Goal: Task Accomplishment & Management: Complete application form

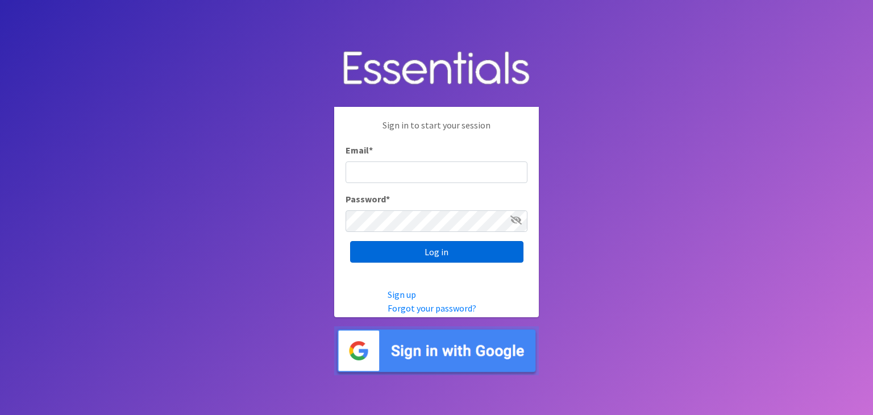
type input "[EMAIL_ADDRESS][PERSON_NAME][DOMAIN_NAME]"
click at [455, 255] on input "Log in" at bounding box center [436, 252] width 173 height 22
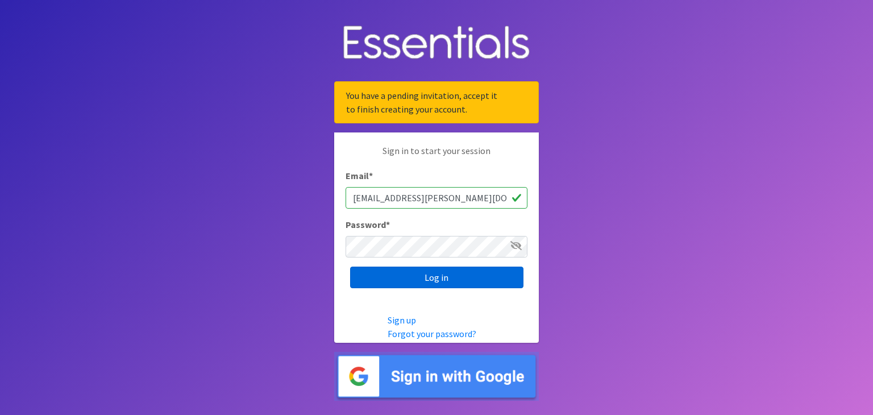
click at [436, 277] on input "Log in" at bounding box center [436, 278] width 173 height 22
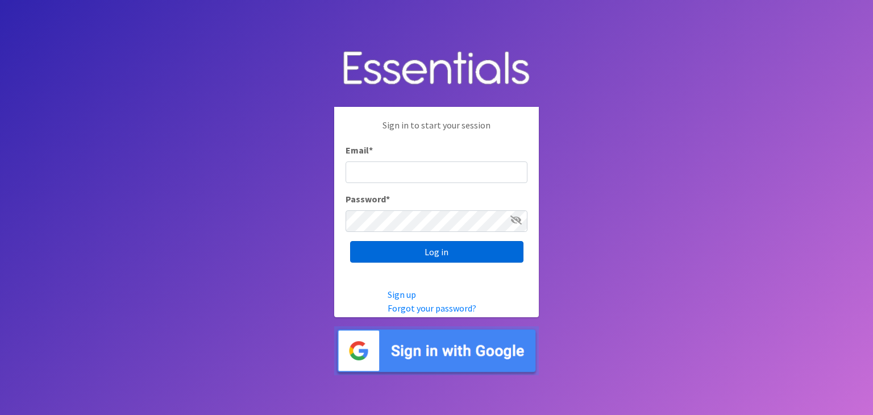
type input "[EMAIL_ADDRESS][PERSON_NAME][DOMAIN_NAME]"
click at [483, 251] on input "Log in" at bounding box center [436, 252] width 173 height 22
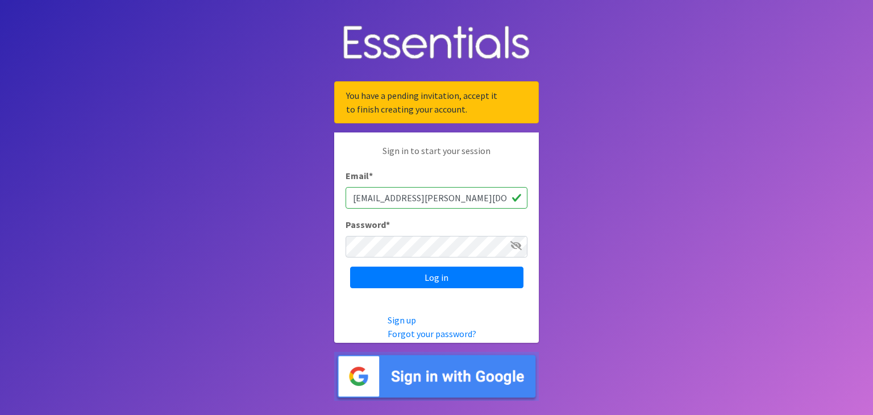
click at [491, 376] on img at bounding box center [436, 376] width 205 height 49
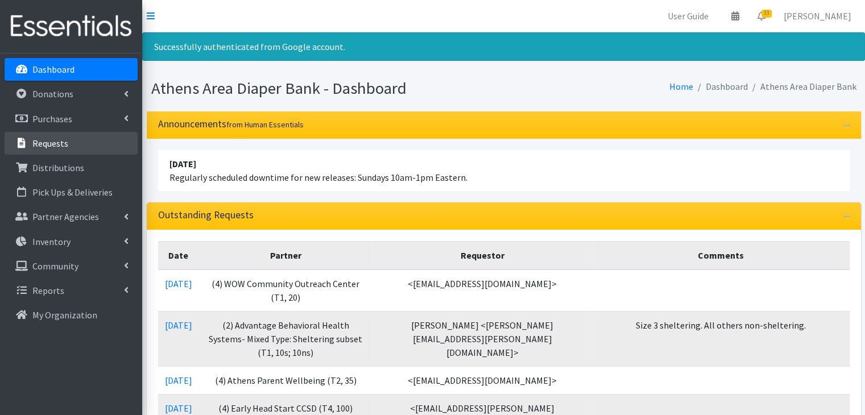
click at [53, 146] on p "Requests" at bounding box center [50, 143] width 36 height 11
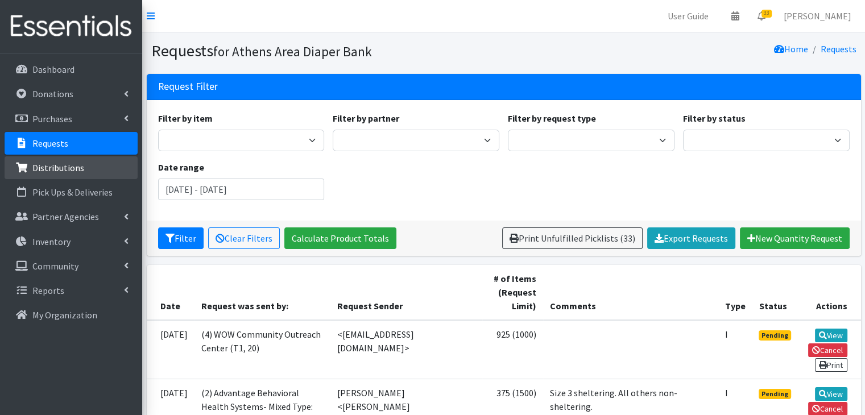
click at [62, 163] on p "Distributions" at bounding box center [58, 167] width 52 height 11
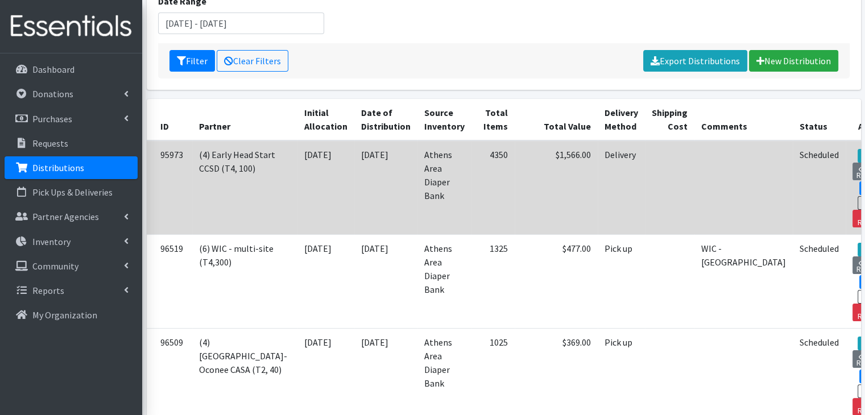
scroll to position [171, 0]
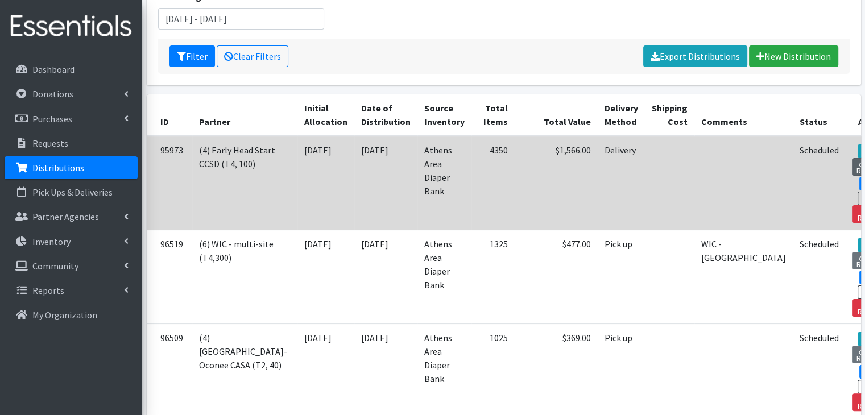
click at [852, 165] on link "View Request" at bounding box center [871, 167] width 38 height 18
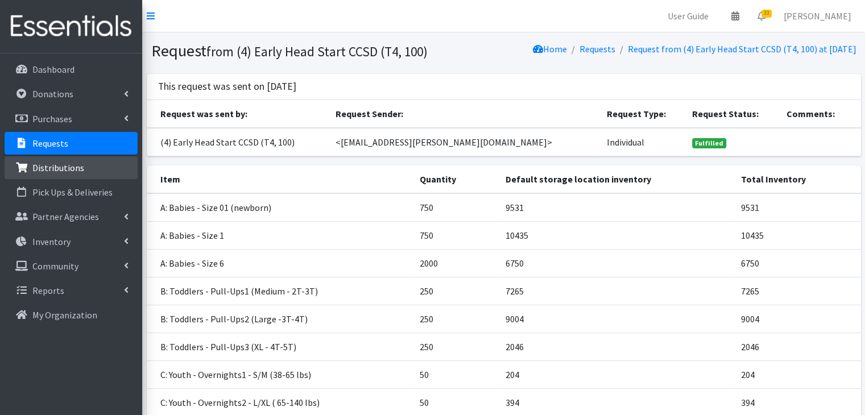
click at [50, 175] on link "Distributions" at bounding box center [71, 167] width 133 height 23
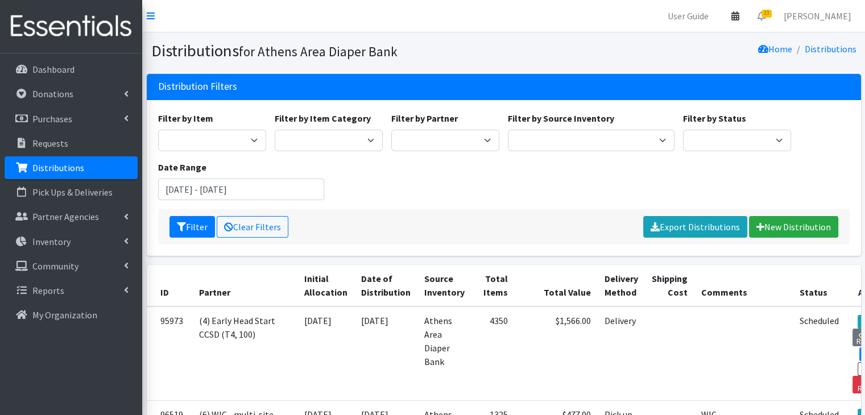
click at [748, 20] on link at bounding box center [735, 16] width 26 height 23
click at [675, 62] on link "View Calendar" at bounding box center [668, 62] width 158 height 21
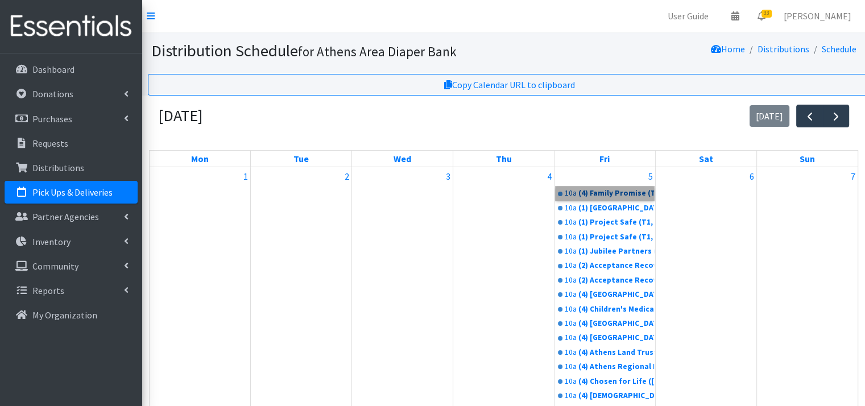
click at [612, 196] on link "10a (4) Family Promise (T1, 8)" at bounding box center [604, 193] width 98 height 14
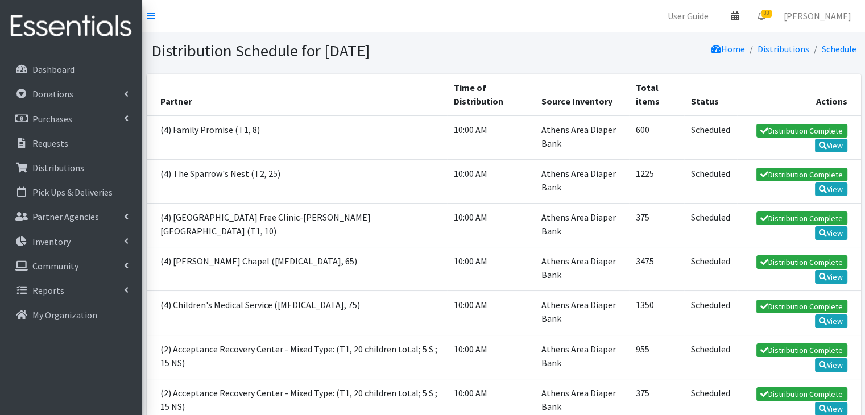
click at [739, 15] on icon at bounding box center [735, 15] width 8 height 9
click at [691, 62] on link "View Calendar" at bounding box center [668, 62] width 158 height 21
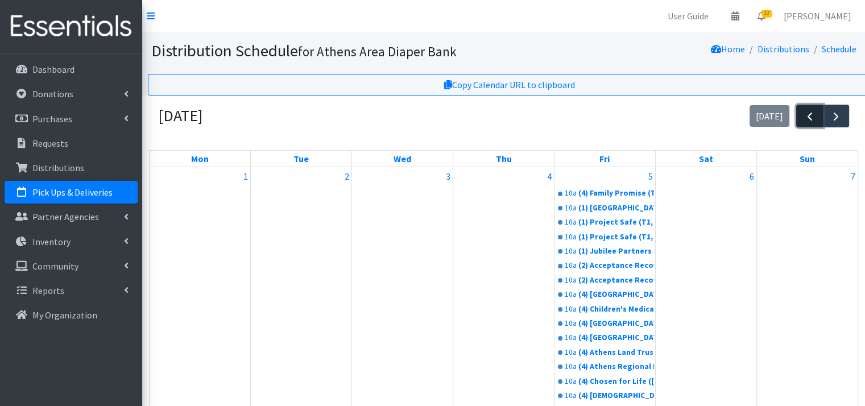
click at [804, 110] on span "button" at bounding box center [810, 117] width 14 height 14
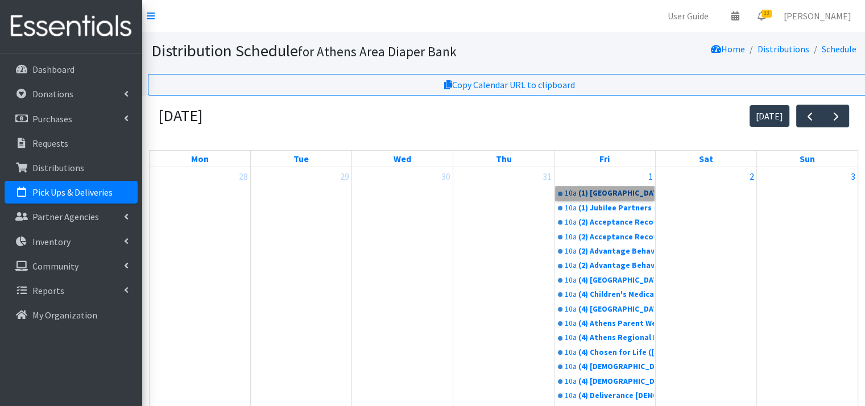
click at [636, 196] on link "10a (1) Athens Area Homeless Shelter (T1, 15)" at bounding box center [604, 193] width 98 height 14
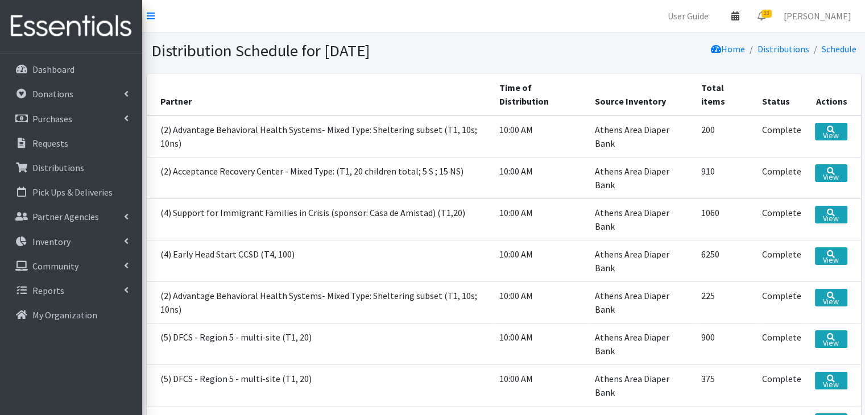
click at [739, 13] on icon at bounding box center [735, 15] width 8 height 9
click at [690, 54] on link "View Calendar" at bounding box center [668, 62] width 158 height 21
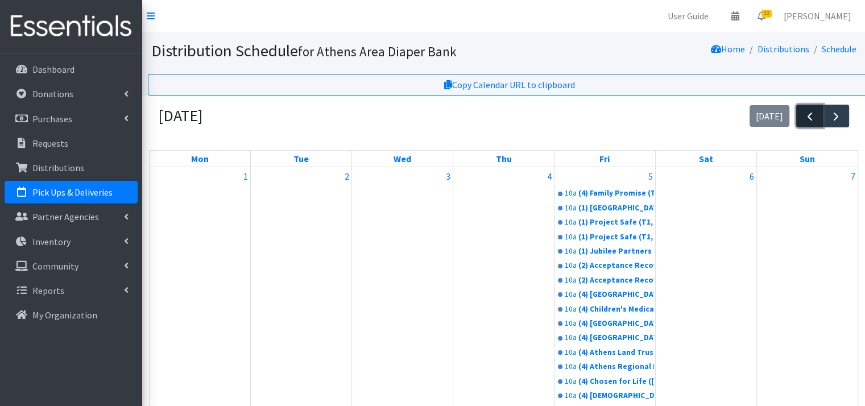
click at [811, 114] on span "button" at bounding box center [810, 117] width 14 height 14
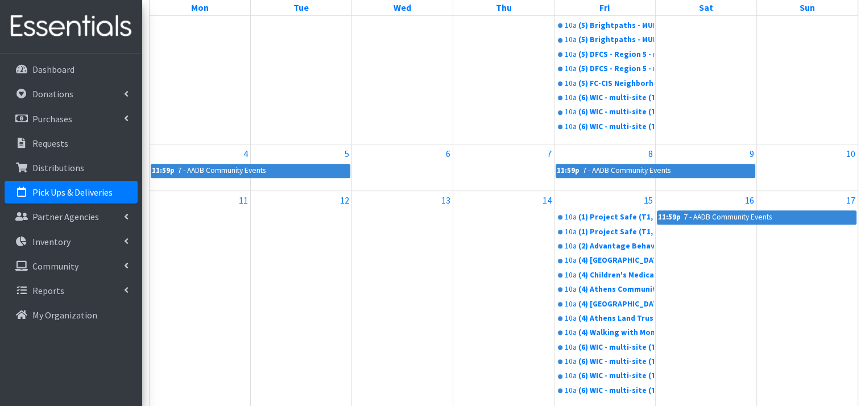
scroll to position [512, 0]
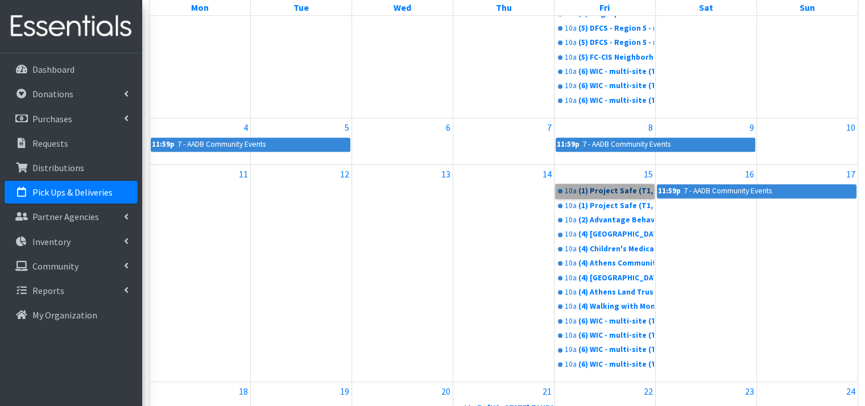
click at [620, 190] on link "10a (1) Project Safe (T1, 10)" at bounding box center [604, 191] width 98 height 14
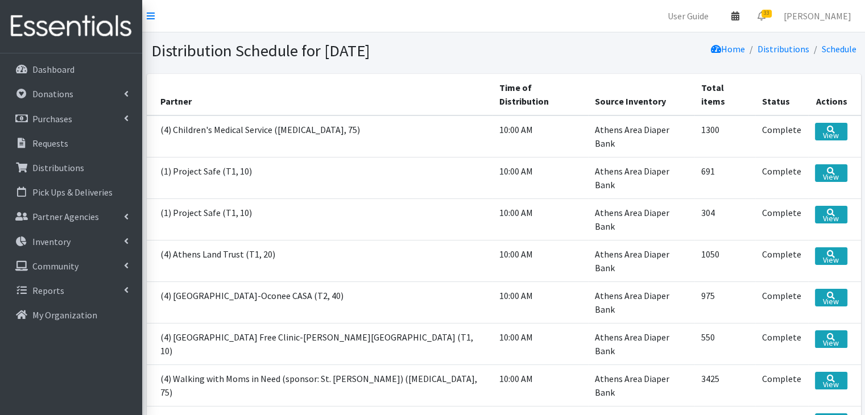
click at [739, 12] on icon at bounding box center [735, 15] width 8 height 9
click at [700, 59] on link "View Calendar" at bounding box center [668, 62] width 158 height 21
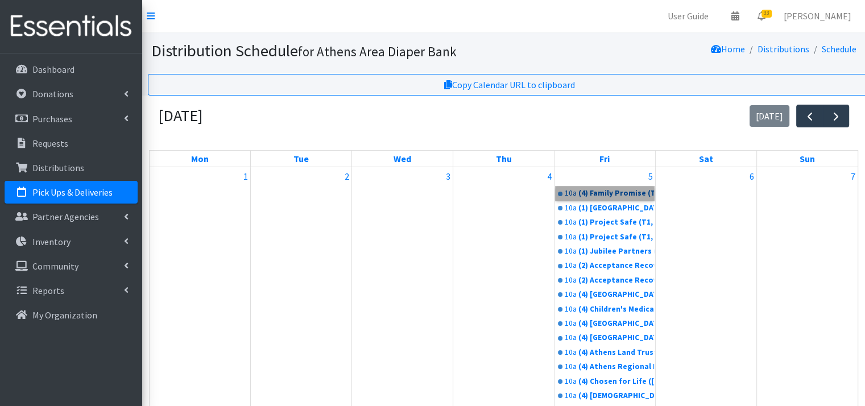
click at [618, 189] on link "10a (4) Family Promise (T1, 8)" at bounding box center [604, 193] width 98 height 14
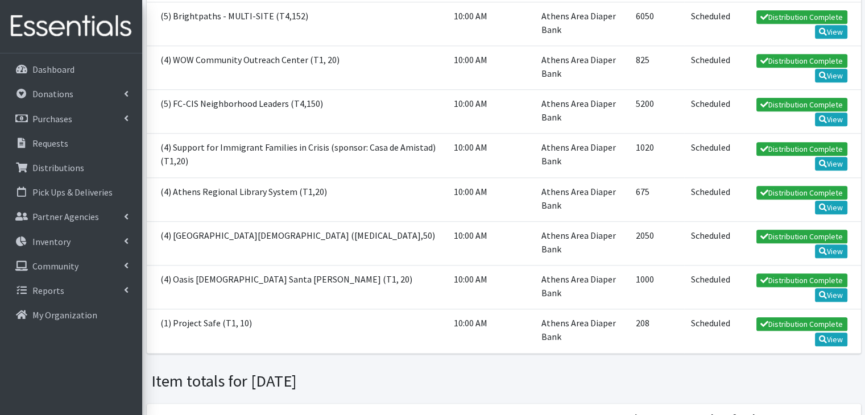
scroll to position [1194, 0]
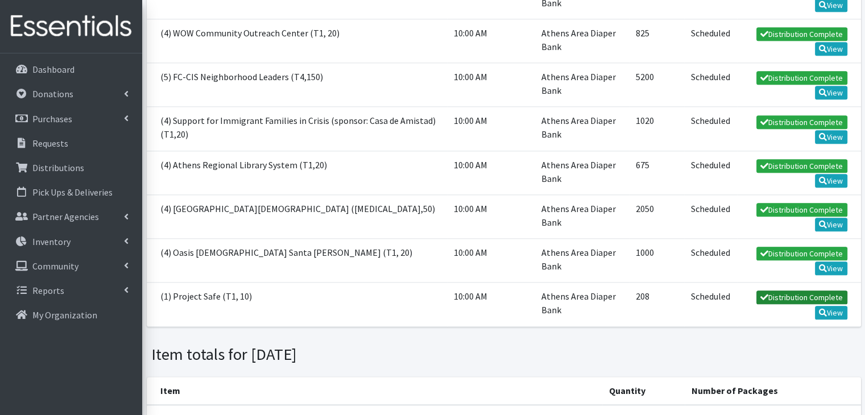
click at [796, 290] on link "Distribution Complete" at bounding box center [801, 297] width 91 height 14
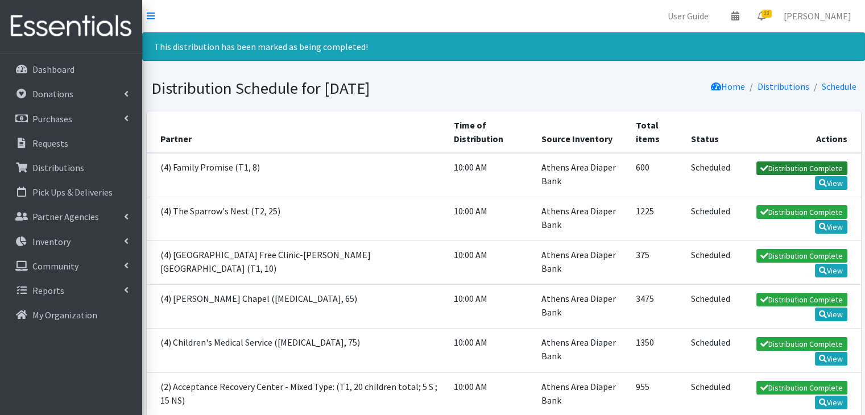
click at [777, 167] on link "Distribution Complete" at bounding box center [801, 168] width 91 height 14
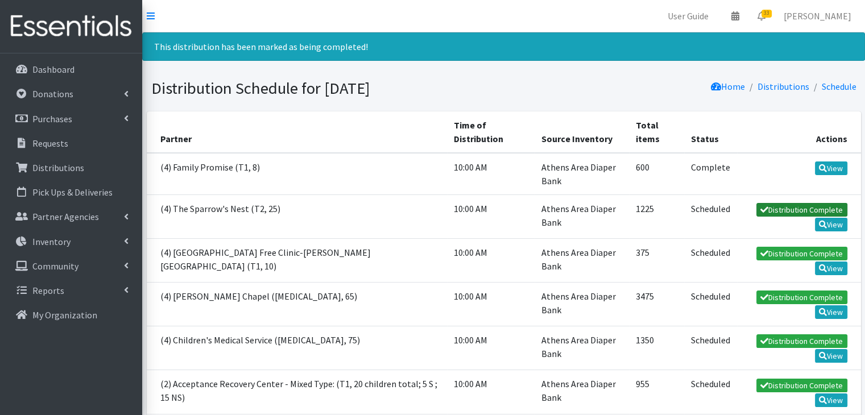
click at [787, 205] on link "Distribution Complete" at bounding box center [801, 210] width 91 height 14
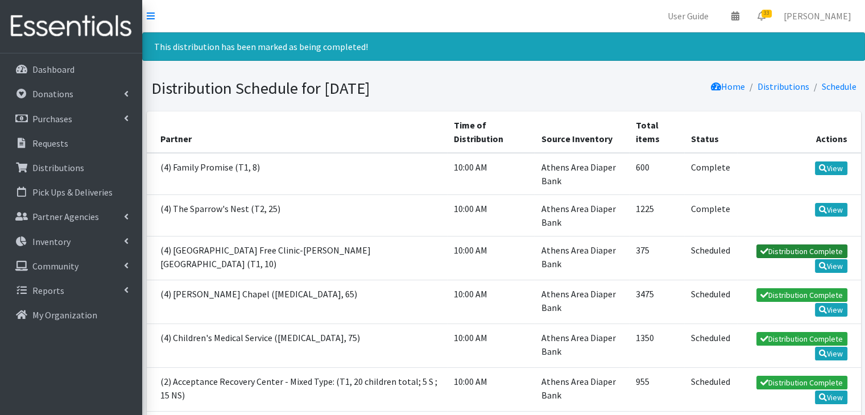
click at [794, 250] on link "Distribution Complete" at bounding box center [801, 251] width 91 height 14
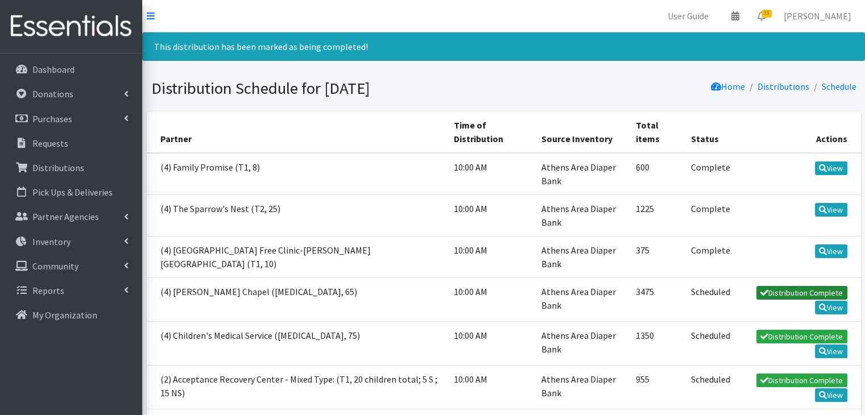
click at [807, 289] on link "Distribution Complete" at bounding box center [801, 293] width 91 height 14
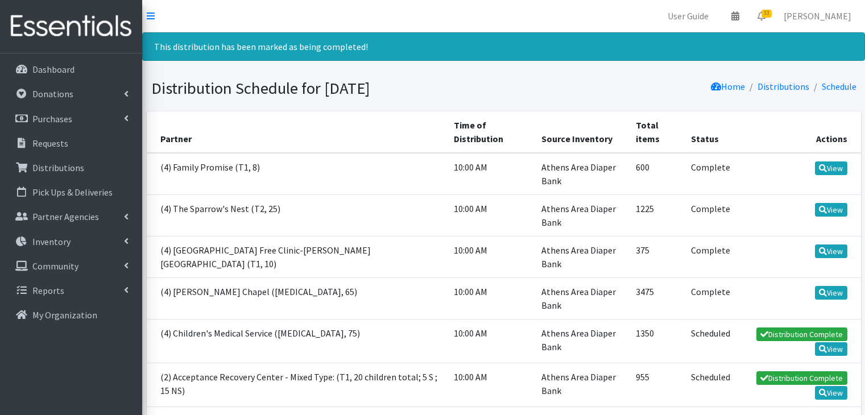
click at [796, 334] on link "Distribution Complete" at bounding box center [801, 334] width 91 height 14
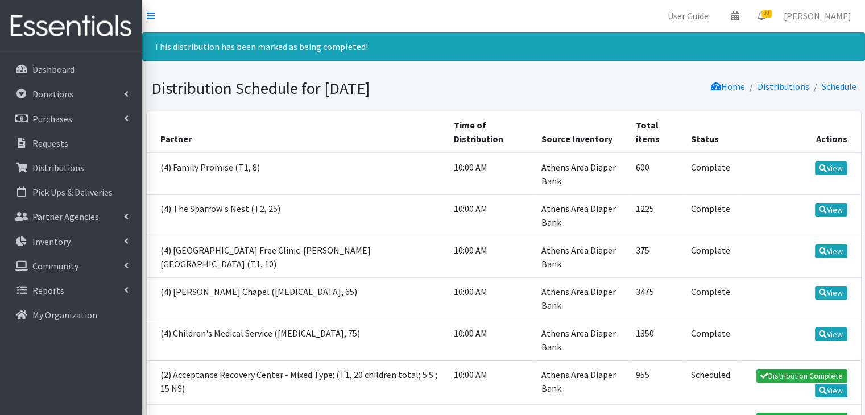
click at [791, 371] on link "Distribution Complete" at bounding box center [801, 376] width 91 height 14
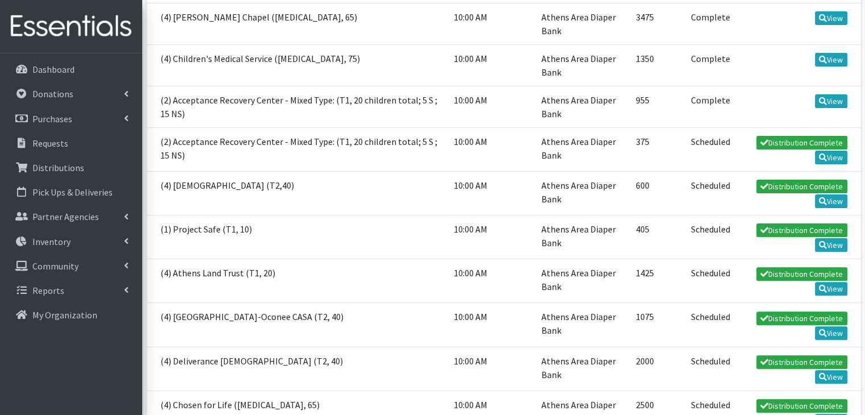
scroll to position [284, 0]
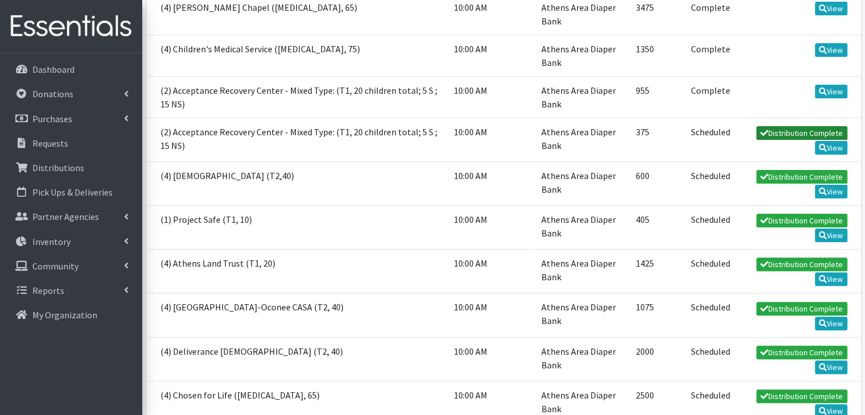
click at [787, 130] on link "Distribution Complete" at bounding box center [801, 133] width 91 height 14
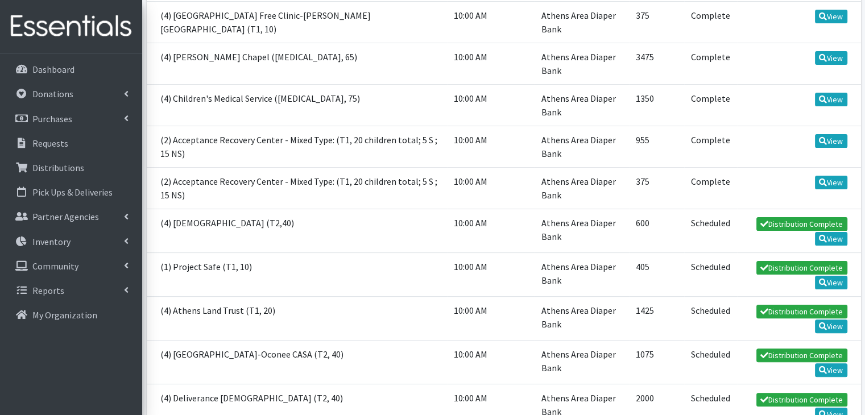
scroll to position [284, 0]
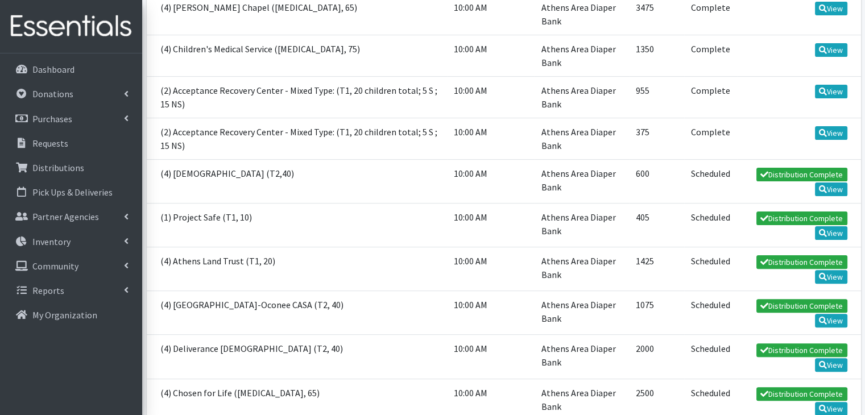
click at [796, 165] on td "Distribution Complete View" at bounding box center [799, 181] width 124 height 44
click at [796, 171] on link "Distribution Complete" at bounding box center [801, 175] width 91 height 14
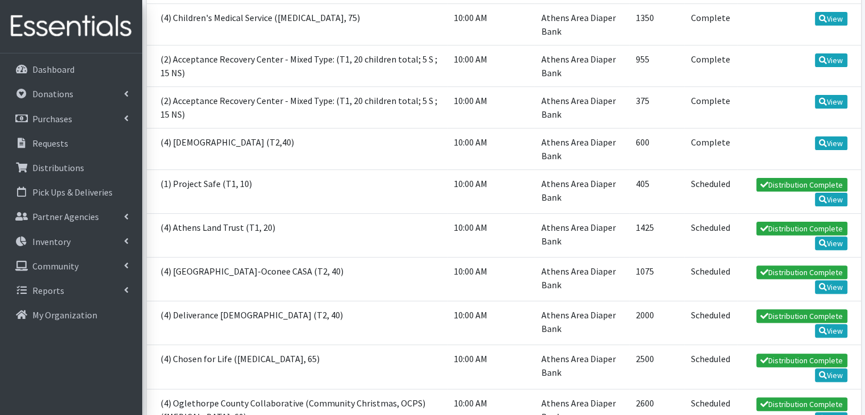
scroll to position [341, 0]
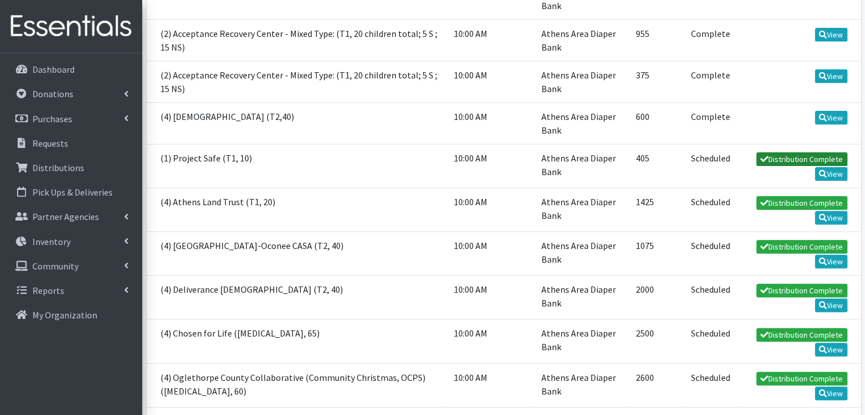
click at [773, 157] on link "Distribution Complete" at bounding box center [801, 159] width 91 height 14
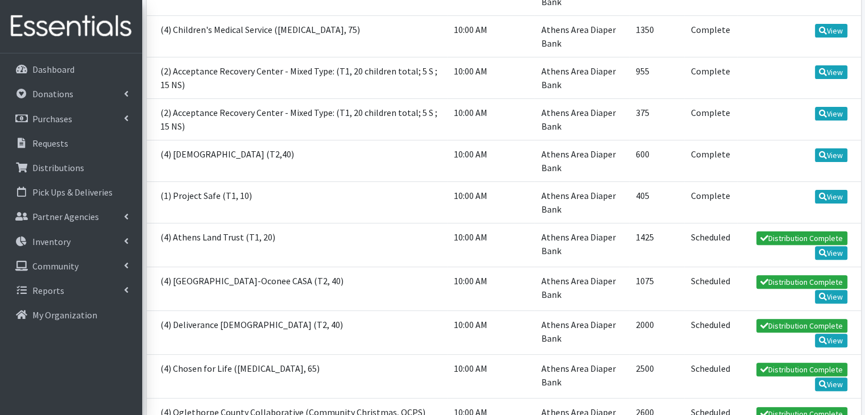
scroll to position [341, 0]
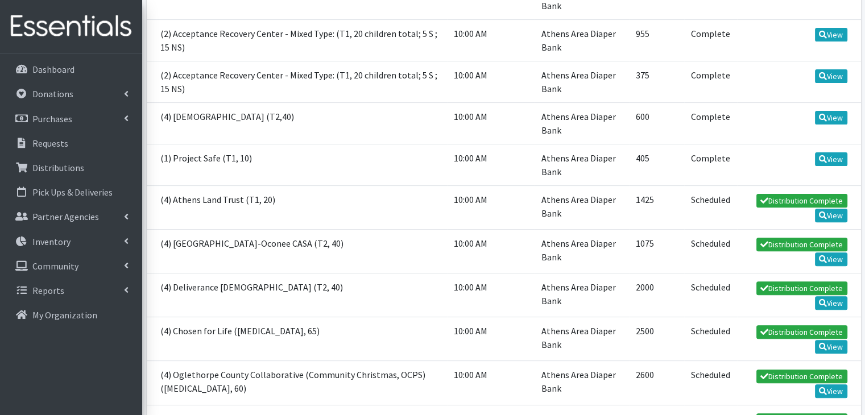
click at [796, 189] on td "Distribution Complete View" at bounding box center [799, 207] width 124 height 44
click at [794, 199] on link "Distribution Complete" at bounding box center [801, 201] width 91 height 14
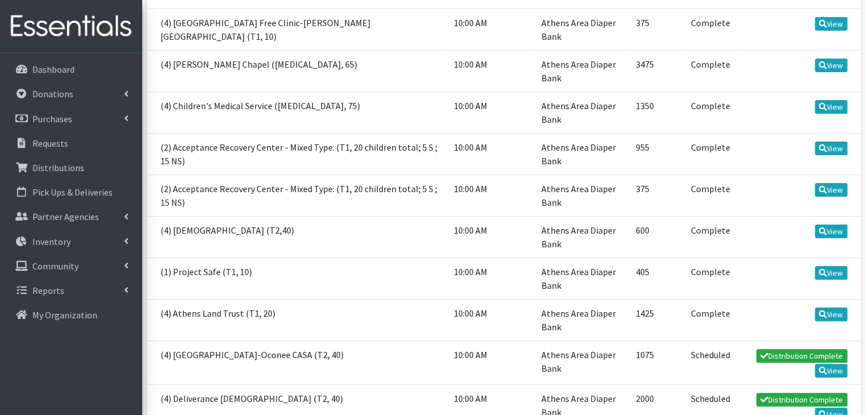
scroll to position [398, 0]
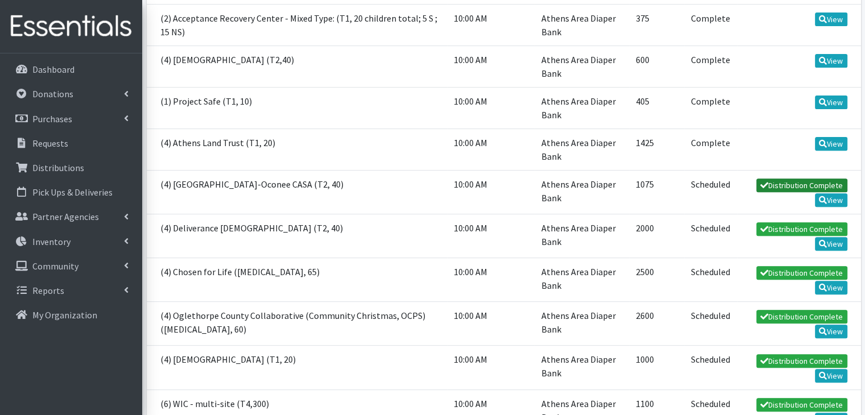
click at [800, 182] on link "Distribution Complete" at bounding box center [801, 185] width 91 height 14
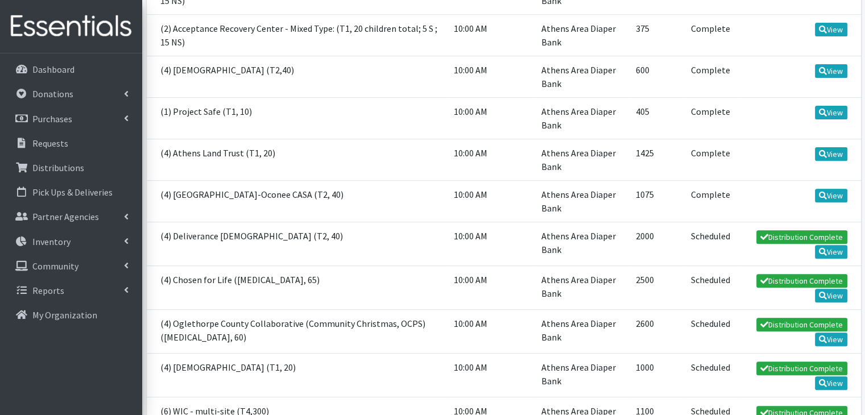
scroll to position [455, 0]
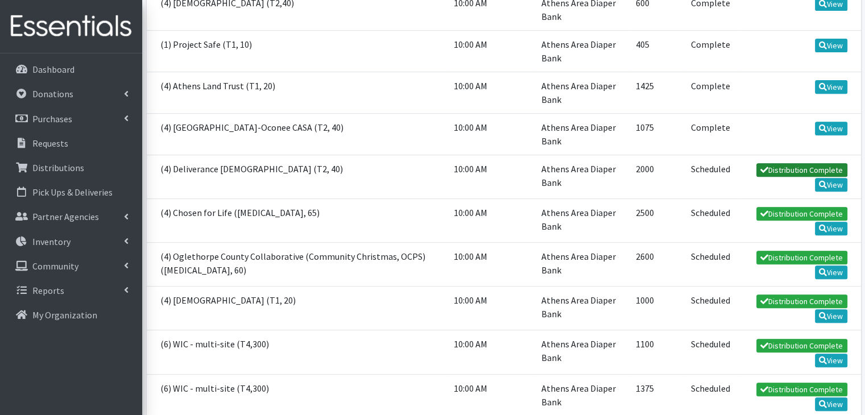
click at [796, 167] on link "Distribution Complete" at bounding box center [801, 170] width 91 height 14
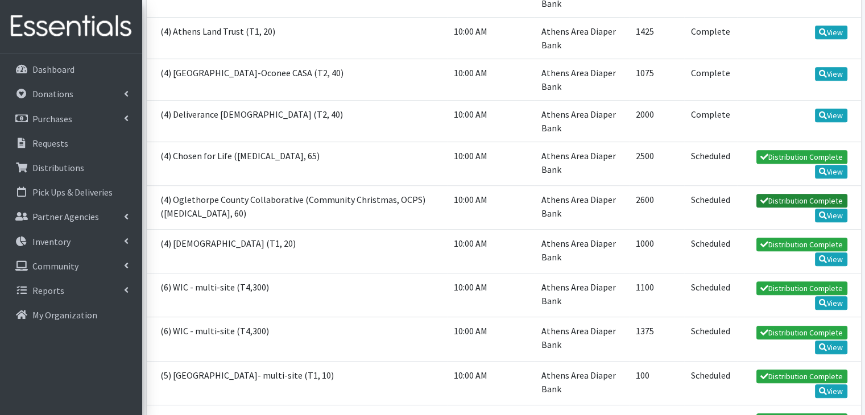
scroll to position [512, 0]
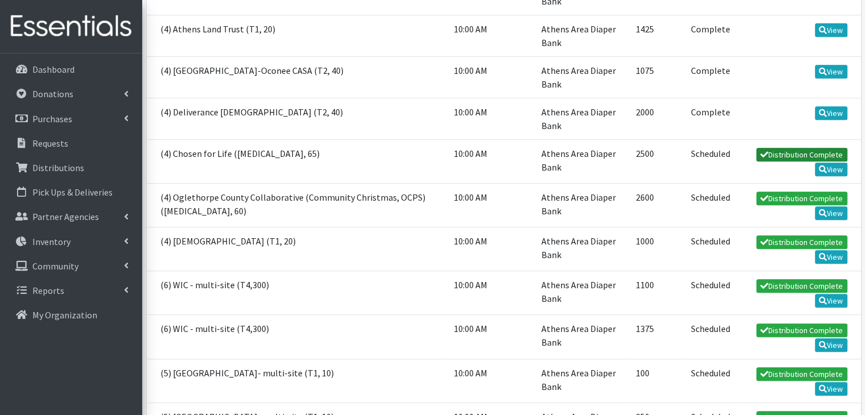
click at [791, 155] on link "Distribution Complete" at bounding box center [801, 155] width 91 height 14
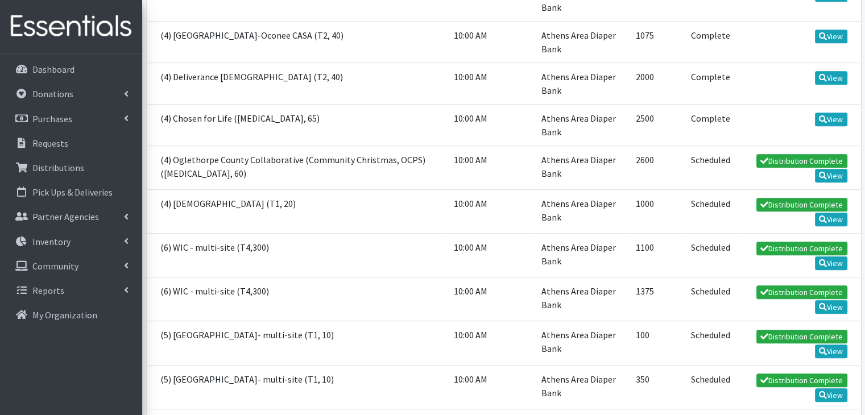
scroll to position [568, 0]
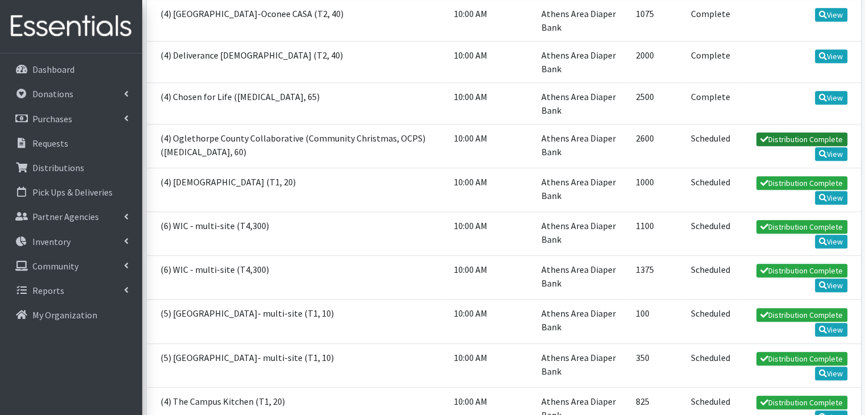
click at [800, 136] on link "Distribution Complete" at bounding box center [801, 139] width 91 height 14
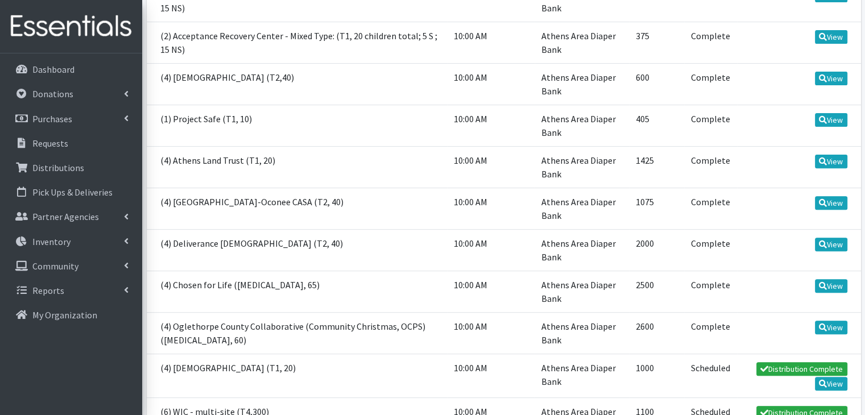
scroll to position [455, 0]
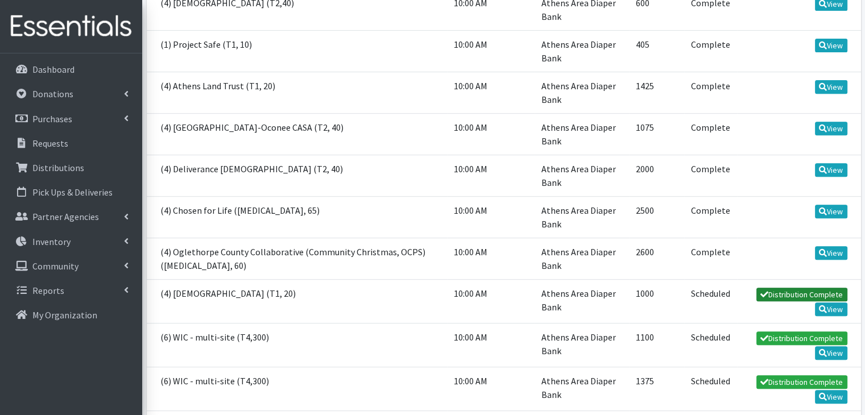
click at [766, 290] on icon at bounding box center [764, 294] width 8 height 8
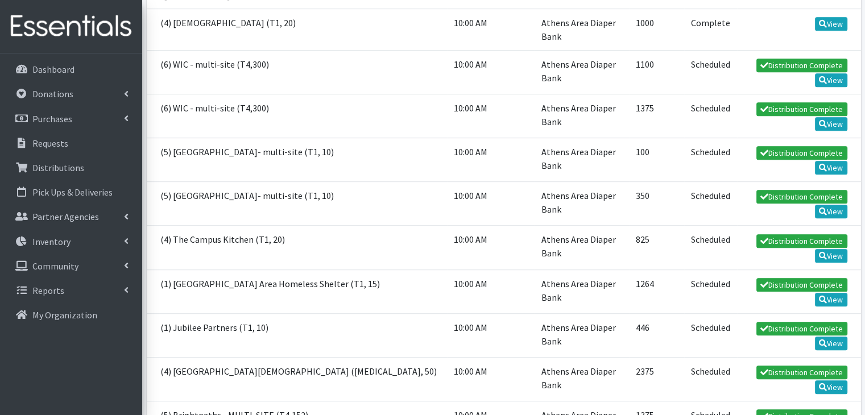
scroll to position [739, 0]
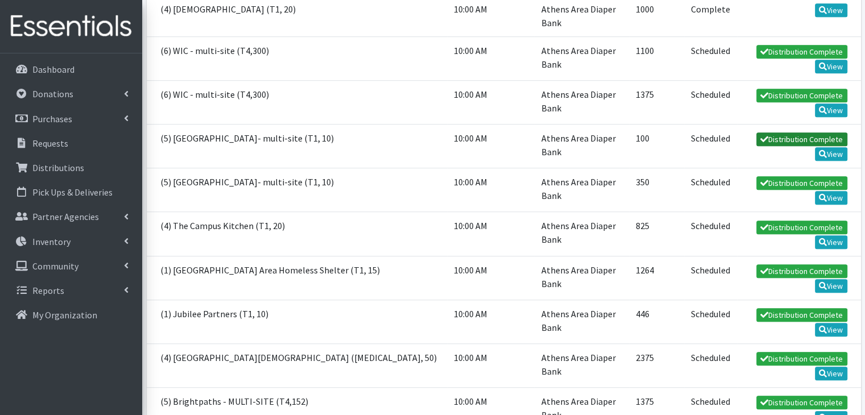
click at [786, 132] on link "Distribution Complete" at bounding box center [801, 139] width 91 height 14
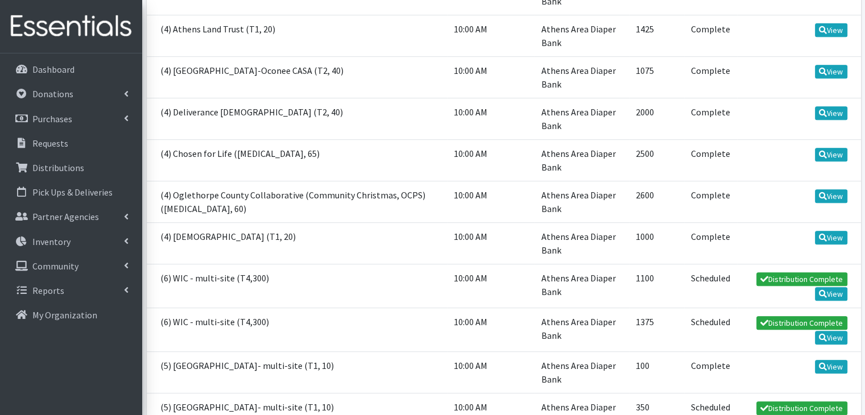
scroll to position [568, 0]
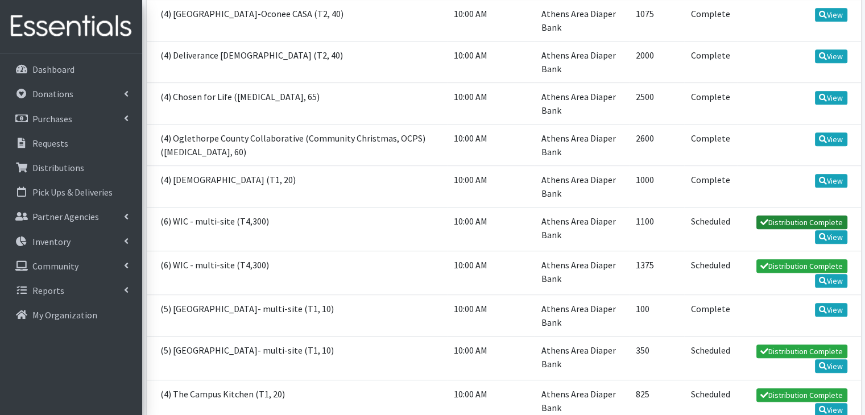
click at [790, 220] on link "Distribution Complete" at bounding box center [801, 222] width 91 height 14
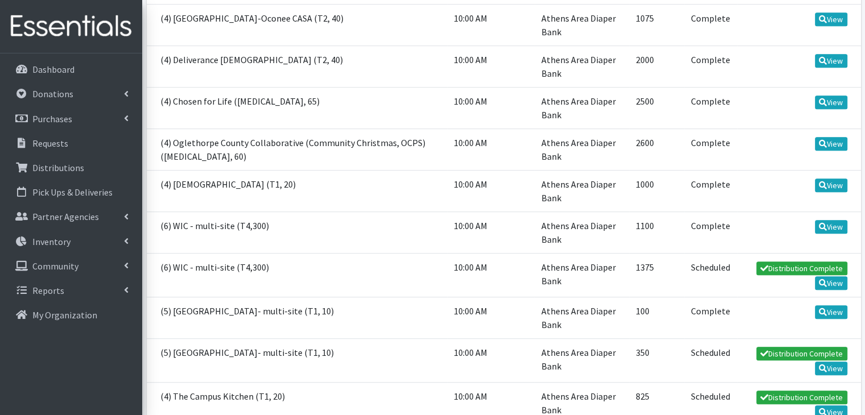
scroll to position [625, 0]
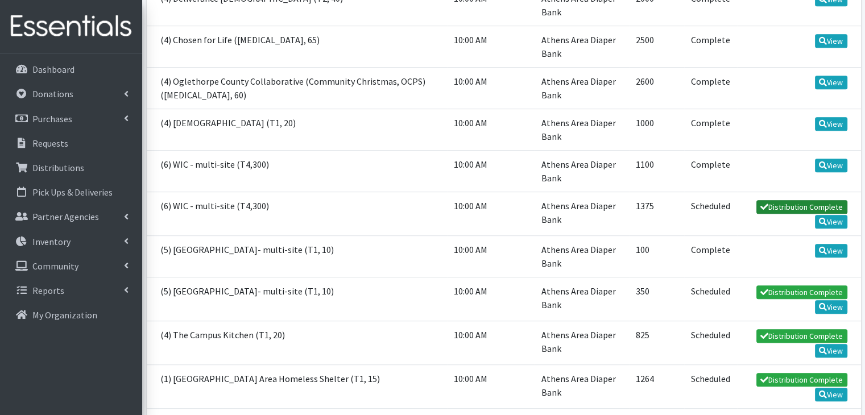
click at [795, 202] on link "Distribution Complete" at bounding box center [801, 207] width 91 height 14
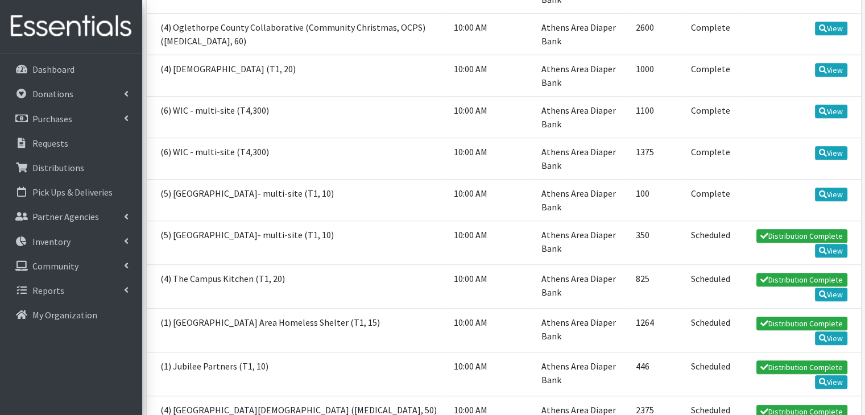
scroll to position [739, 0]
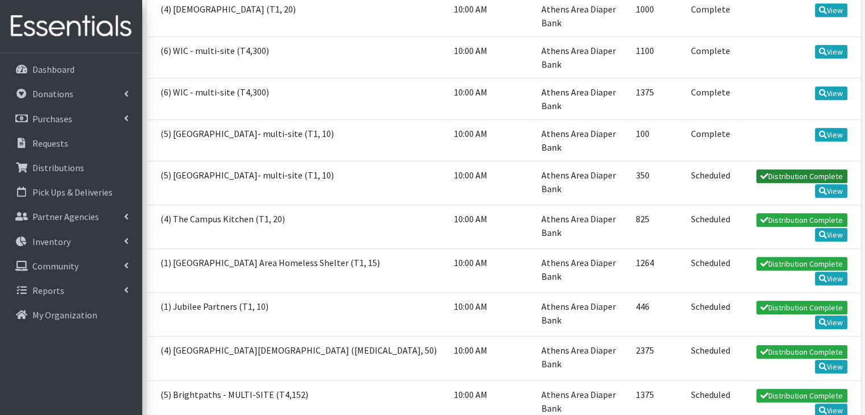
click at [801, 176] on link "Distribution Complete" at bounding box center [801, 176] width 91 height 14
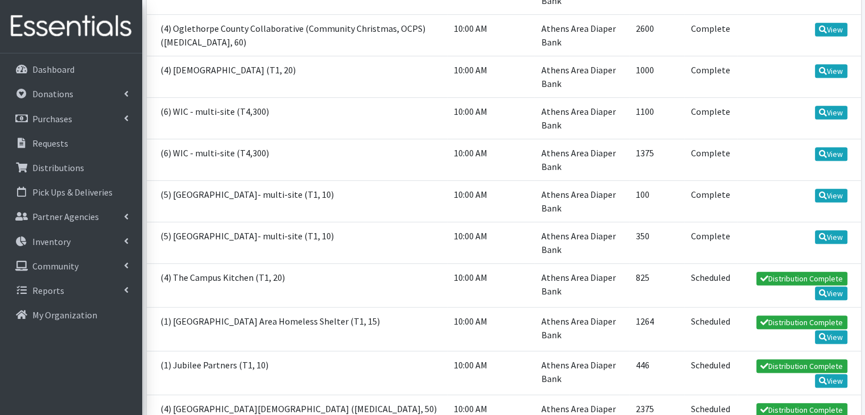
scroll to position [739, 0]
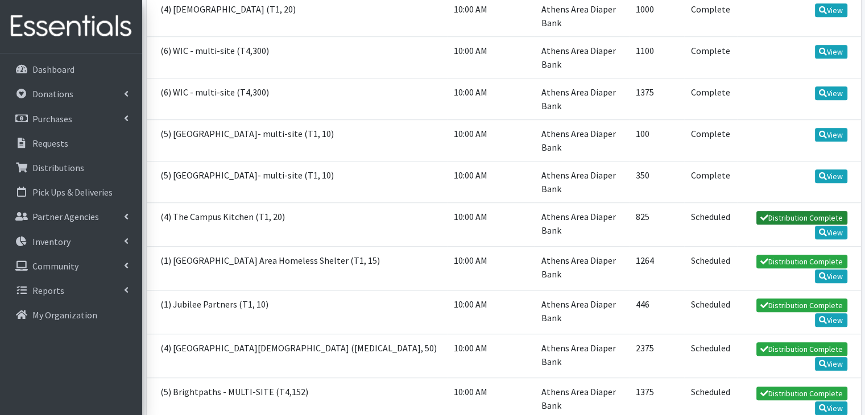
click at [796, 214] on link "Distribution Complete" at bounding box center [801, 218] width 91 height 14
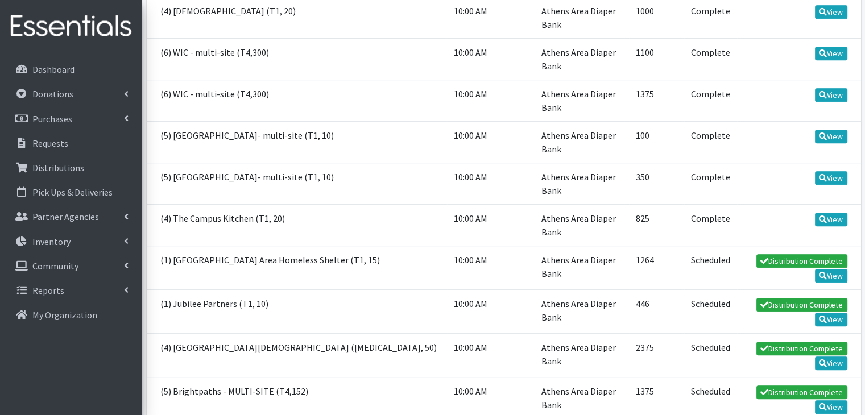
scroll to position [739, 0]
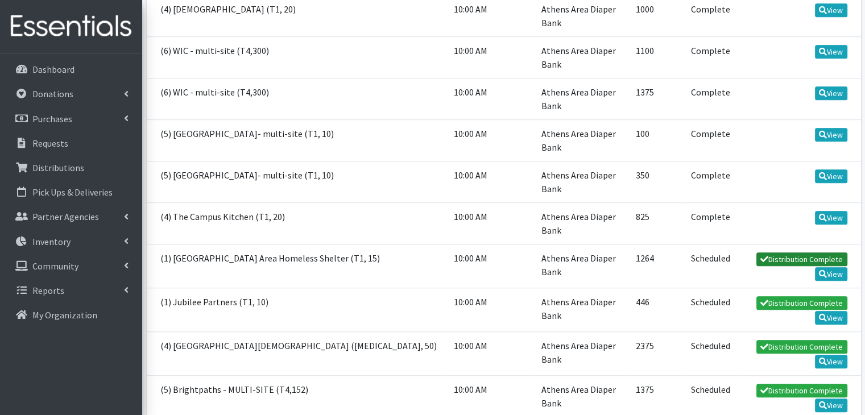
click at [800, 256] on link "Distribution Complete" at bounding box center [801, 259] width 91 height 14
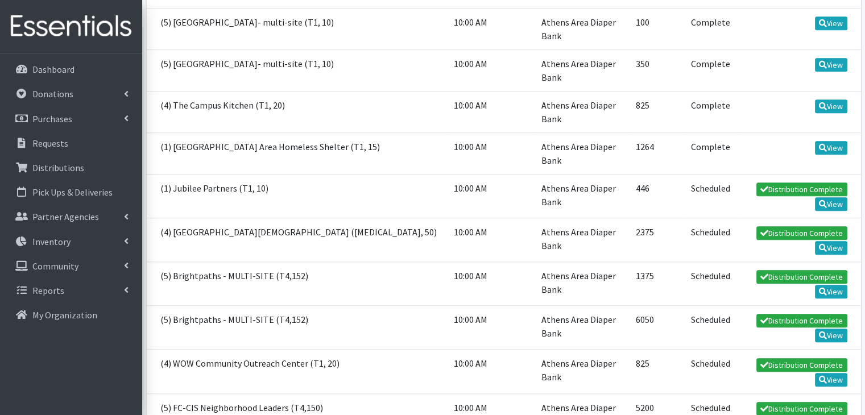
scroll to position [853, 0]
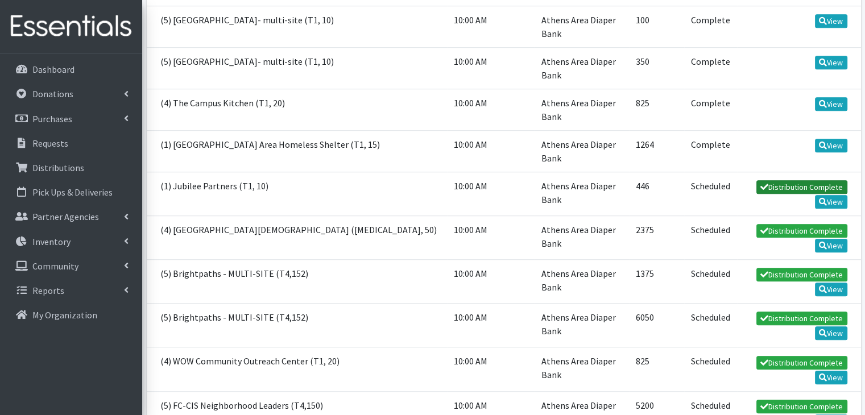
click at [776, 184] on link "Distribution Complete" at bounding box center [801, 187] width 91 height 14
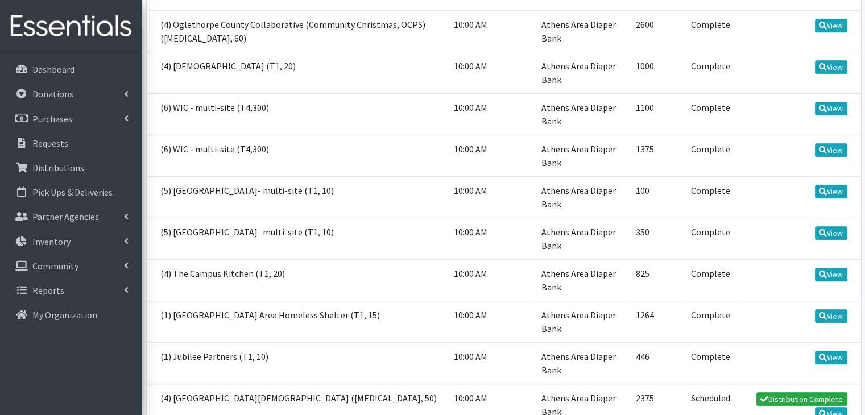
scroll to position [739, 0]
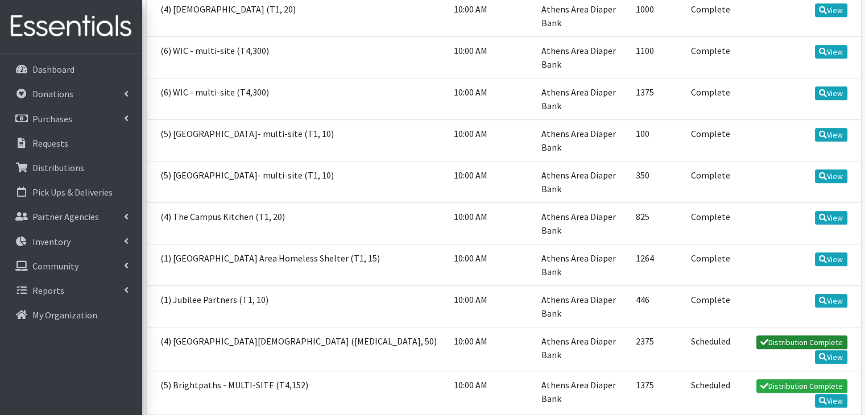
click at [796, 339] on link "Distribution Complete" at bounding box center [801, 342] width 91 height 14
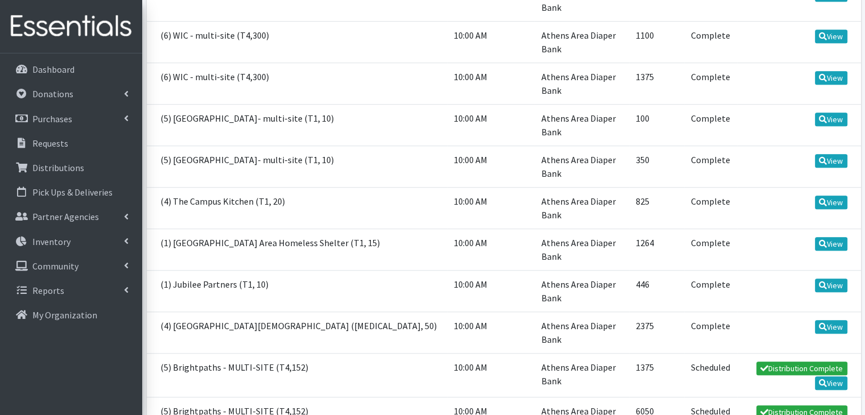
scroll to position [853, 0]
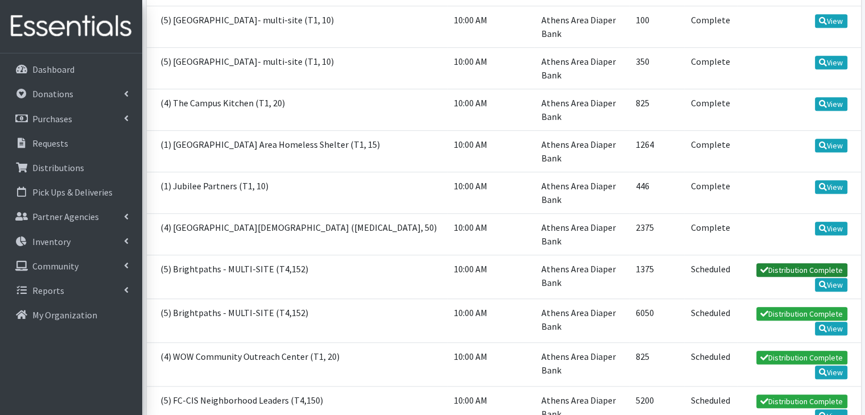
click at [774, 267] on link "Distribution Complete" at bounding box center [801, 270] width 91 height 14
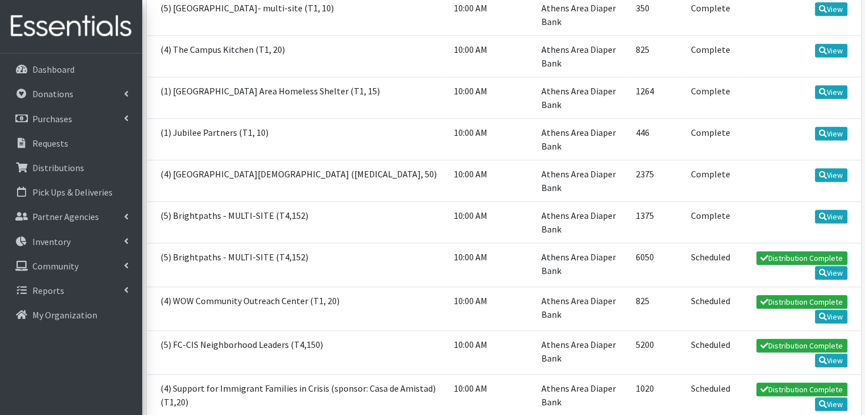
scroll to position [909, 0]
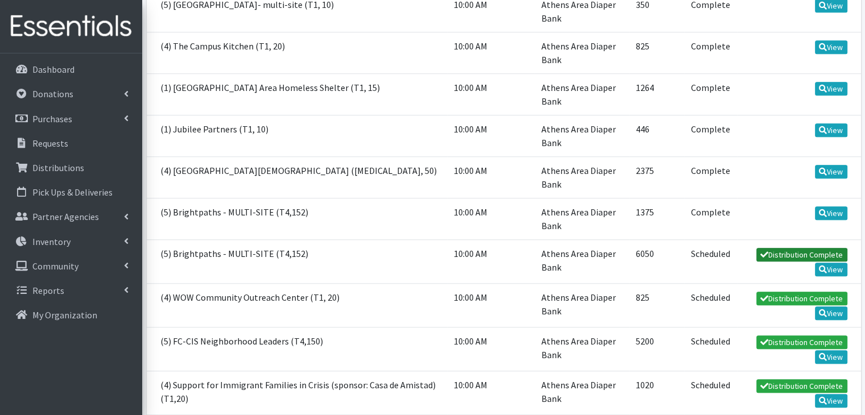
click at [786, 248] on link "Distribution Complete" at bounding box center [801, 255] width 91 height 14
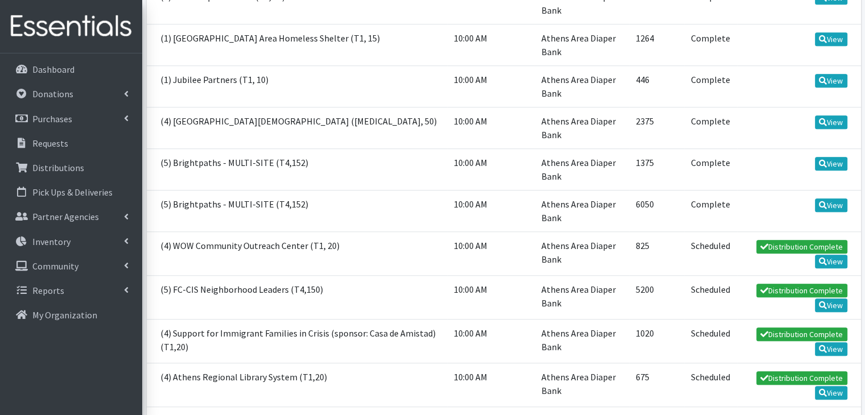
scroll to position [966, 0]
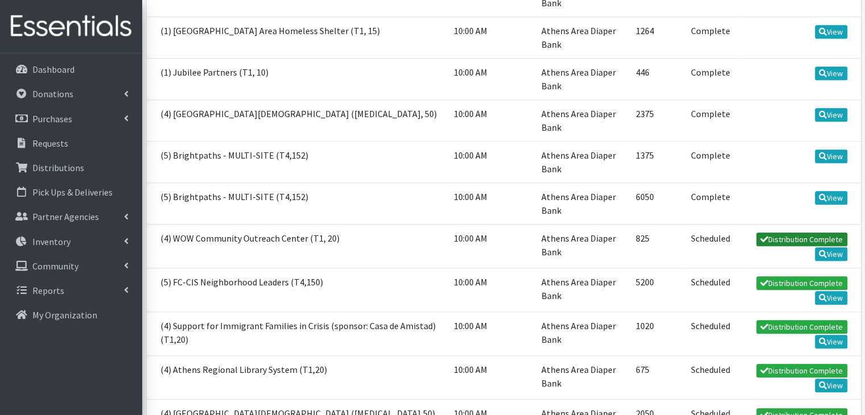
click at [785, 235] on link "Distribution Complete" at bounding box center [801, 239] width 91 height 14
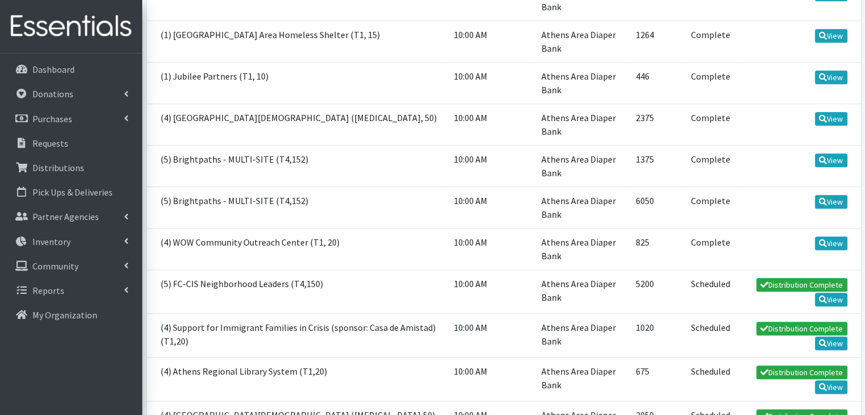
scroll to position [1023, 0]
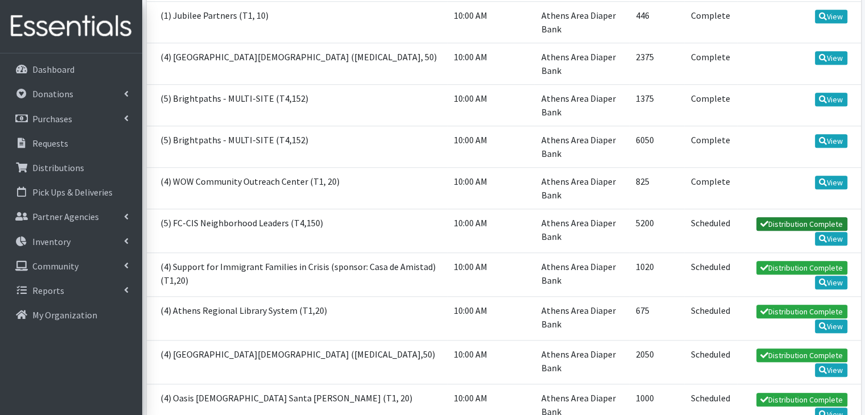
click at [781, 222] on link "Distribution Complete" at bounding box center [801, 224] width 91 height 14
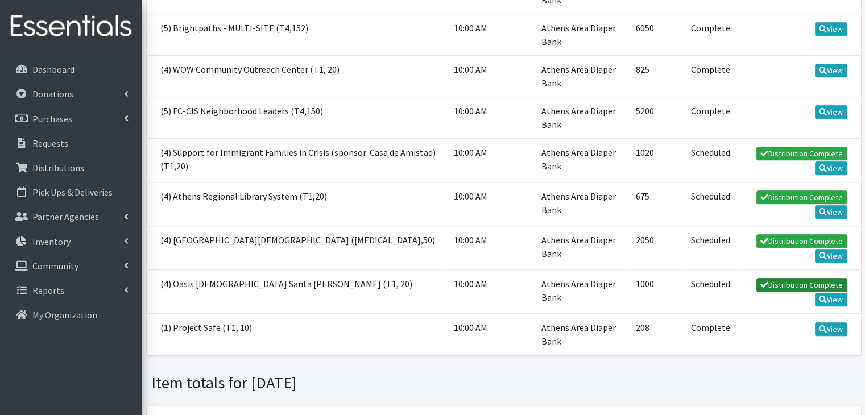
scroll to position [1137, 0]
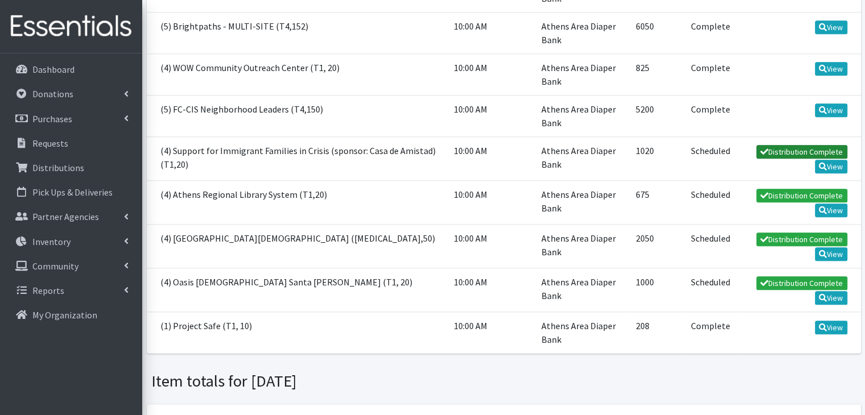
click at [788, 147] on link "Distribution Complete" at bounding box center [801, 152] width 91 height 14
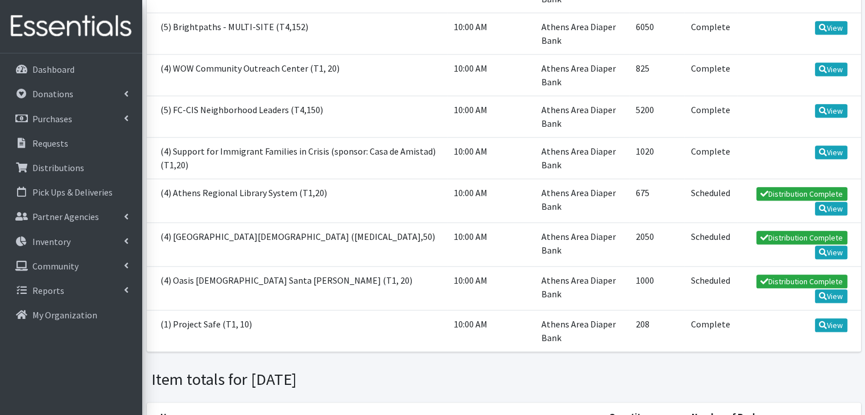
scroll to position [1137, 0]
click at [772, 186] on link "Distribution Complete" at bounding box center [801, 193] width 91 height 14
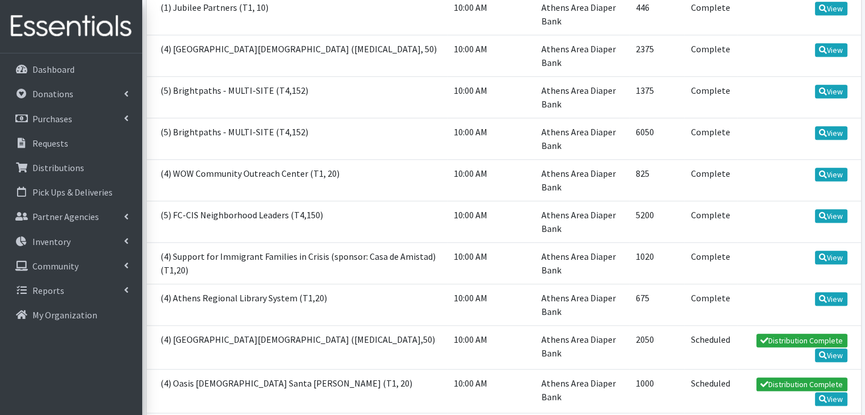
scroll to position [1137, 0]
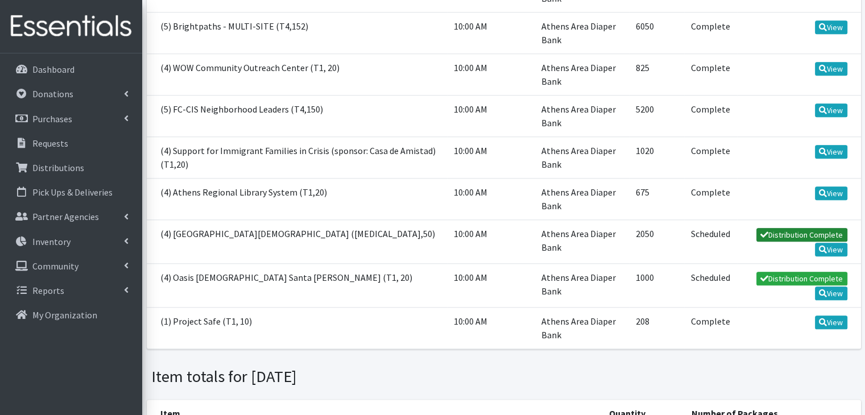
click at [771, 228] on link "Distribution Complete" at bounding box center [801, 235] width 91 height 14
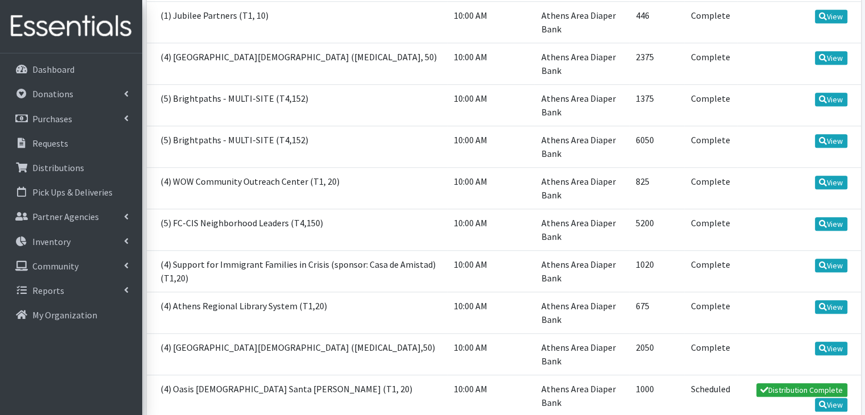
scroll to position [1250, 0]
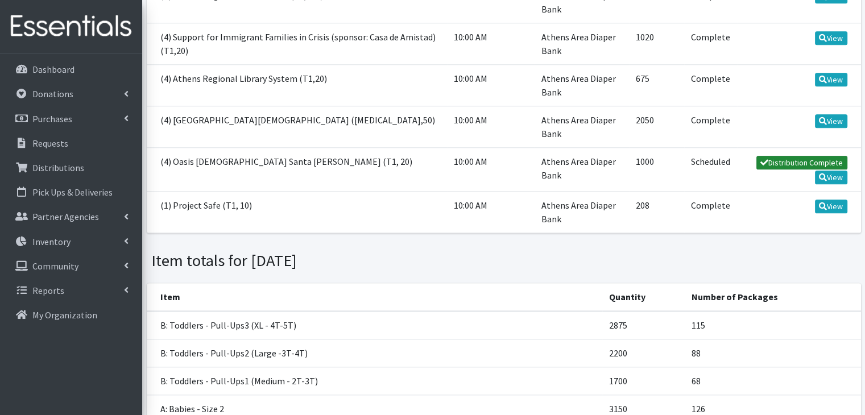
click at [798, 160] on link "Distribution Complete" at bounding box center [801, 163] width 91 height 14
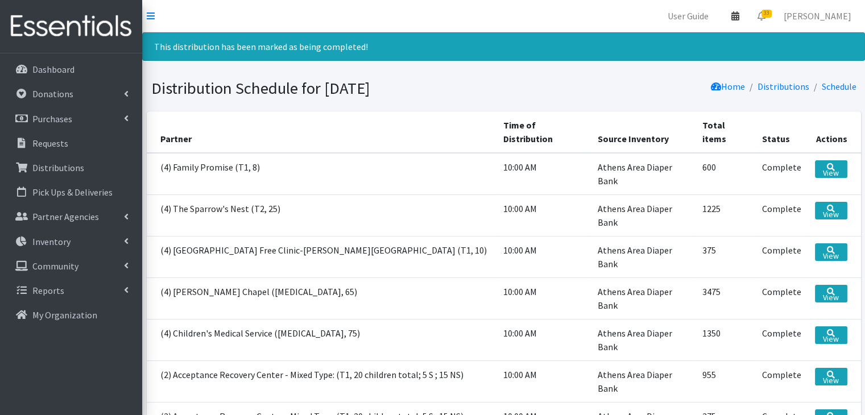
click at [739, 16] on icon at bounding box center [735, 15] width 8 height 9
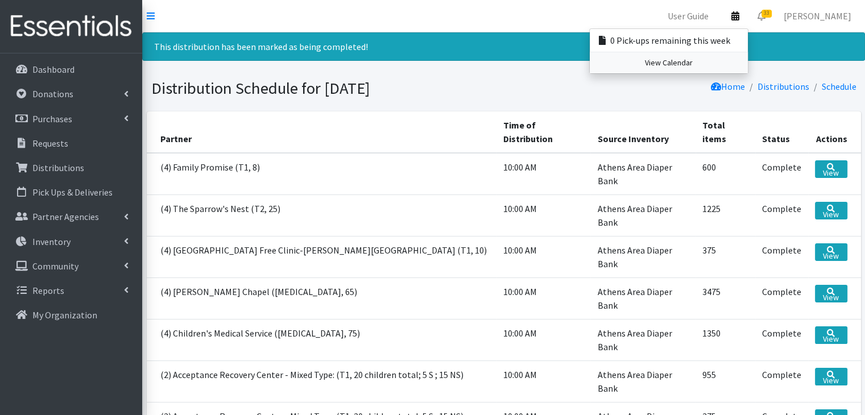
click at [697, 67] on link "View Calendar" at bounding box center [668, 62] width 158 height 21
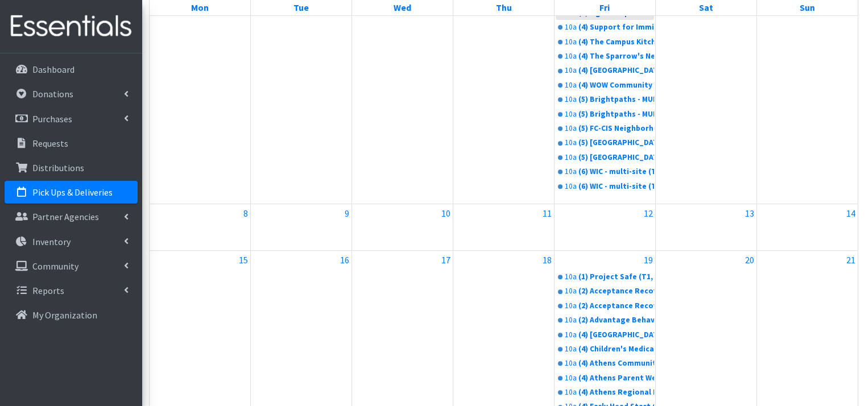
scroll to position [682, 0]
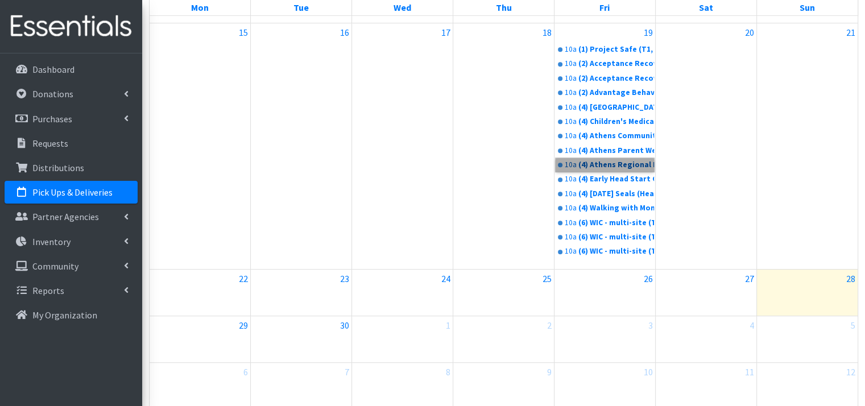
click at [593, 164] on link "10a (4) Athens Regional Library System (T1,20)" at bounding box center [604, 165] width 98 height 14
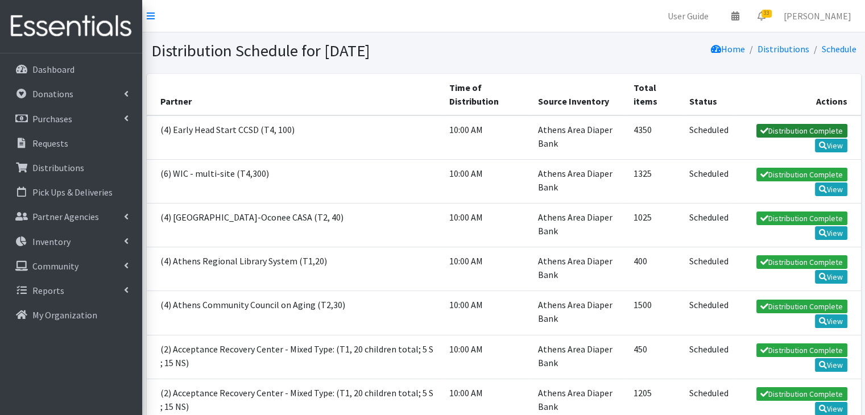
click at [786, 128] on link "Distribution Complete" at bounding box center [801, 131] width 91 height 14
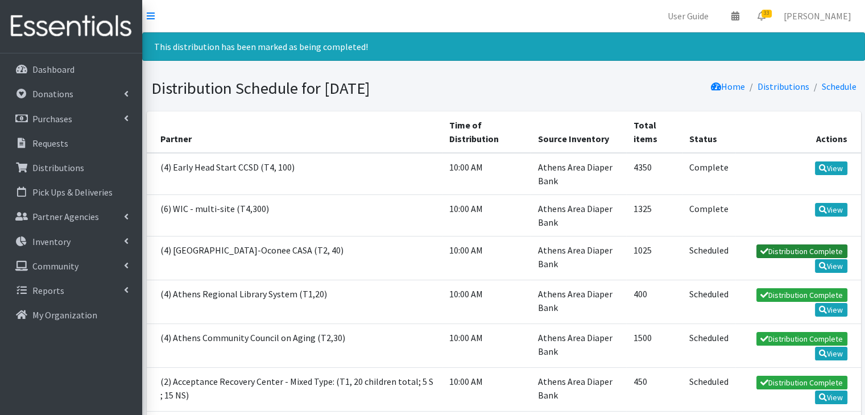
click at [801, 249] on link "Distribution Complete" at bounding box center [801, 251] width 91 height 14
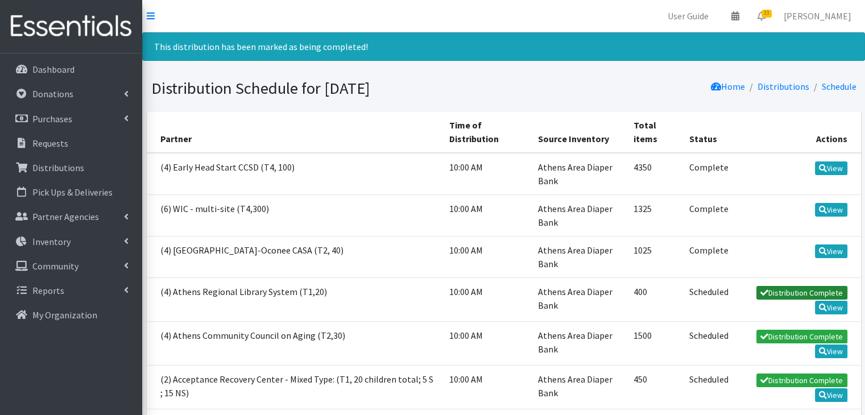
click at [791, 296] on link "Distribution Complete" at bounding box center [801, 293] width 91 height 14
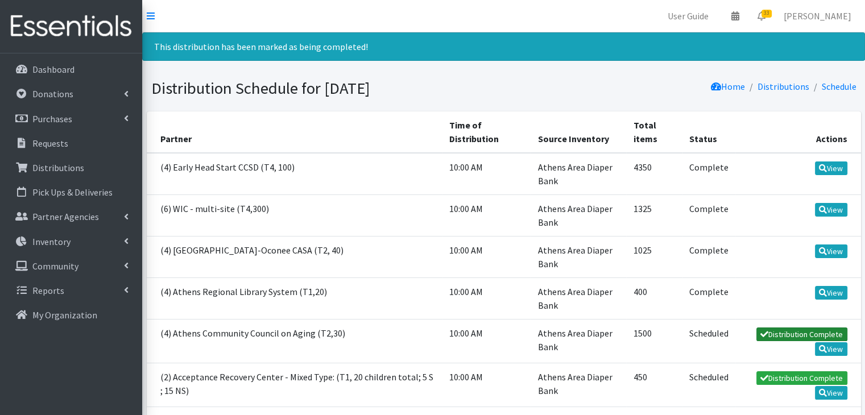
click at [786, 334] on link "Distribution Complete" at bounding box center [801, 334] width 91 height 14
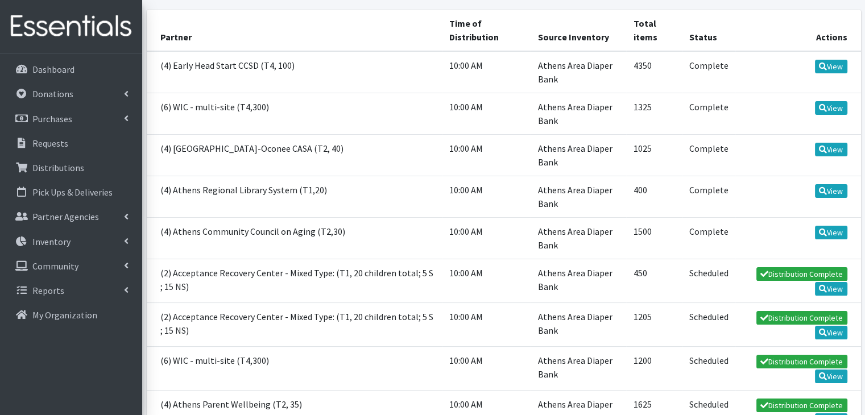
scroll to position [114, 0]
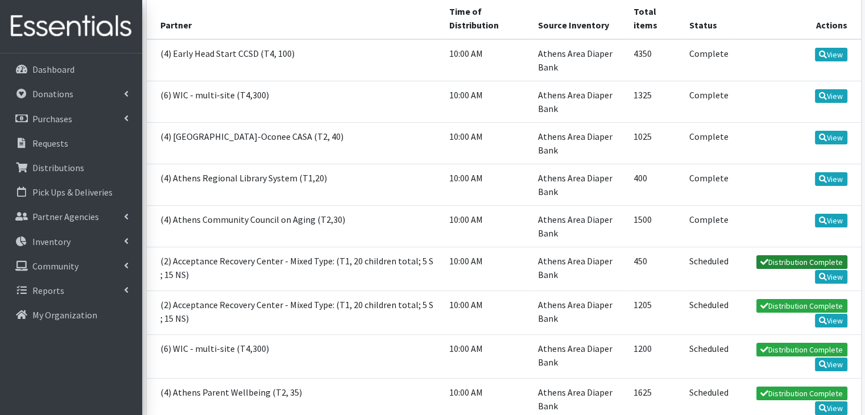
click at [784, 259] on link "Distribution Complete" at bounding box center [801, 262] width 91 height 14
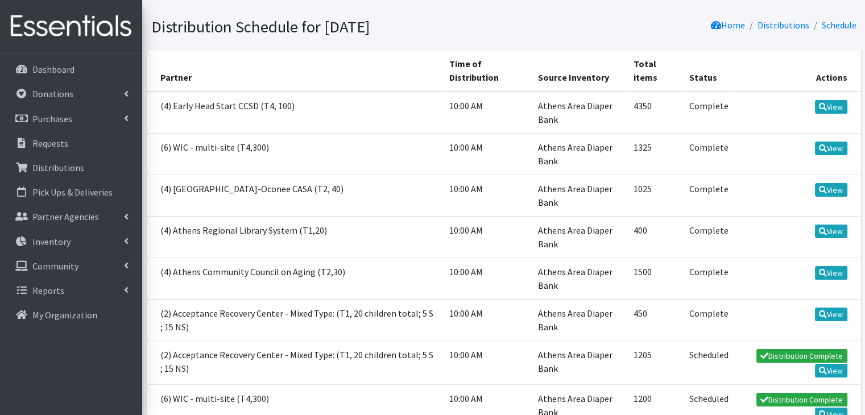
scroll to position [227, 0]
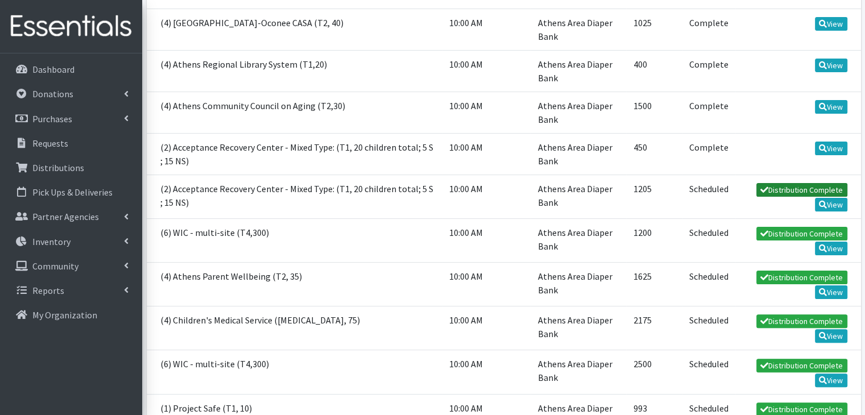
click at [784, 192] on link "Distribution Complete" at bounding box center [801, 190] width 91 height 14
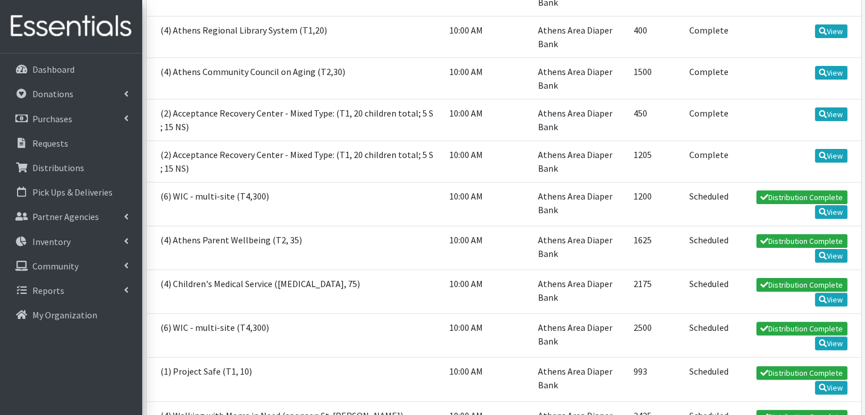
scroll to position [341, 0]
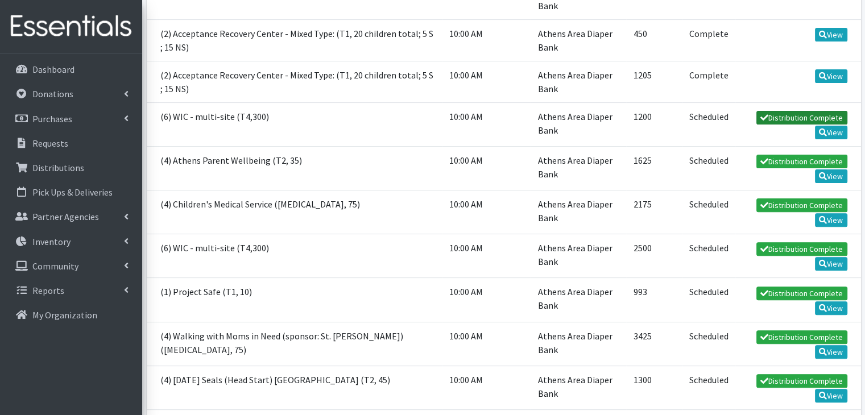
click at [783, 116] on link "Distribution Complete" at bounding box center [801, 118] width 91 height 14
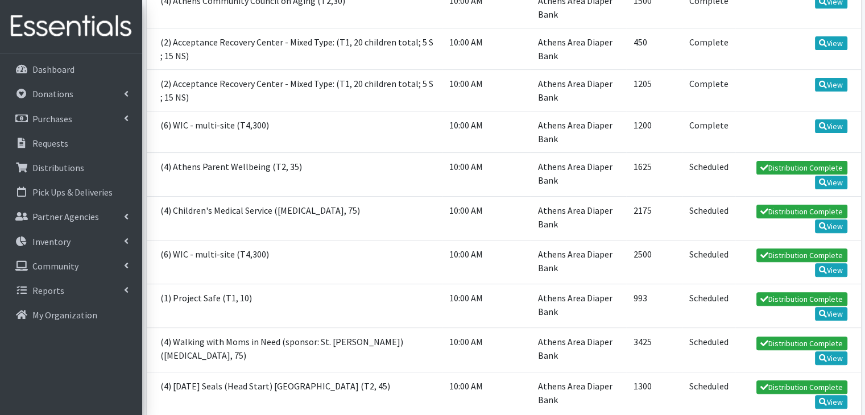
scroll to position [455, 0]
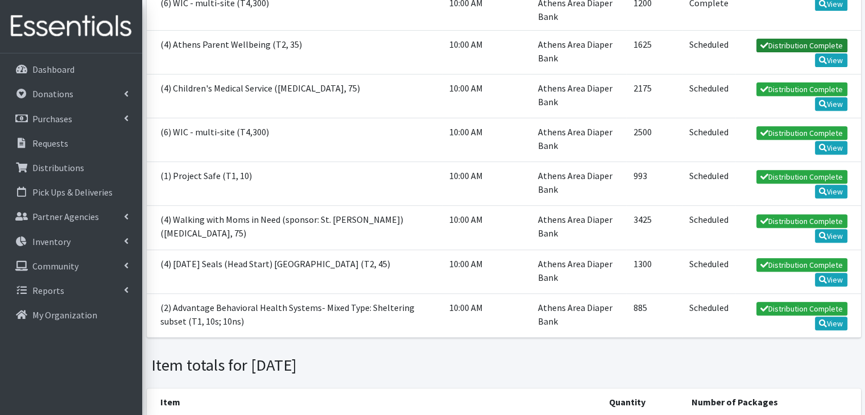
click at [794, 43] on link "Distribution Complete" at bounding box center [801, 46] width 91 height 14
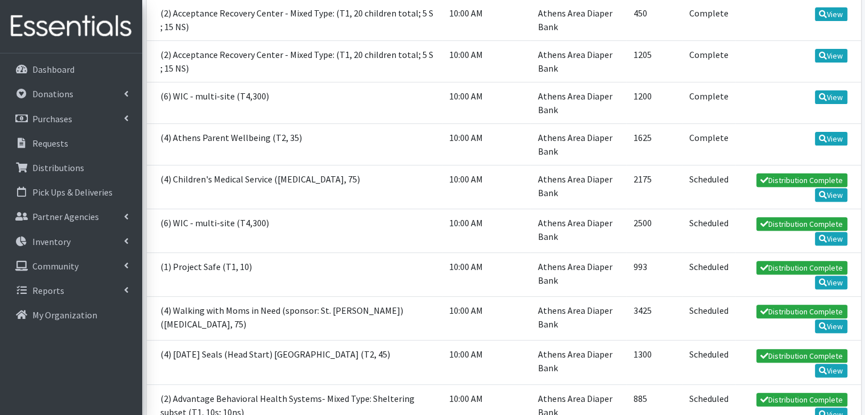
scroll to position [455, 0]
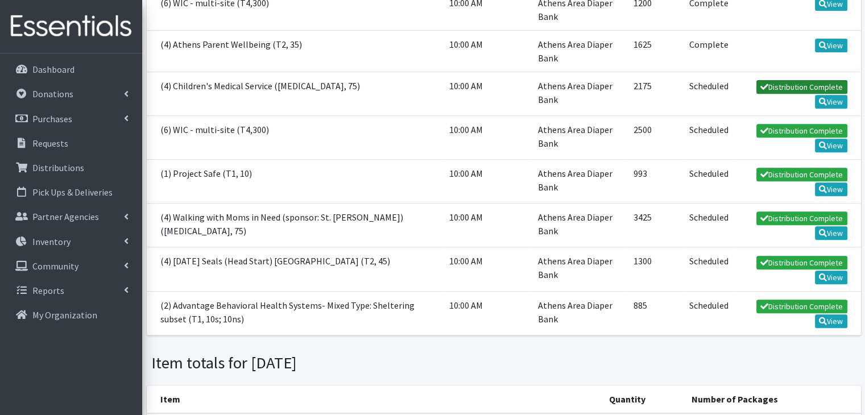
click at [796, 82] on link "Distribution Complete" at bounding box center [801, 87] width 91 height 14
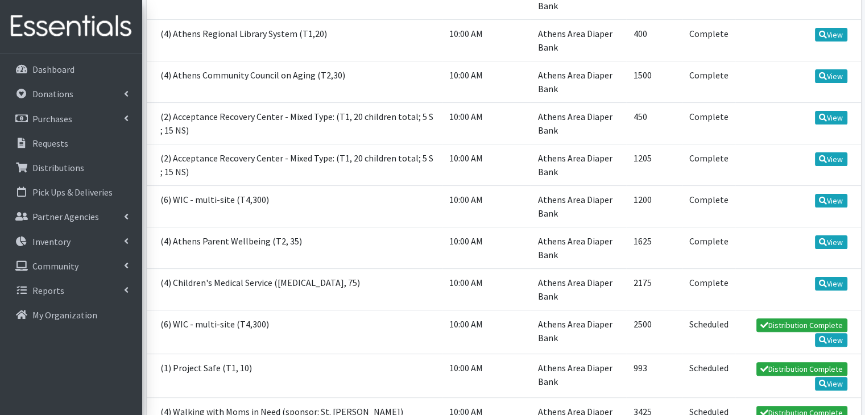
scroll to position [455, 0]
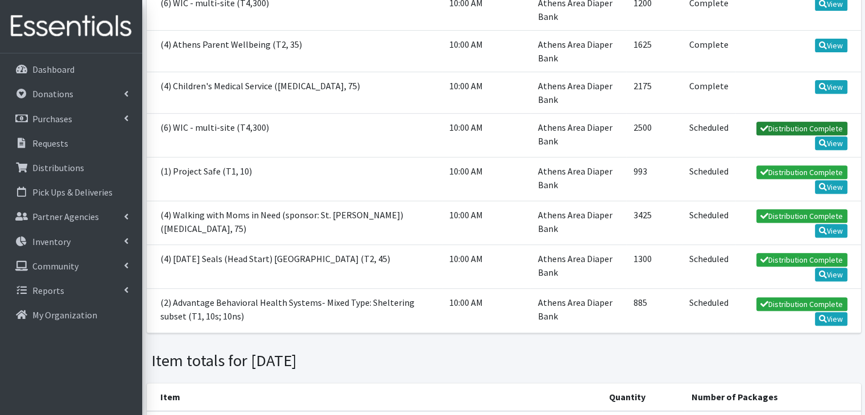
click at [795, 123] on link "Distribution Complete" at bounding box center [801, 129] width 91 height 14
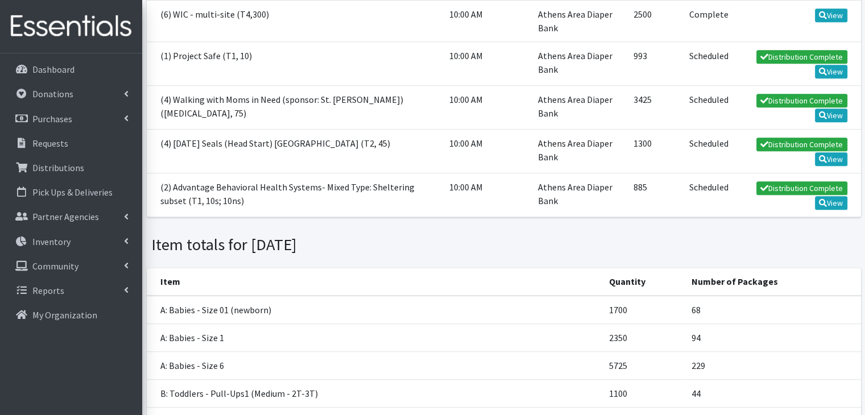
scroll to position [568, 0]
click at [783, 51] on link "Distribution Complete" at bounding box center [801, 56] width 91 height 14
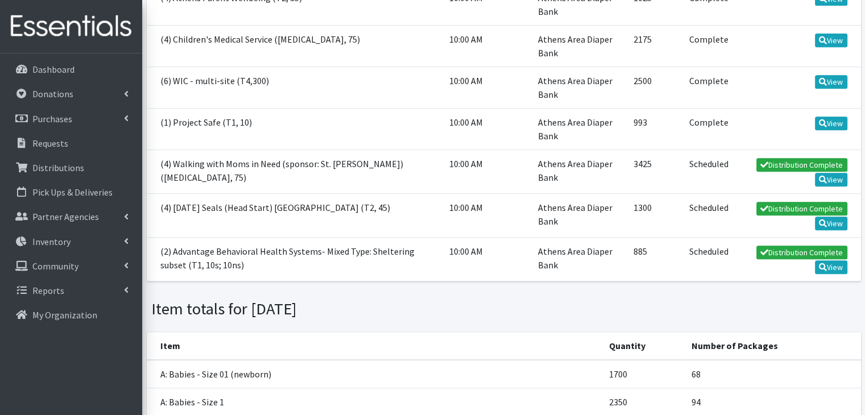
scroll to position [568, 0]
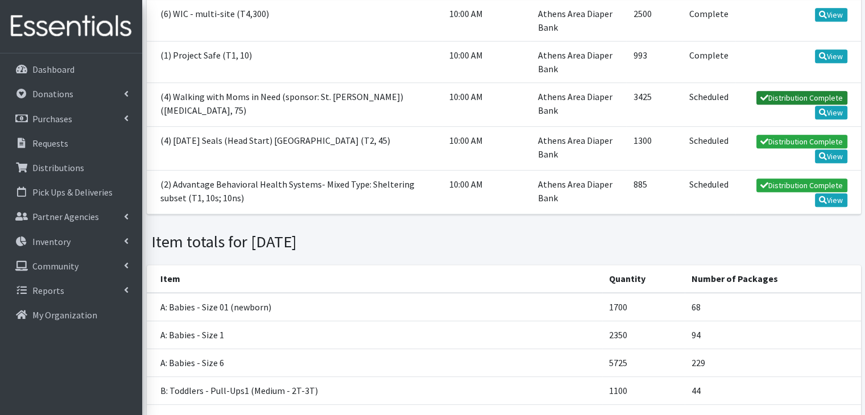
click at [797, 95] on link "Distribution Complete" at bounding box center [801, 98] width 91 height 14
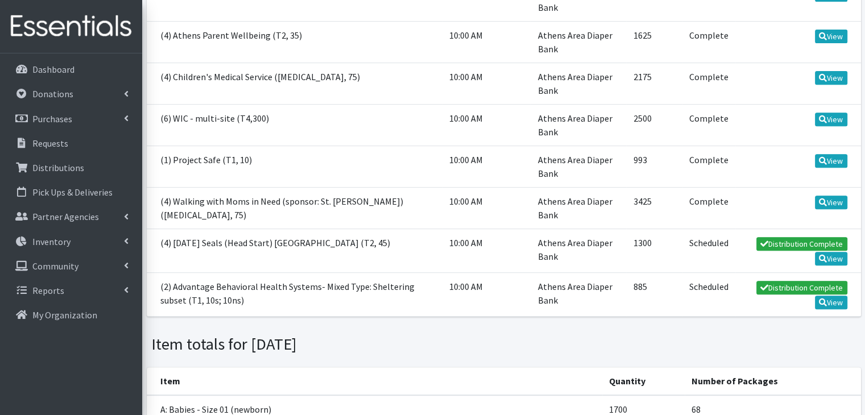
scroll to position [568, 0]
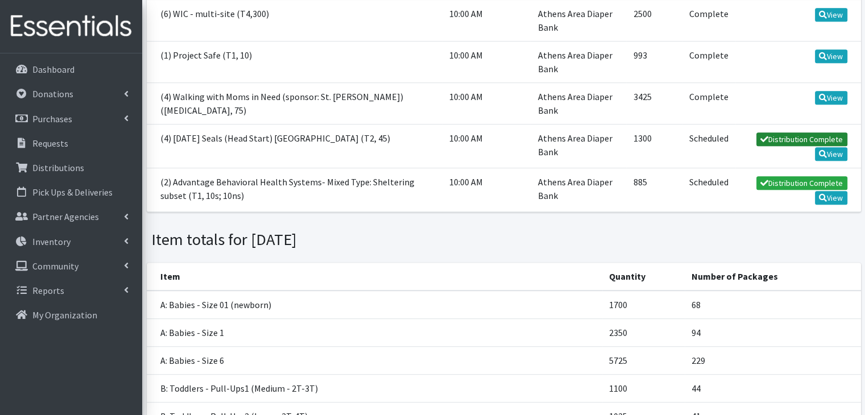
click at [805, 136] on link "Distribution Complete" at bounding box center [801, 139] width 91 height 14
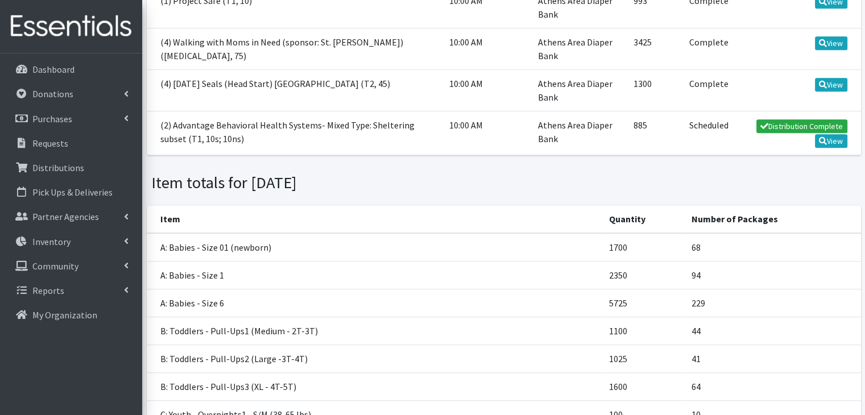
scroll to position [625, 0]
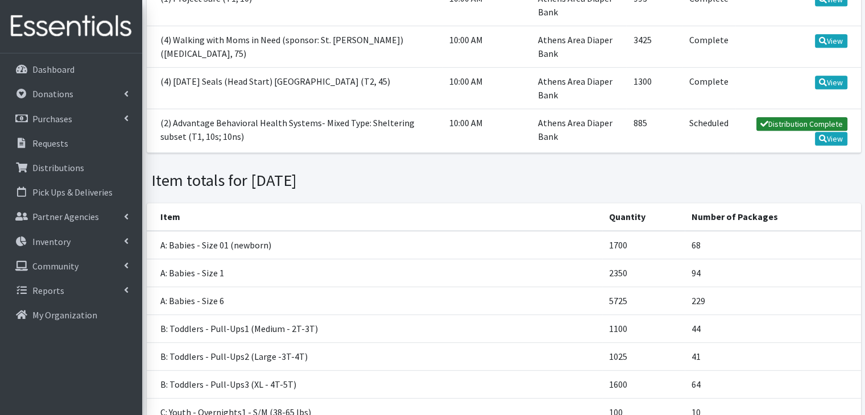
click at [793, 119] on link "Distribution Complete" at bounding box center [801, 124] width 91 height 14
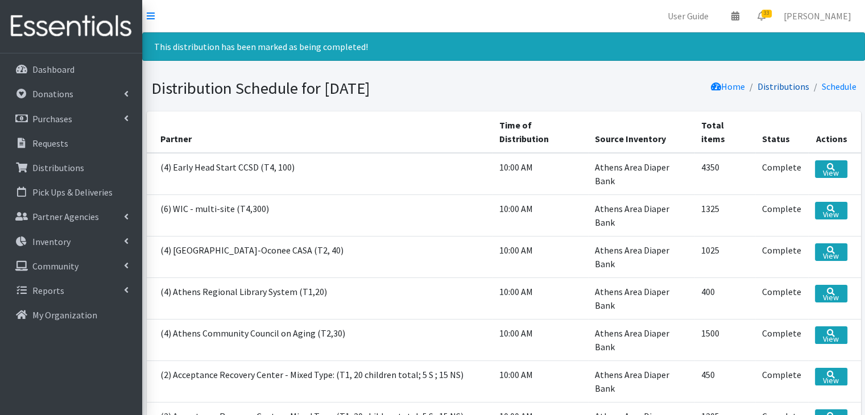
click at [787, 85] on link "Distributions" at bounding box center [783, 86] width 52 height 11
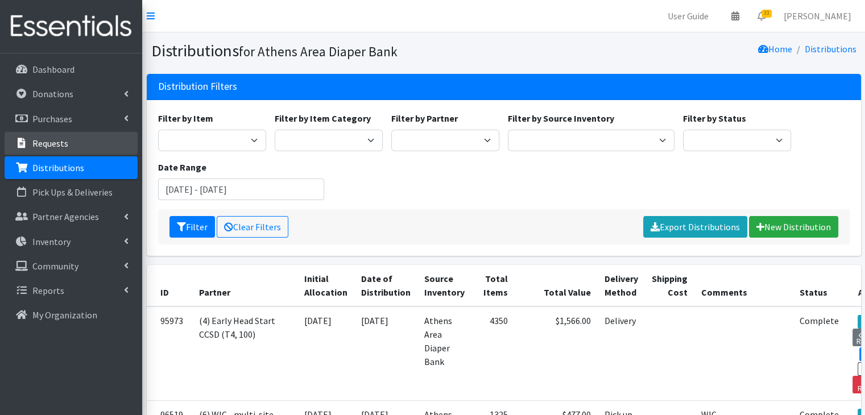
click at [45, 144] on p "Requests" at bounding box center [50, 143] width 36 height 11
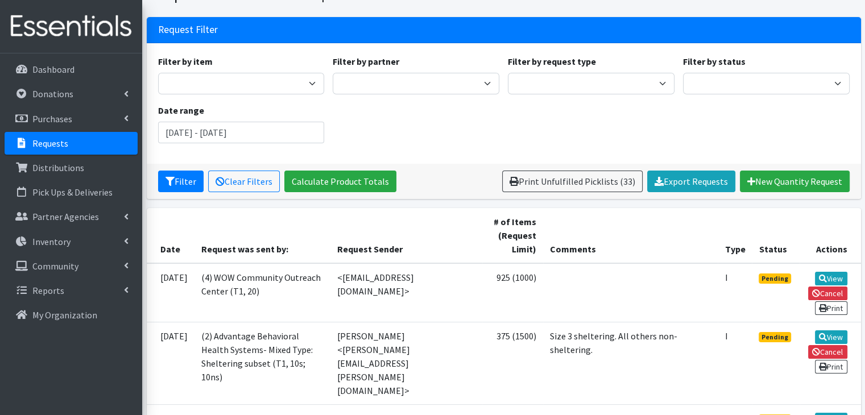
scroll to position [114, 0]
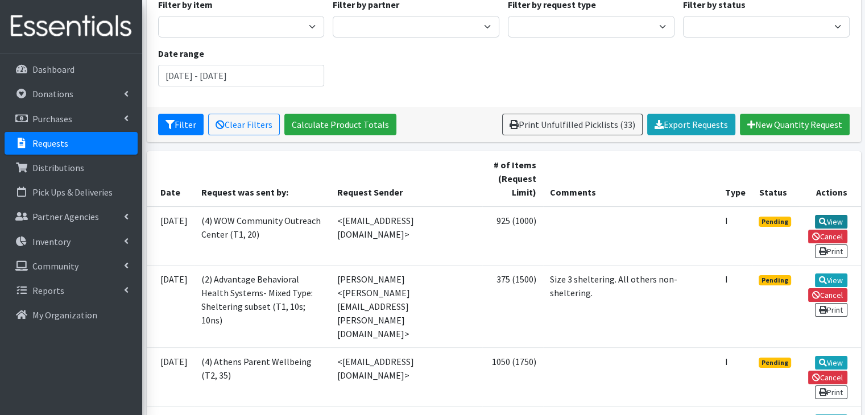
click at [836, 218] on link "View" at bounding box center [831, 222] width 32 height 14
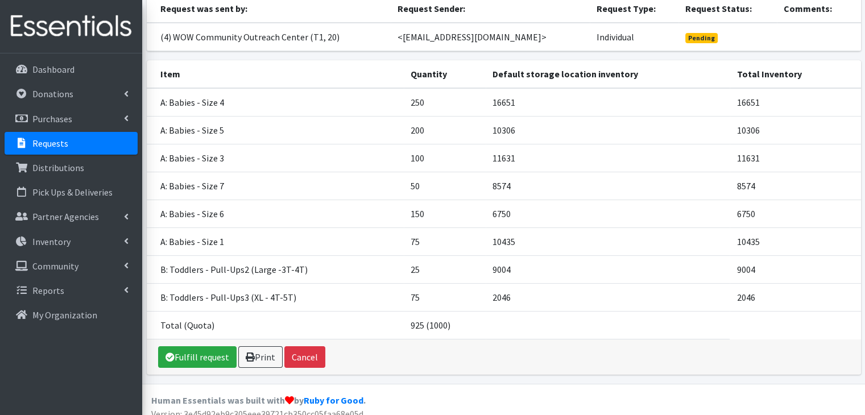
scroll to position [127, 0]
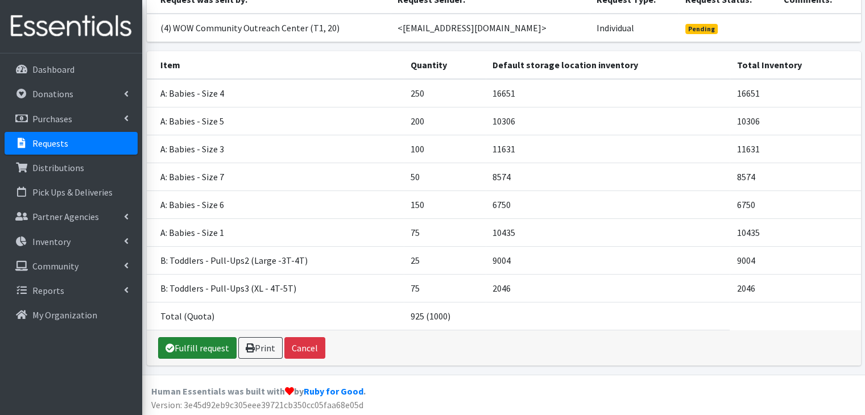
click at [189, 347] on link "Fulfill request" at bounding box center [197, 348] width 78 height 22
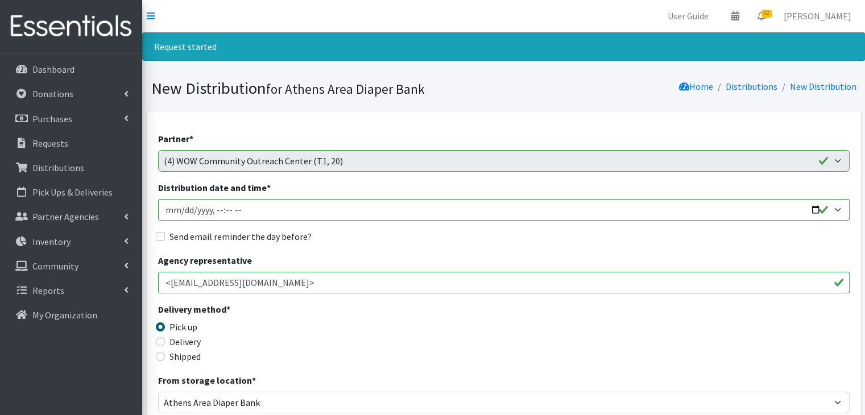
click at [170, 208] on input "Distribution date and time *" at bounding box center [503, 210] width 691 height 22
type input "[DATE]T23:59"
type input "[DATE]T10:00"
click at [158, 234] on input "Send email reminder the day before?" at bounding box center [160, 236] width 9 height 9
checkbox input "true"
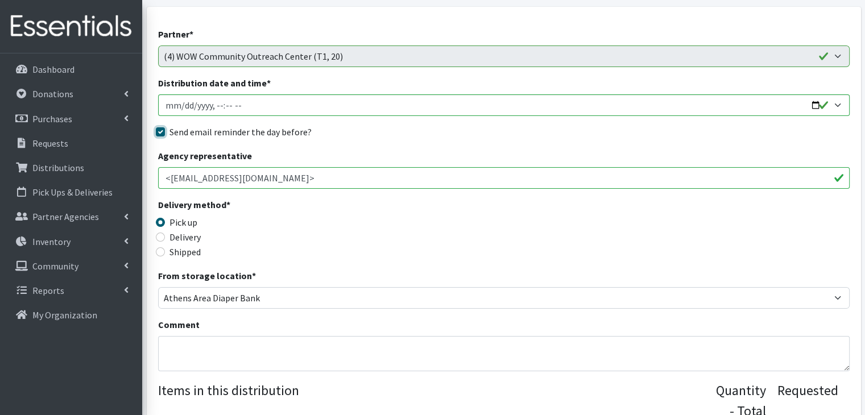
scroll to position [114, 0]
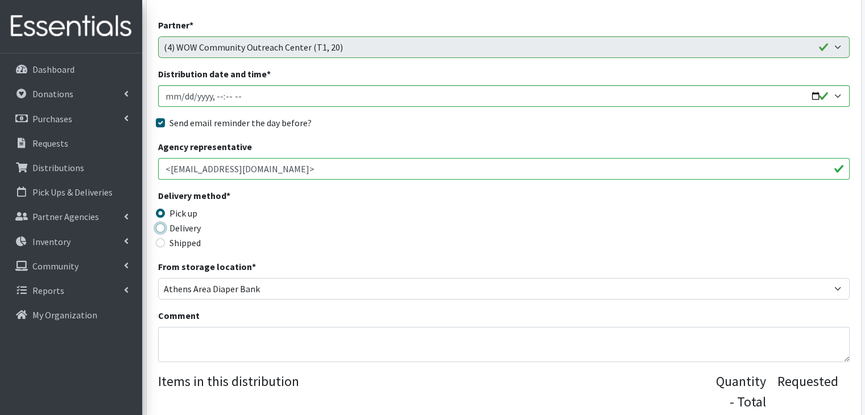
click at [159, 230] on input "Delivery" at bounding box center [160, 227] width 9 height 9
radio input "true"
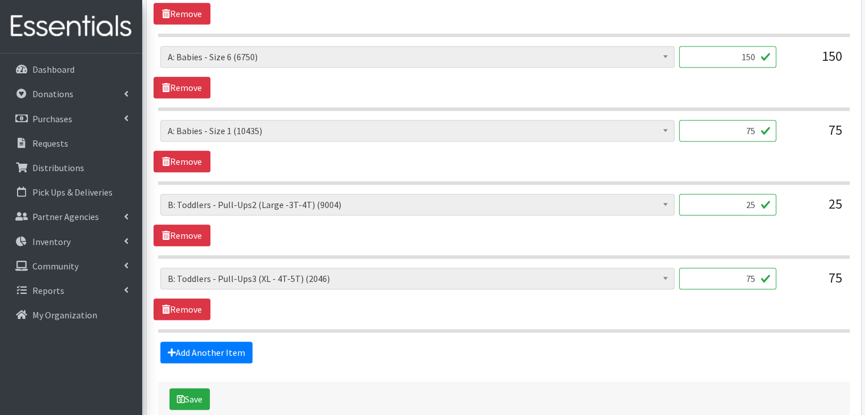
scroll to position [861, 0]
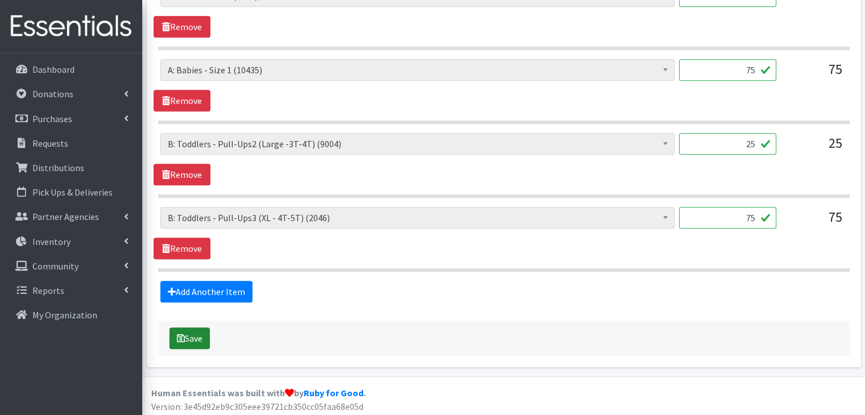
click at [193, 333] on button "Save" at bounding box center [189, 338] width 40 height 22
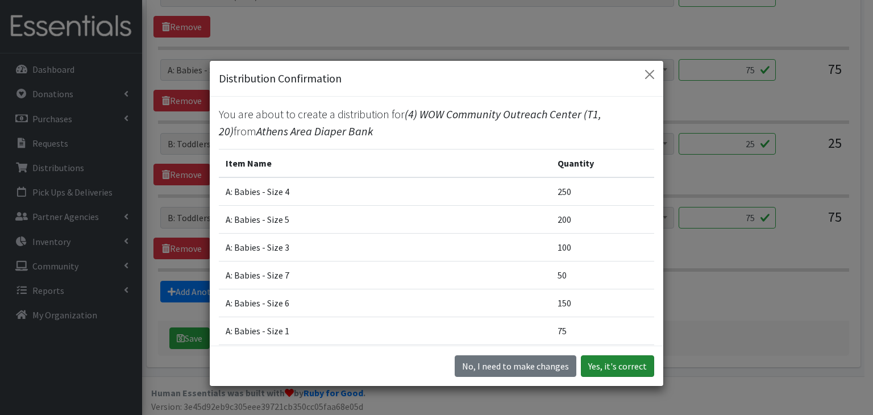
click at [622, 365] on button "Yes, it's correct" at bounding box center [617, 366] width 73 height 22
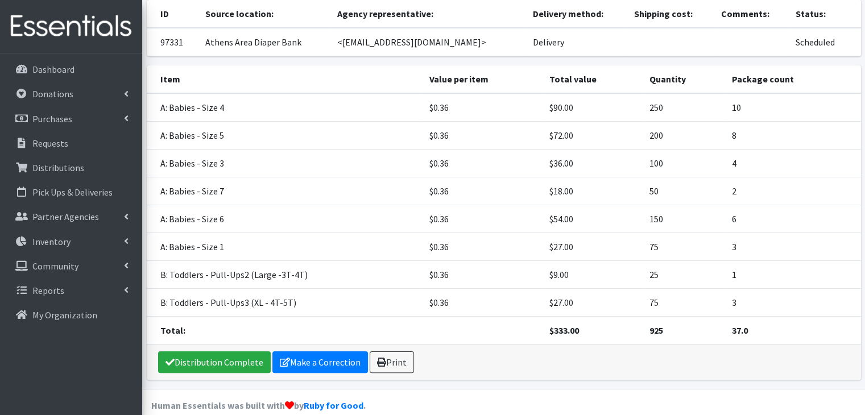
scroll to position [196, 0]
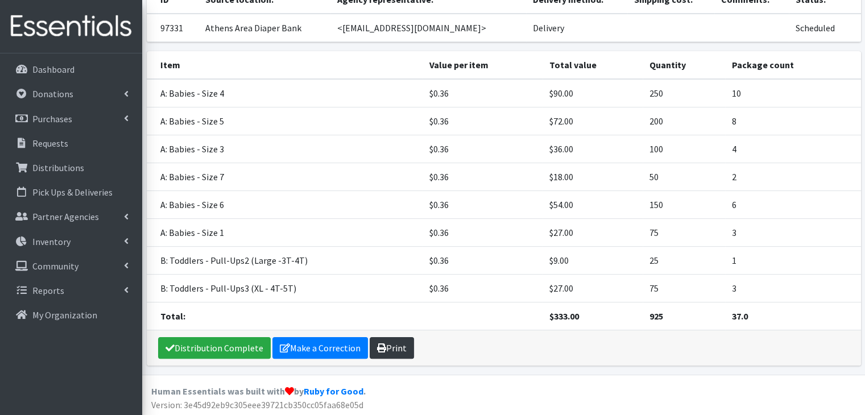
click at [393, 344] on link "Print" at bounding box center [391, 348] width 44 height 22
click at [61, 139] on p "Requests" at bounding box center [50, 143] width 36 height 11
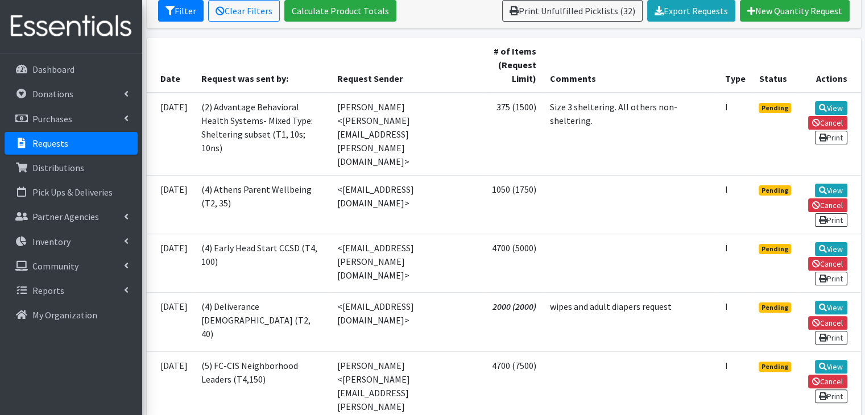
scroll to position [284, 0]
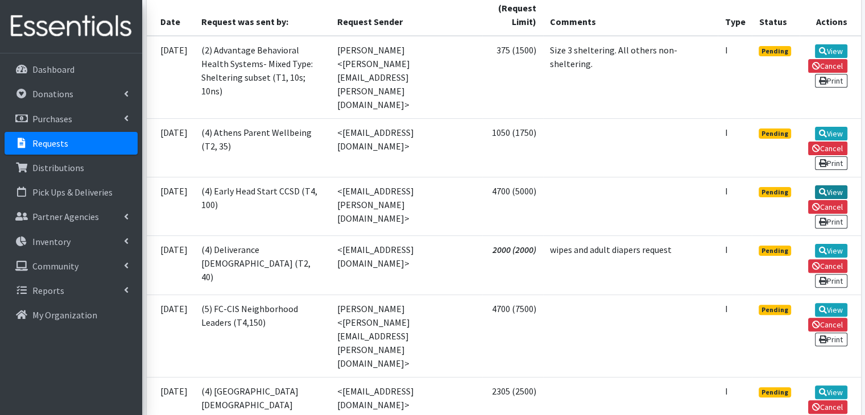
click at [830, 199] on link "View" at bounding box center [831, 192] width 32 height 14
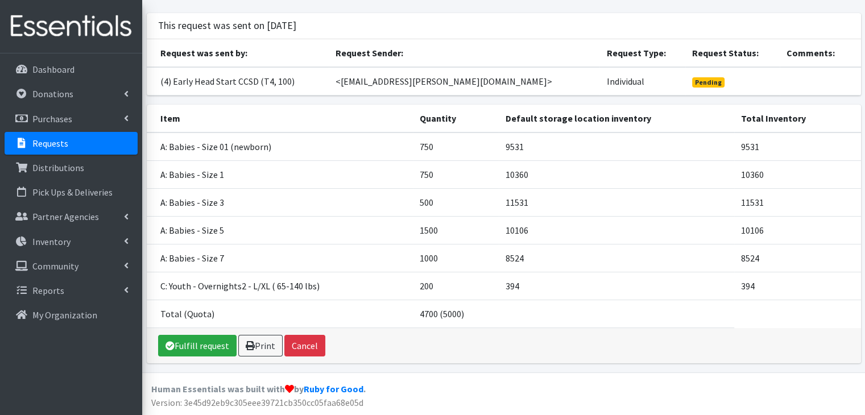
scroll to position [72, 0]
click at [205, 344] on link "Fulfill request" at bounding box center [197, 346] width 78 height 22
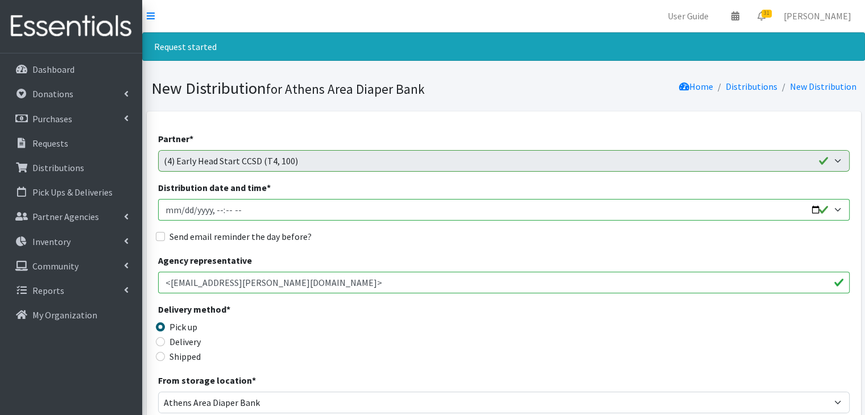
click at [161, 207] on input "Distribution date and time *" at bounding box center [503, 210] width 691 height 22
type input "2025-10-28T23:59"
type input "2025-10-03T10:00"
click at [161, 235] on input "Send email reminder the day before?" at bounding box center [160, 236] width 9 height 9
checkbox input "true"
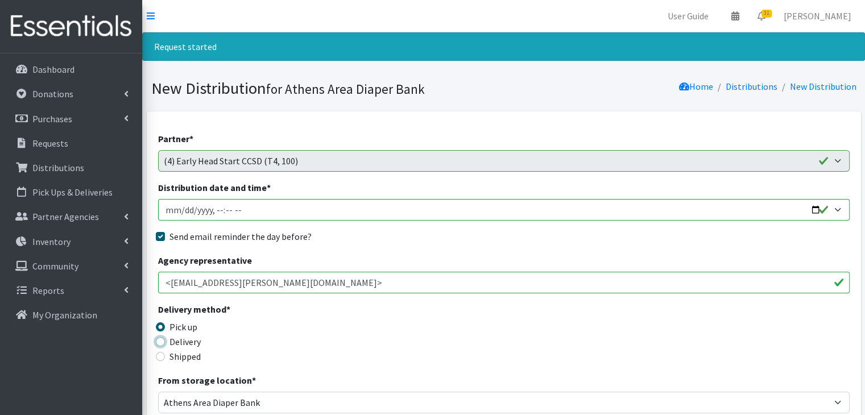
click at [156, 342] on input "Delivery" at bounding box center [160, 341] width 9 height 9
radio input "true"
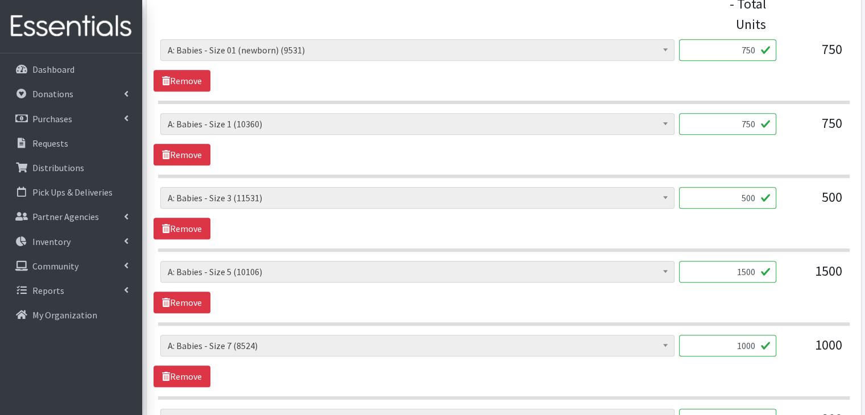
scroll to position [714, 0]
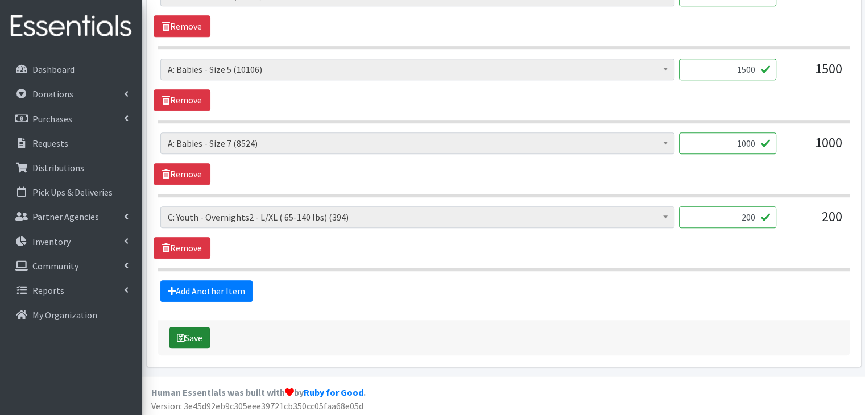
click at [187, 336] on button "Save" at bounding box center [189, 338] width 40 height 22
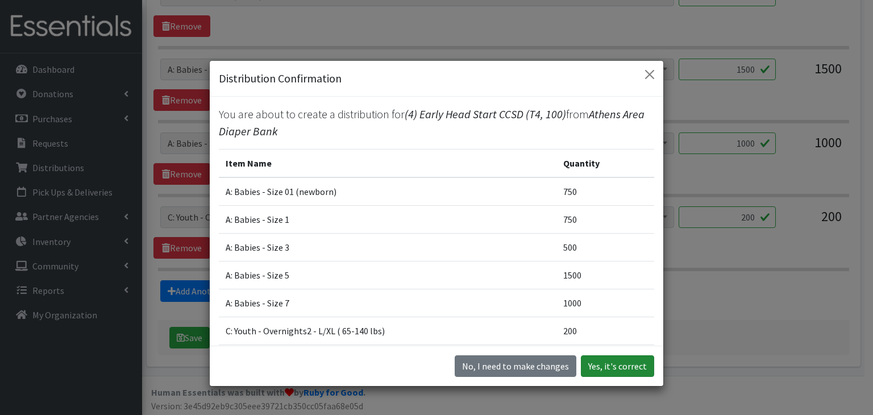
click at [614, 364] on button "Yes, it's correct" at bounding box center [617, 366] width 73 height 22
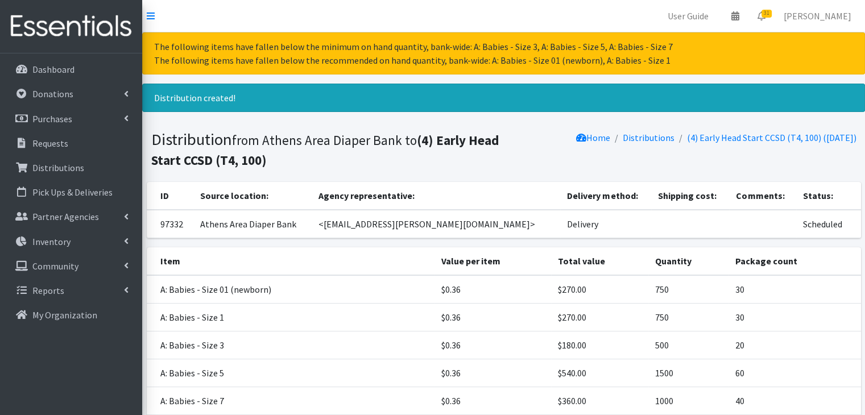
scroll to position [141, 0]
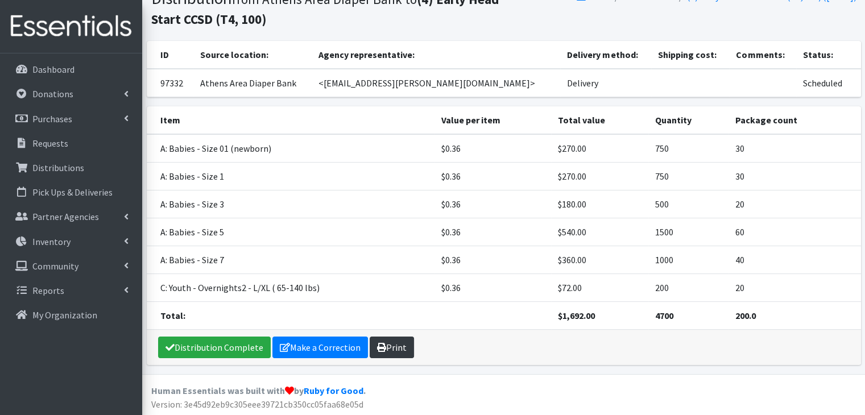
click at [396, 349] on link "Print" at bounding box center [391, 347] width 44 height 22
click at [60, 145] on p "Requests" at bounding box center [50, 143] width 36 height 11
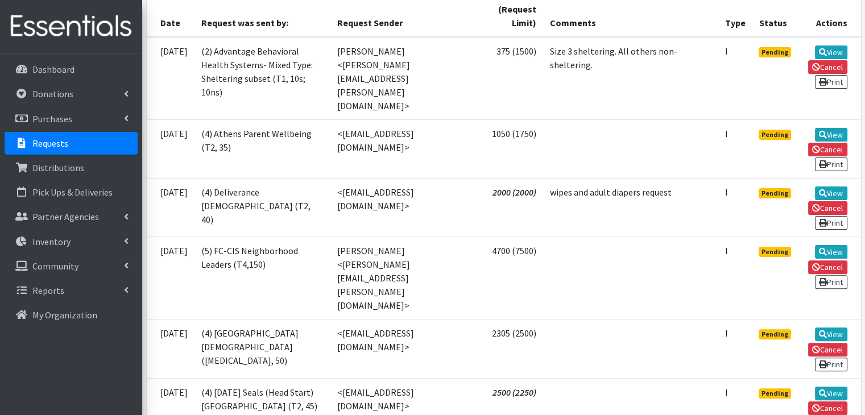
scroll to position [284, 0]
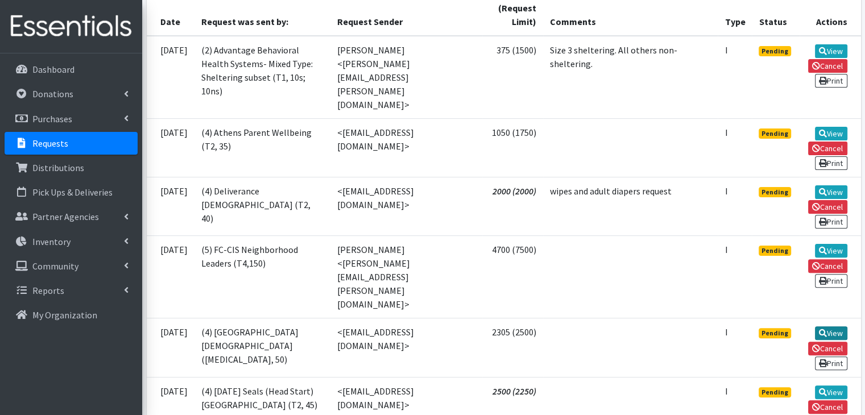
click at [839, 326] on link "View" at bounding box center [831, 333] width 32 height 14
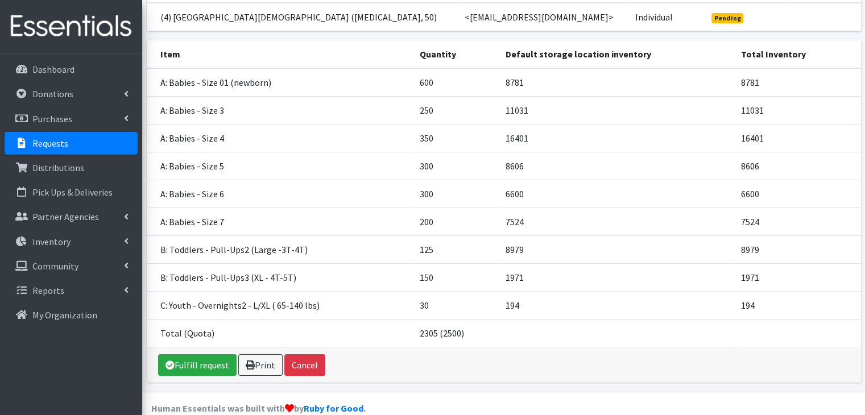
scroll to position [155, 0]
click at [201, 354] on link "Fulfill request" at bounding box center [197, 365] width 78 height 22
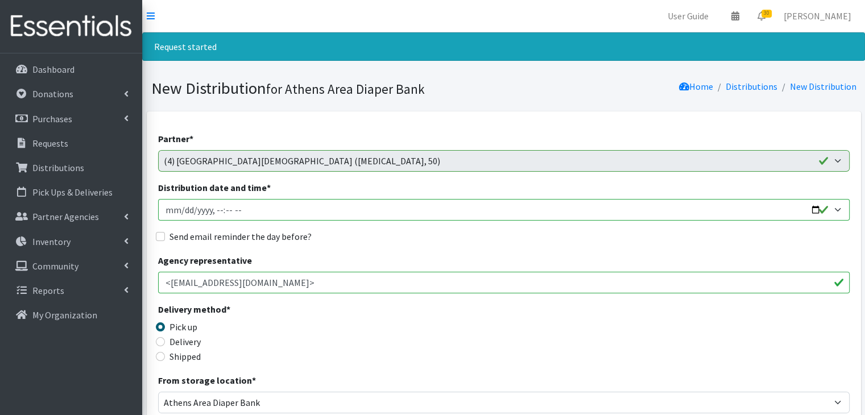
click at [168, 212] on input "Distribution date and time *" at bounding box center [503, 210] width 691 height 22
type input "[DATE]T23:59"
type input "[DATE]T10:00"
click at [161, 237] on input "Send email reminder the day before?" at bounding box center [160, 236] width 9 height 9
checkbox input "true"
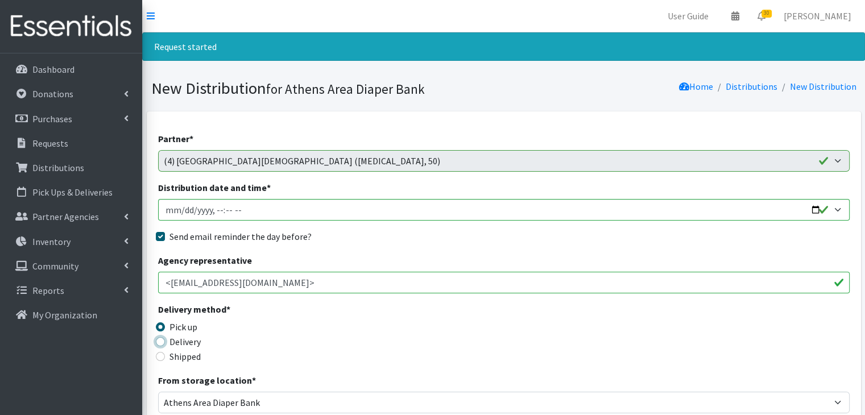
click at [161, 344] on input "Delivery" at bounding box center [160, 341] width 9 height 9
radio input "true"
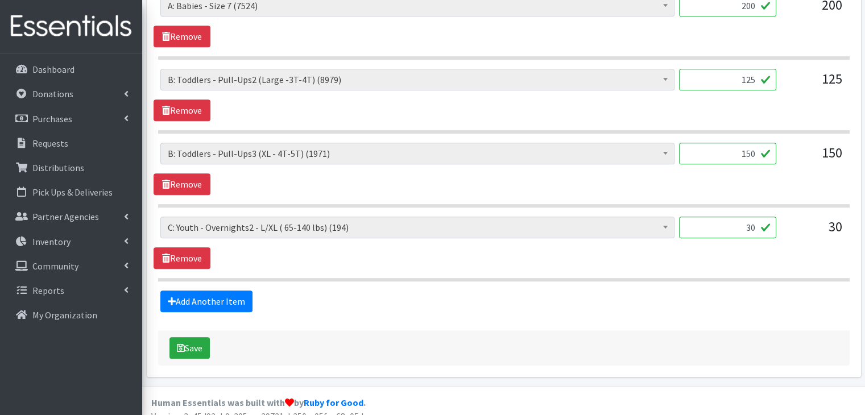
scroll to position [934, 0]
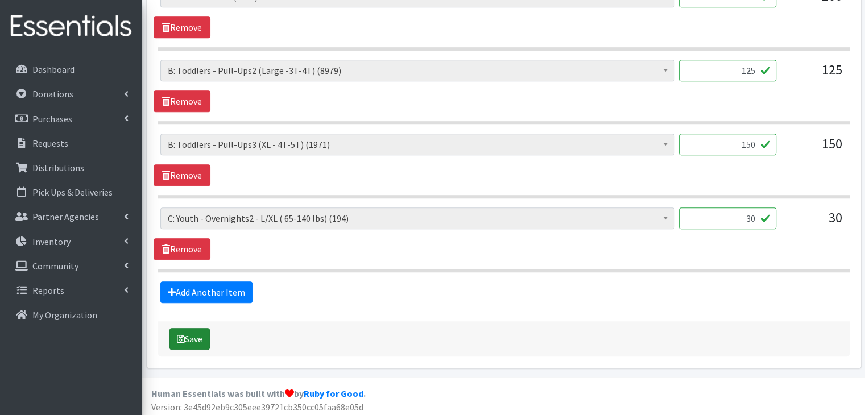
click at [196, 336] on button "Save" at bounding box center [189, 339] width 40 height 22
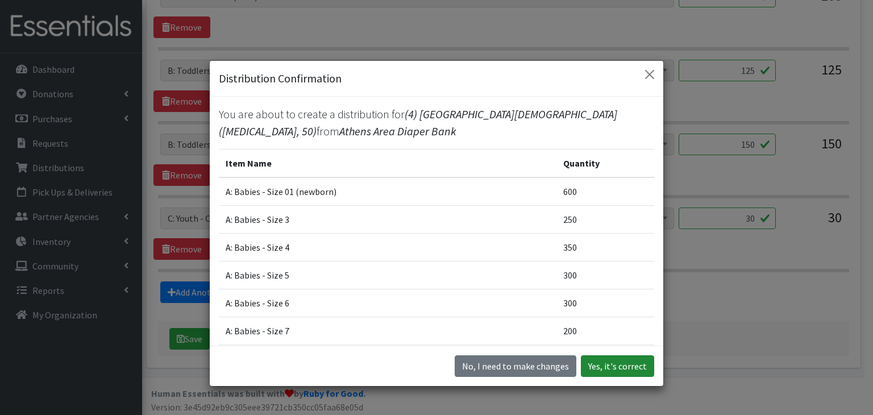
click at [589, 364] on button "Yes, it's correct" at bounding box center [617, 366] width 73 height 22
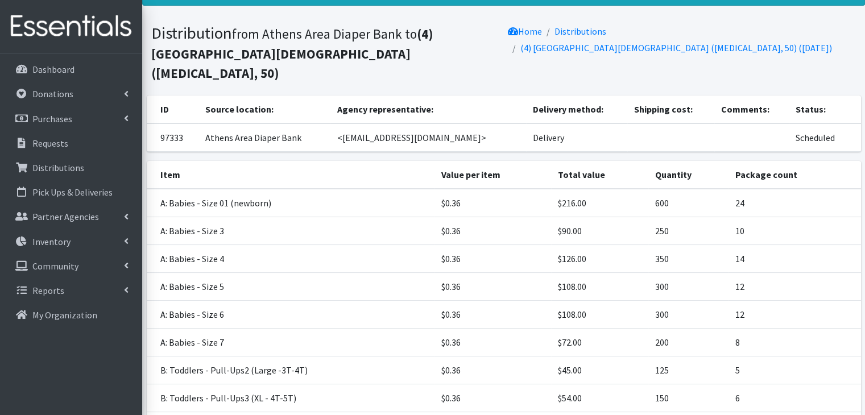
scroll to position [238, 0]
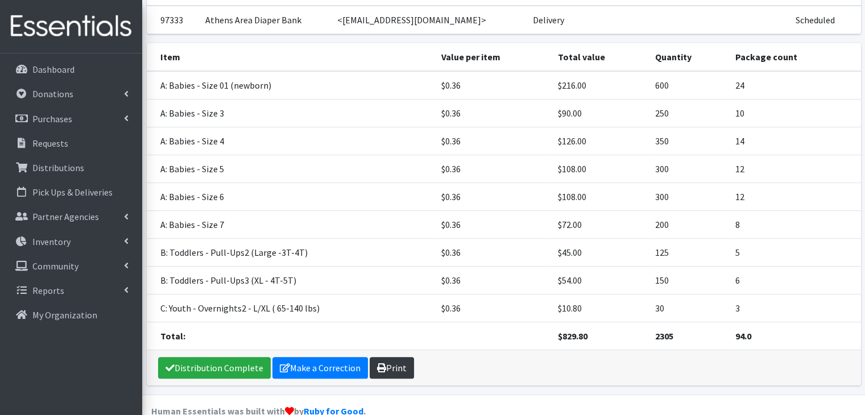
click at [396, 357] on link "Print" at bounding box center [391, 368] width 44 height 22
click at [53, 138] on p "Requests" at bounding box center [50, 143] width 36 height 11
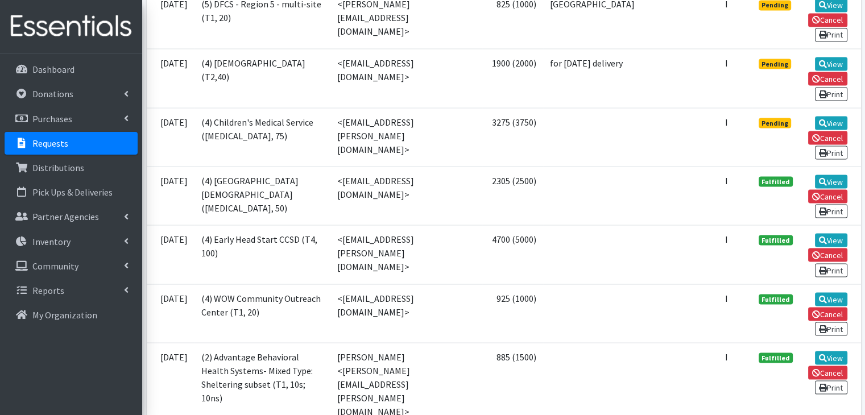
scroll to position [2046, 0]
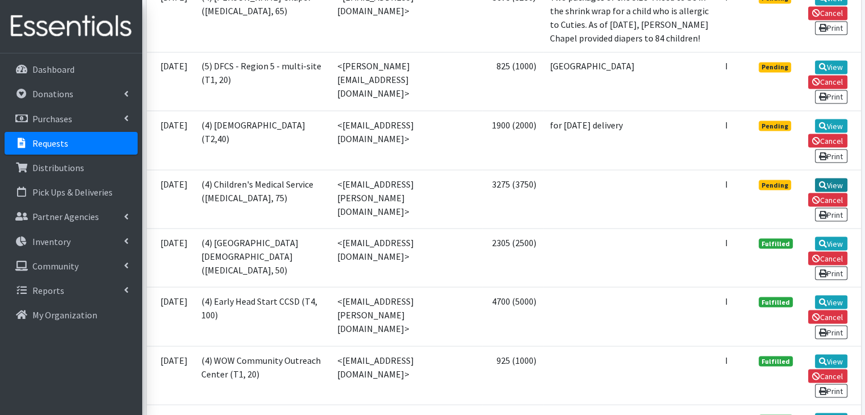
click at [835, 178] on link "View" at bounding box center [831, 185] width 32 height 14
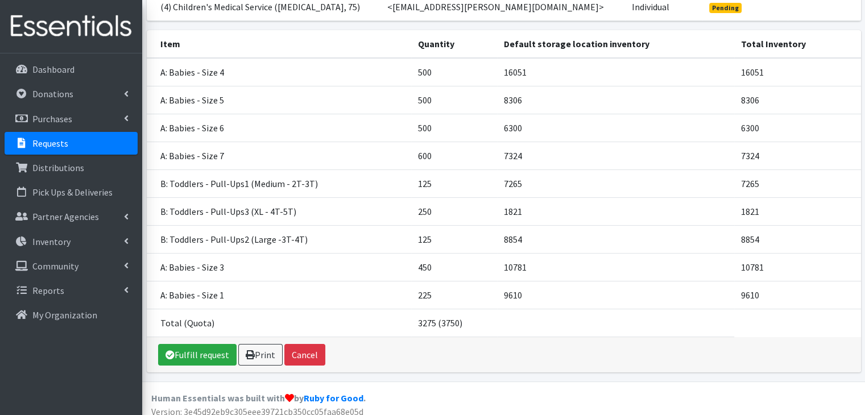
scroll to position [155, 0]
click at [207, 343] on link "Fulfill request" at bounding box center [197, 354] width 78 height 22
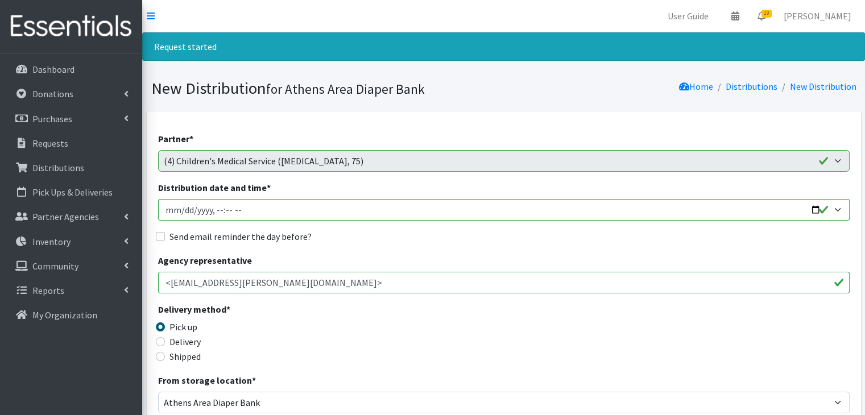
click at [164, 207] on input "Distribution date and time *" at bounding box center [503, 210] width 691 height 22
type input "2025-10-28T23:59"
type input "2025-10-03T10:00"
click at [161, 238] on input "Send email reminder the day before?" at bounding box center [160, 236] width 9 height 9
checkbox input "true"
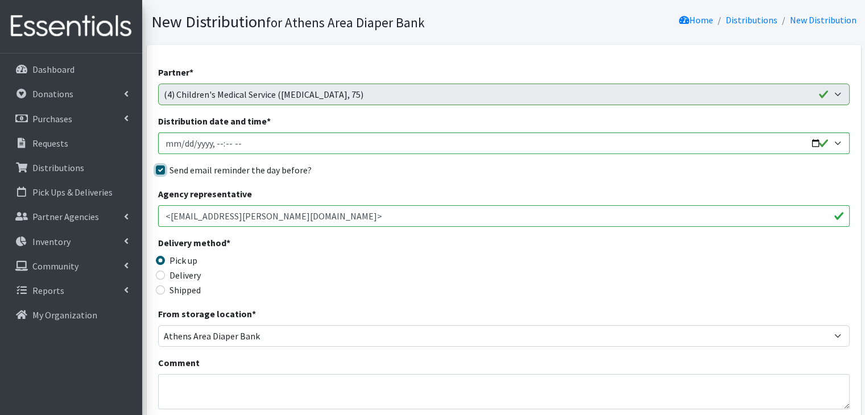
scroll to position [57, 0]
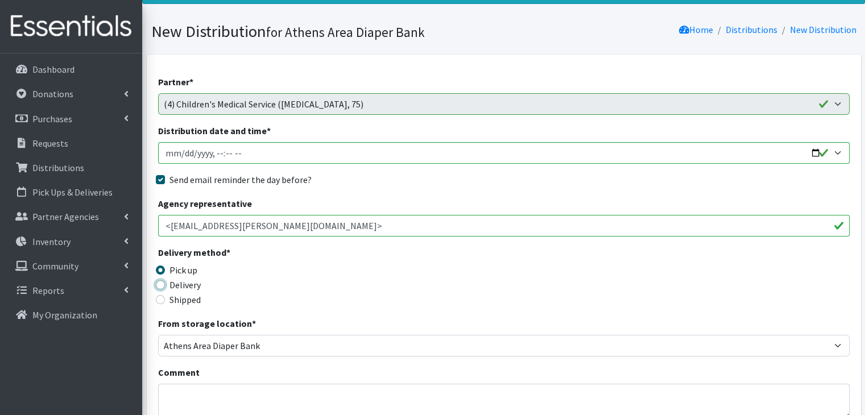
click at [162, 281] on input "Delivery" at bounding box center [160, 284] width 9 height 9
radio input "true"
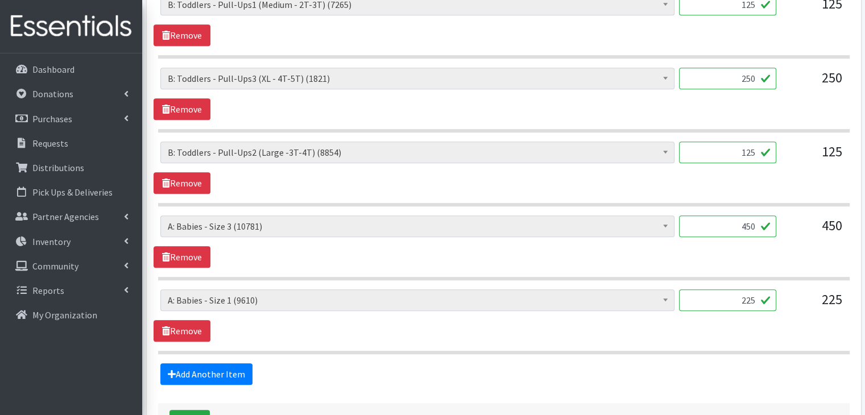
scroll to position [934, 0]
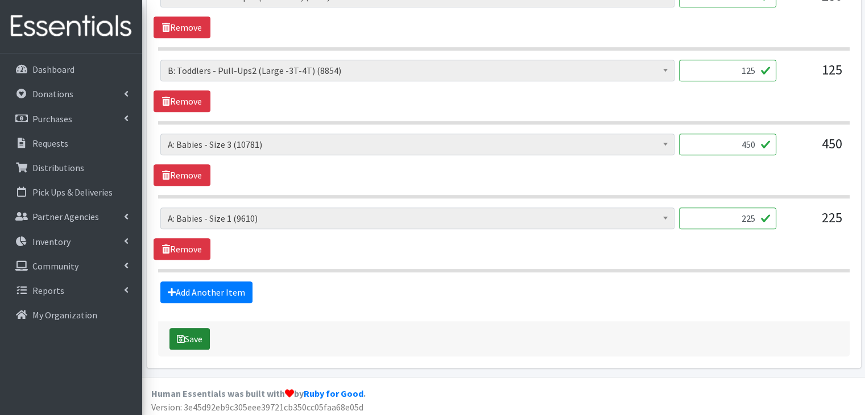
click at [192, 335] on button "Save" at bounding box center [189, 339] width 40 height 22
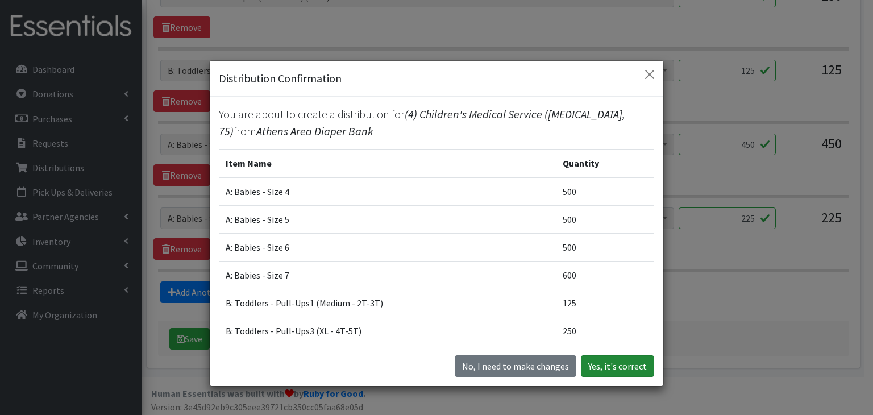
click at [628, 365] on button "Yes, it's correct" at bounding box center [617, 366] width 73 height 22
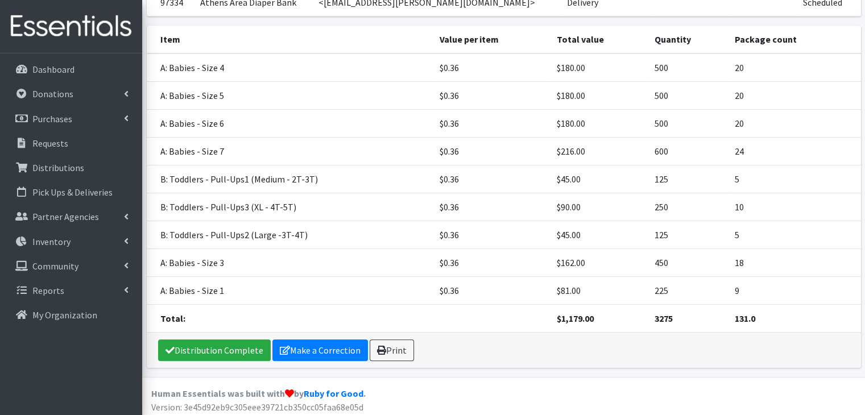
scroll to position [238, 0]
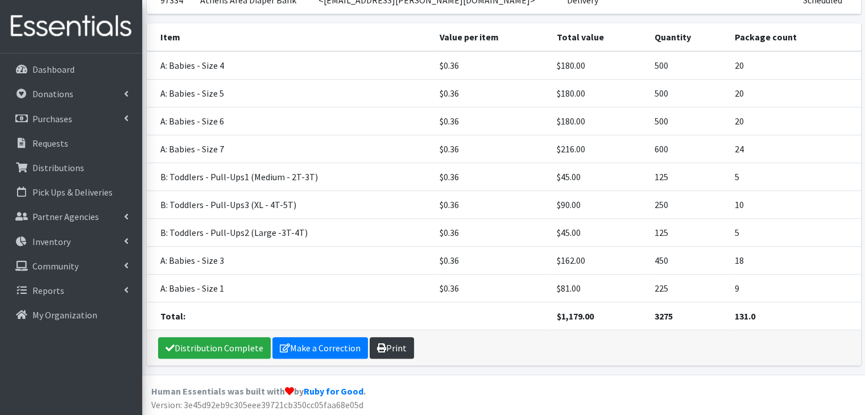
click at [405, 346] on link "Print" at bounding box center [391, 348] width 44 height 22
click at [64, 146] on p "Requests" at bounding box center [50, 143] width 36 height 11
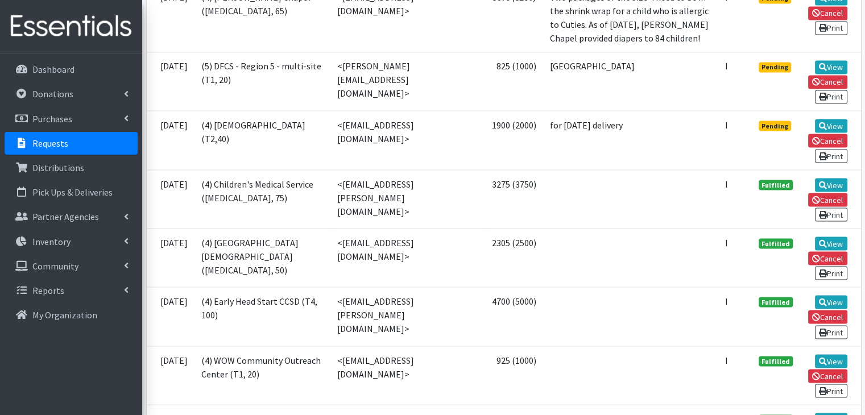
scroll to position [1989, 0]
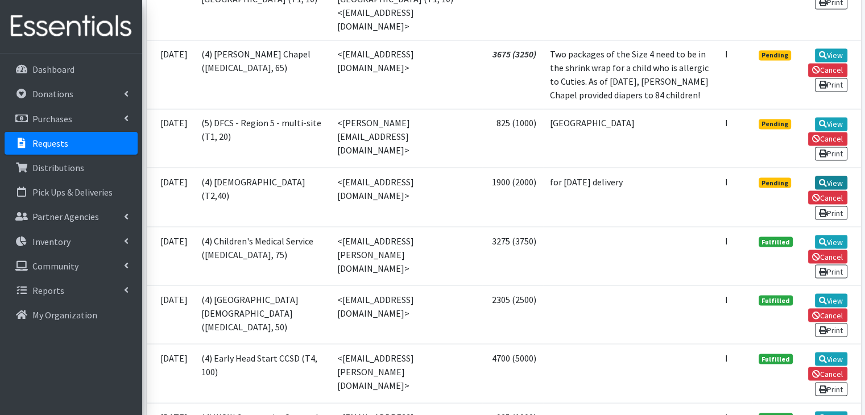
click at [829, 176] on link "View" at bounding box center [831, 183] width 32 height 14
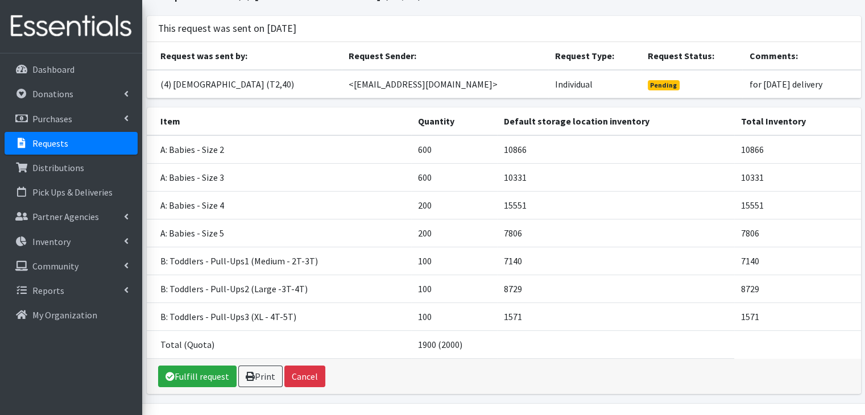
scroll to position [100, 0]
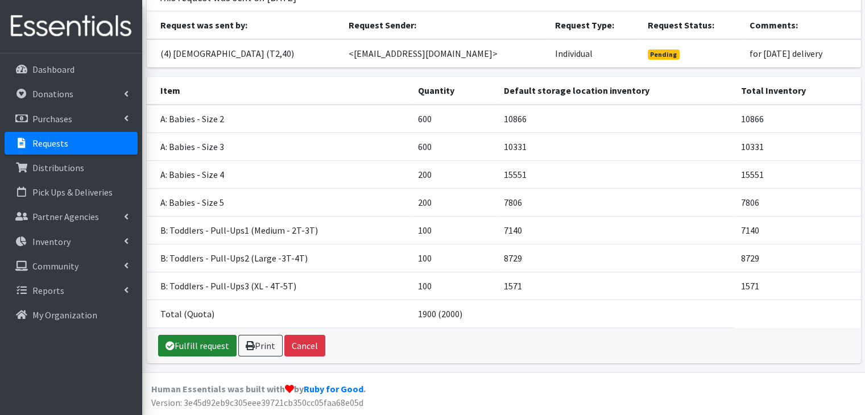
click at [198, 347] on link "Fulfill request" at bounding box center [197, 346] width 78 height 22
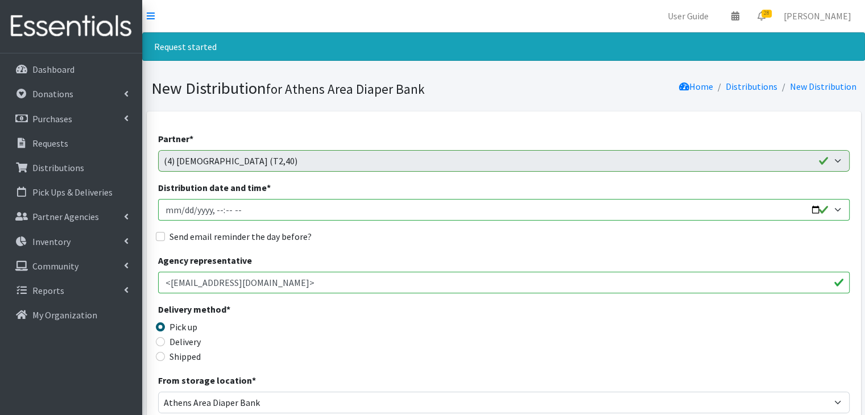
click at [160, 207] on input "Distribution date and time *" at bounding box center [503, 210] width 691 height 22
type input "2025-10-28T23:59"
type input "2025-10-03T10:00"
click at [162, 235] on input "Send email reminder the day before?" at bounding box center [160, 236] width 9 height 9
checkbox input "true"
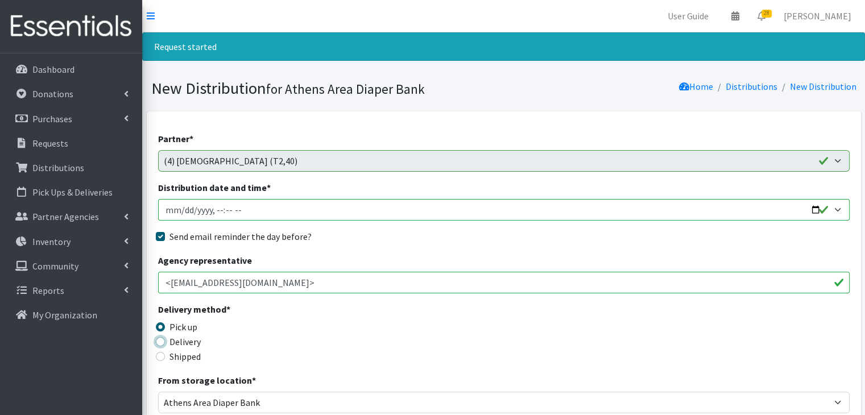
click at [161, 339] on input "Delivery" at bounding box center [160, 341] width 9 height 9
radio input "true"
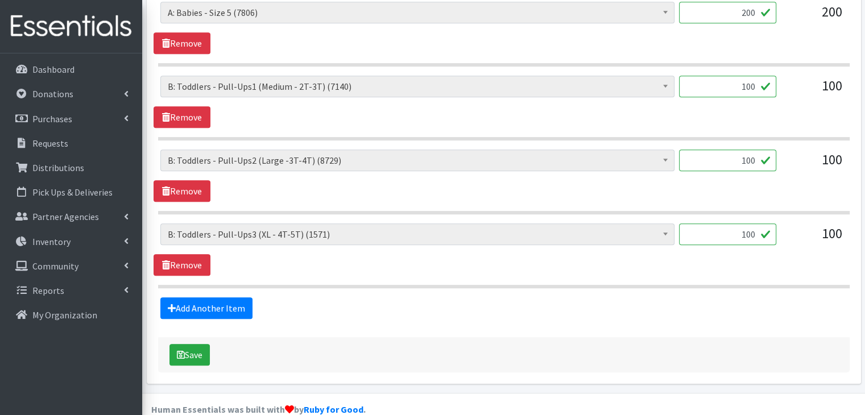
scroll to position [788, 0]
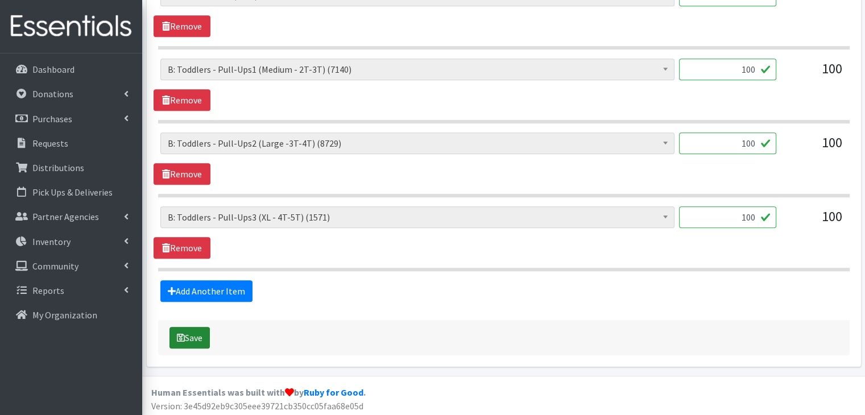
click at [196, 333] on button "Save" at bounding box center [189, 338] width 40 height 22
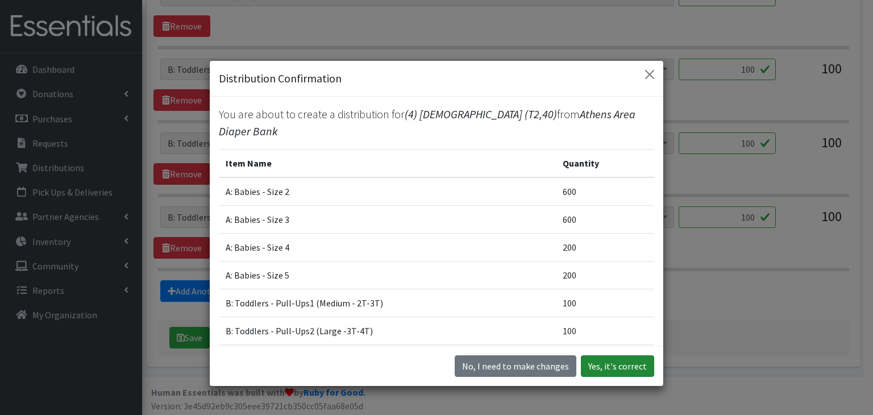
click at [614, 364] on button "Yes, it's correct" at bounding box center [617, 366] width 73 height 22
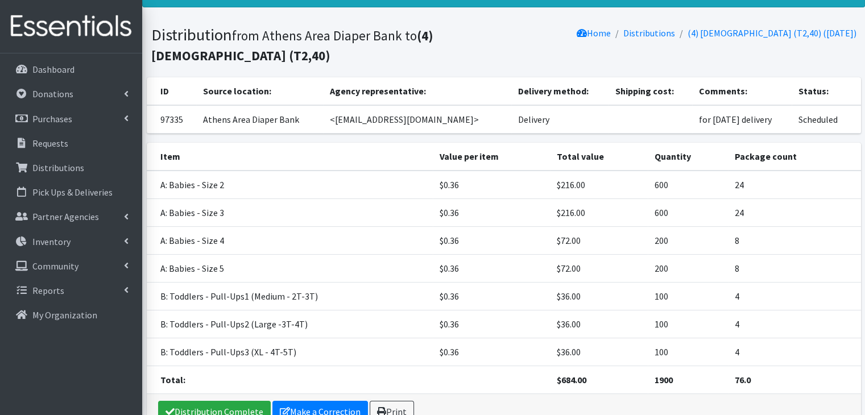
scroll to position [168, 0]
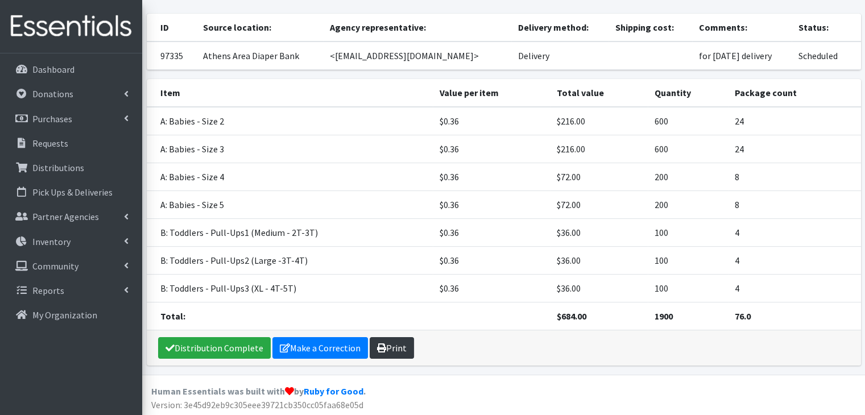
click at [380, 344] on icon at bounding box center [381, 347] width 9 height 9
click at [70, 160] on link "Distributions" at bounding box center [71, 167] width 133 height 23
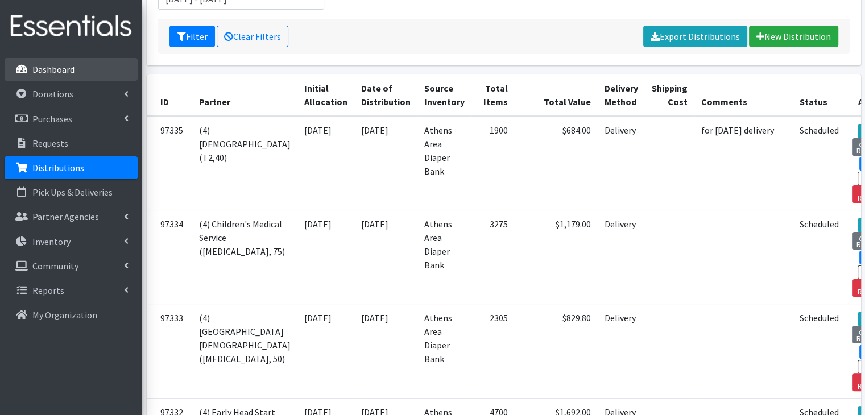
scroll to position [171, 0]
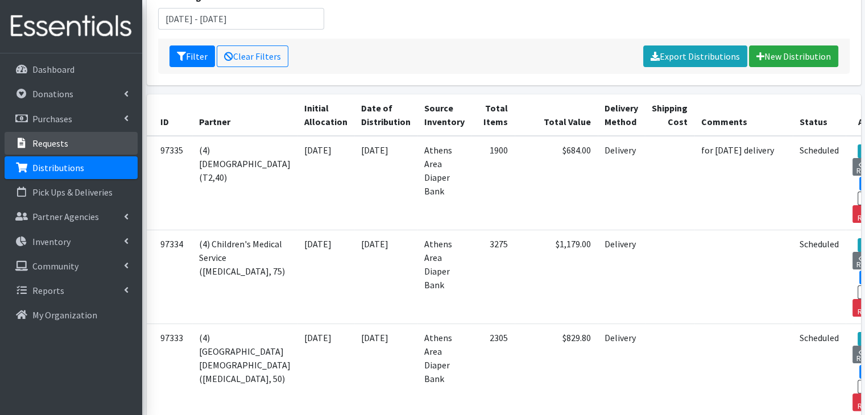
click at [51, 142] on p "Requests" at bounding box center [50, 143] width 36 height 11
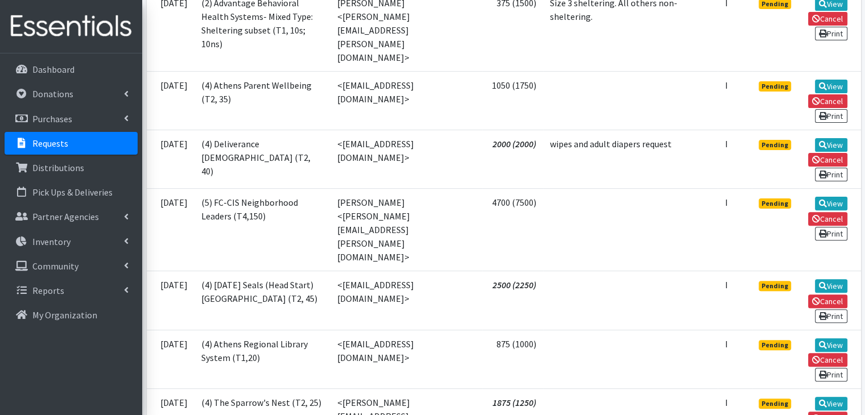
scroll to position [227, 0]
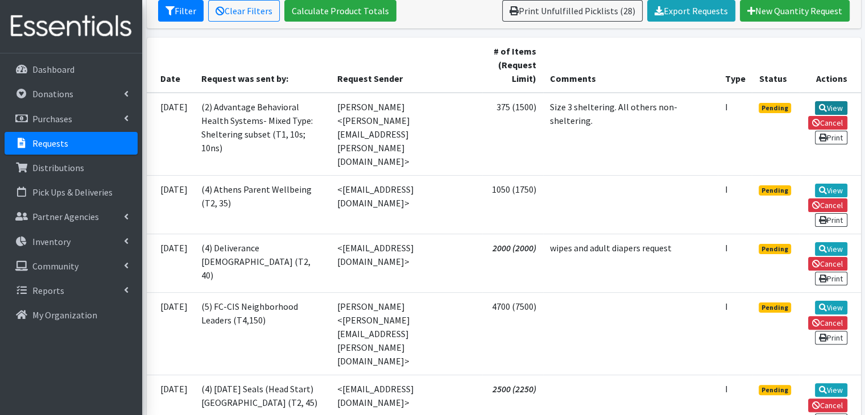
click at [836, 105] on link "View" at bounding box center [831, 108] width 32 height 14
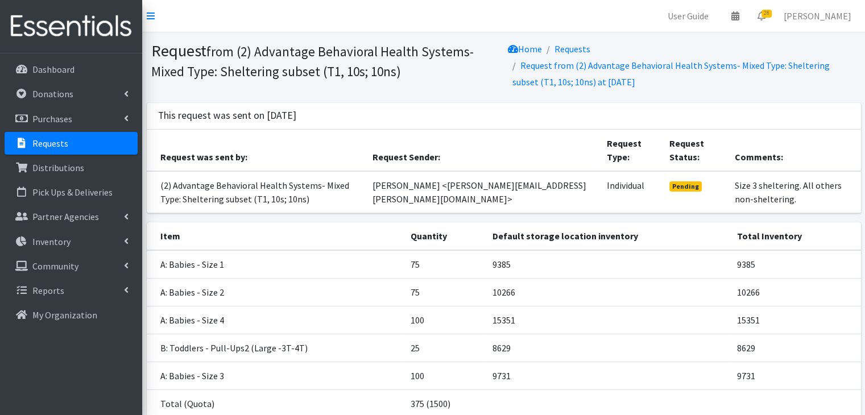
scroll to position [57, 0]
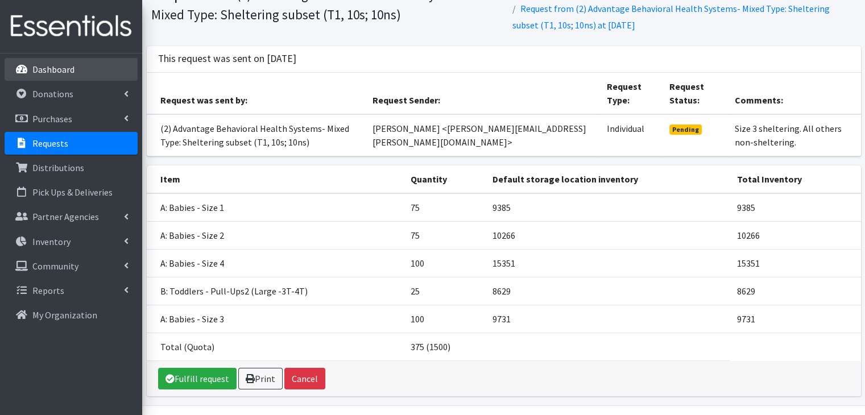
click at [68, 69] on p "Dashboard" at bounding box center [53, 69] width 42 height 11
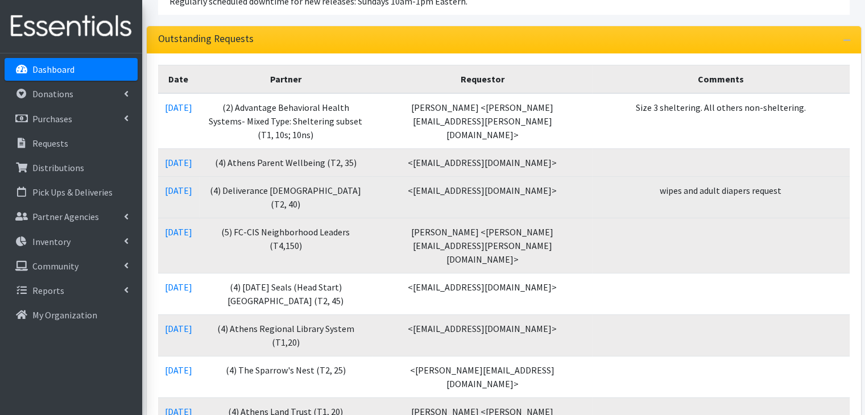
scroll to position [227, 0]
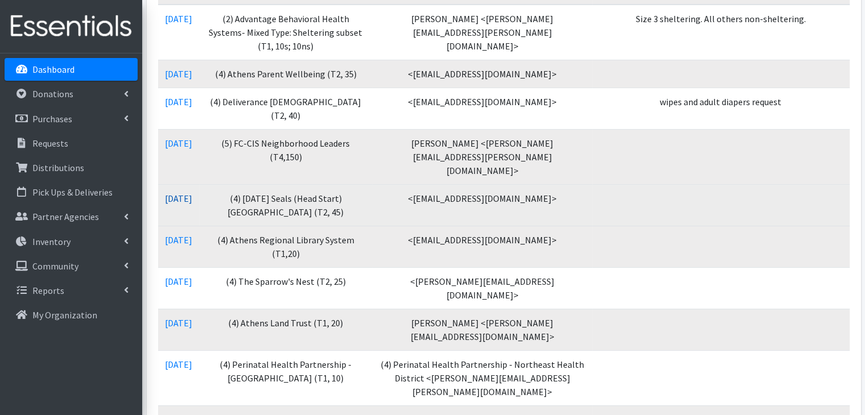
click at [192, 193] on link "[DATE]" at bounding box center [178, 198] width 27 height 11
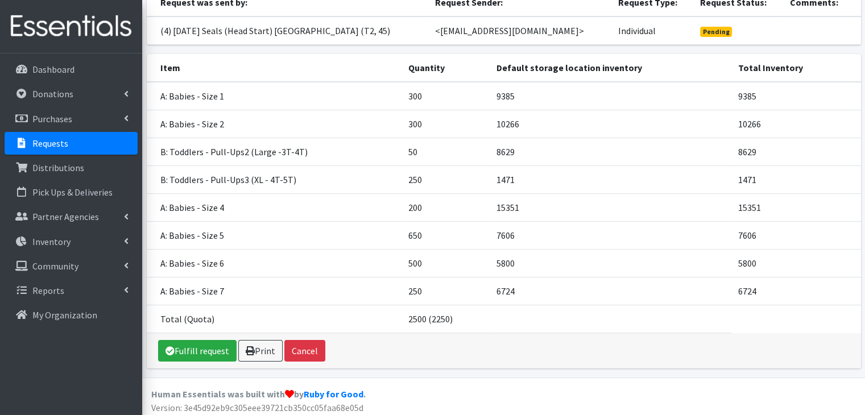
scroll to position [134, 0]
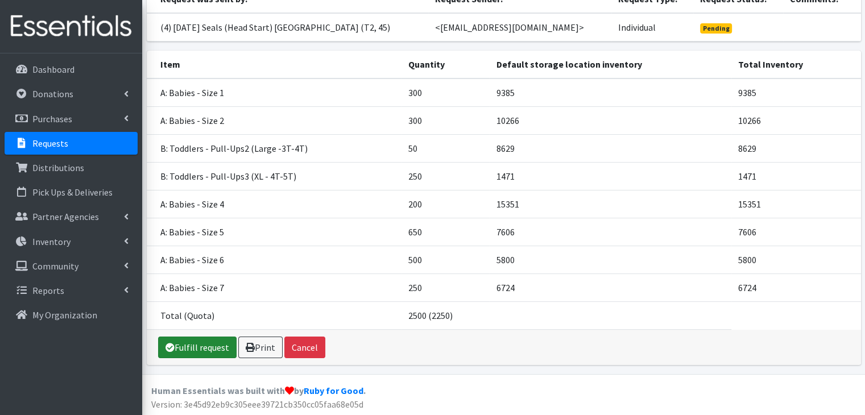
click at [194, 342] on link "Fulfill request" at bounding box center [197, 347] width 78 height 22
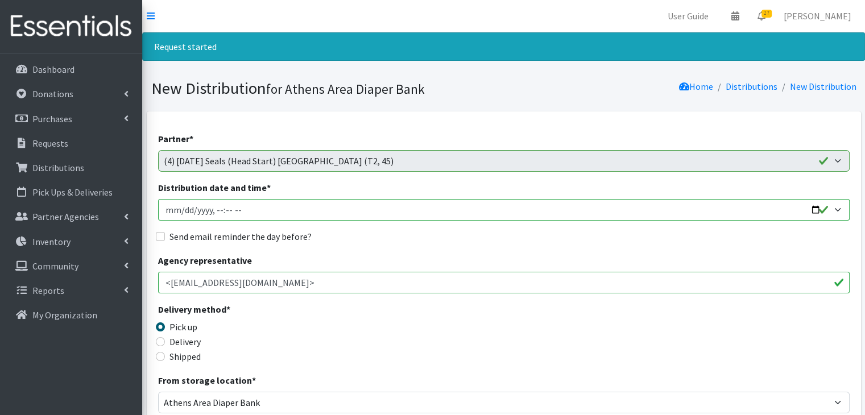
click at [158, 210] on input "Distribution date and time *" at bounding box center [503, 210] width 691 height 22
type input "[DATE]T23:59"
type input "[DATE]T10:00"
click at [164, 239] on input "Send email reminder the day before?" at bounding box center [160, 236] width 9 height 9
checkbox input "true"
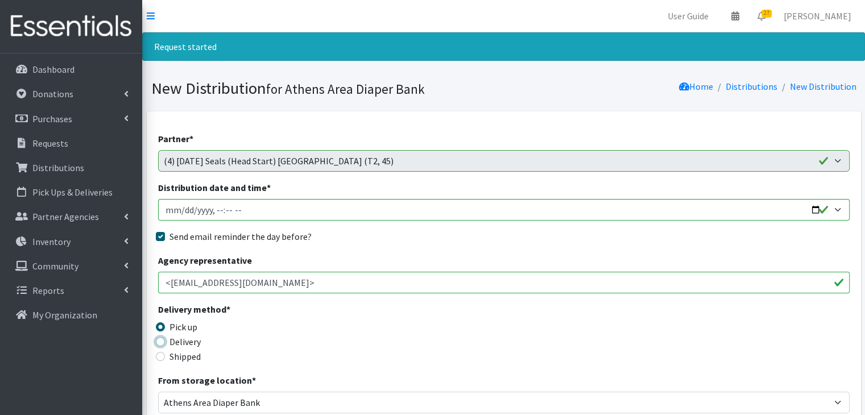
click at [159, 340] on input "Delivery" at bounding box center [160, 341] width 9 height 9
radio input "true"
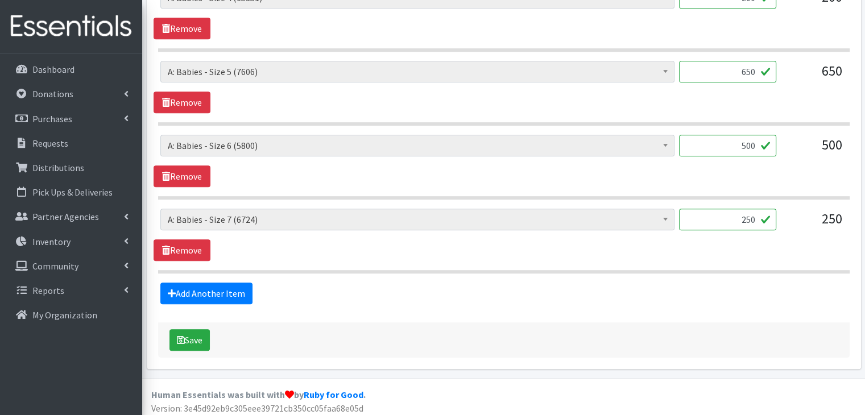
scroll to position [861, 0]
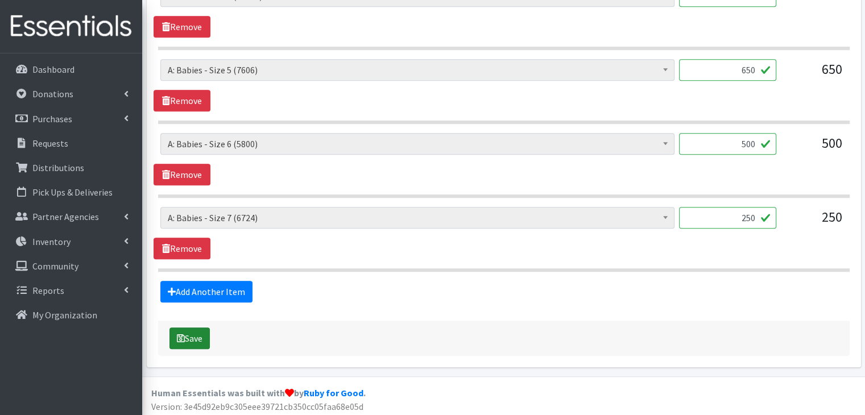
click at [185, 339] on button "Save" at bounding box center [189, 338] width 40 height 22
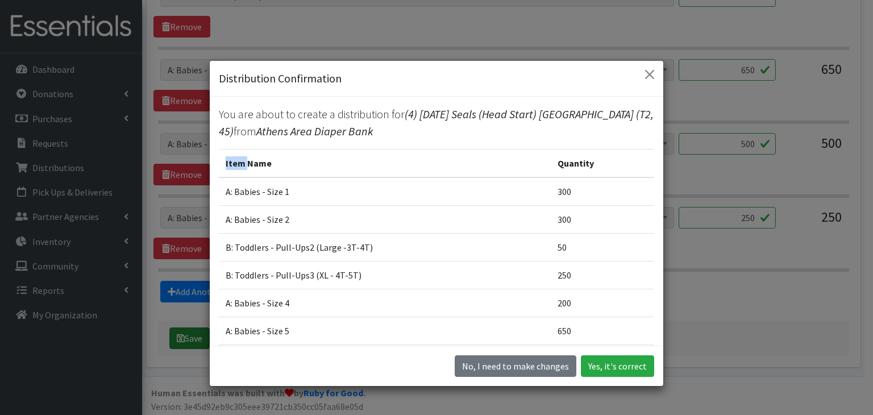
click at [185, 339] on div "Distribution Confirmation You are about to create a distribution for (4) Easter…" at bounding box center [436, 207] width 873 height 415
click at [636, 365] on button "Yes, it's correct" at bounding box center [617, 366] width 73 height 22
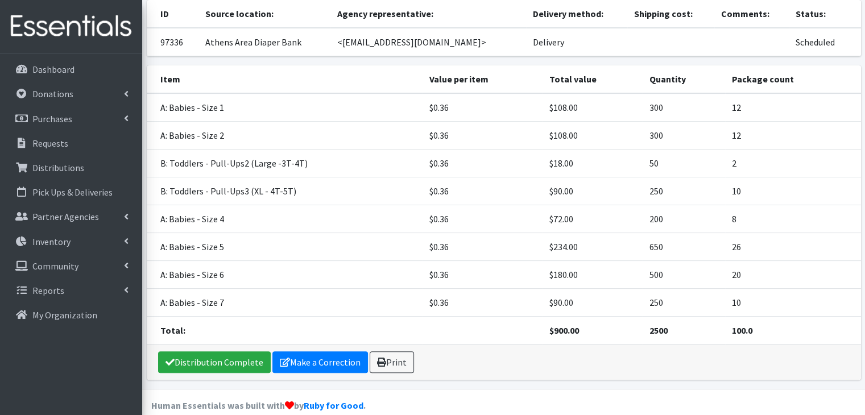
scroll to position [210, 0]
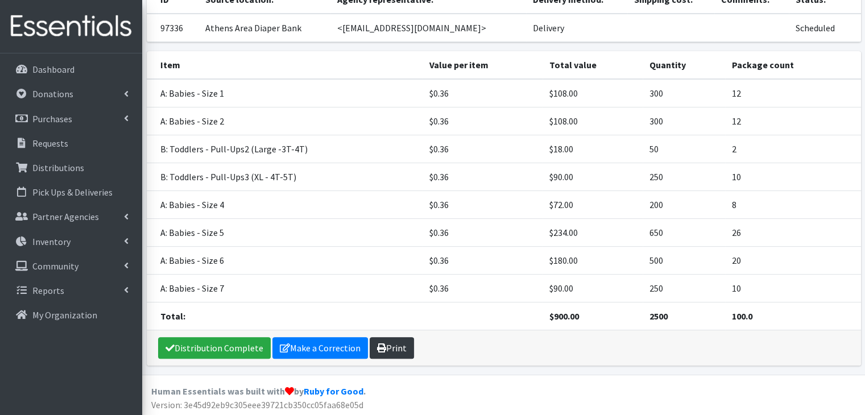
click at [382, 340] on link "Print" at bounding box center [391, 348] width 44 height 22
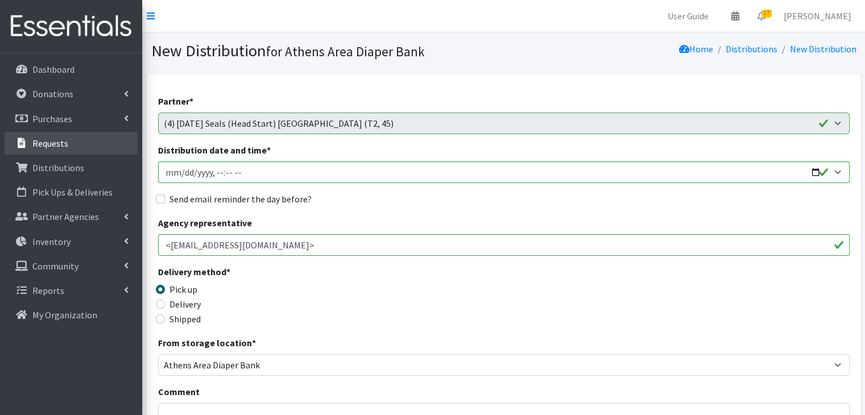
click at [57, 138] on p "Requests" at bounding box center [50, 143] width 36 height 11
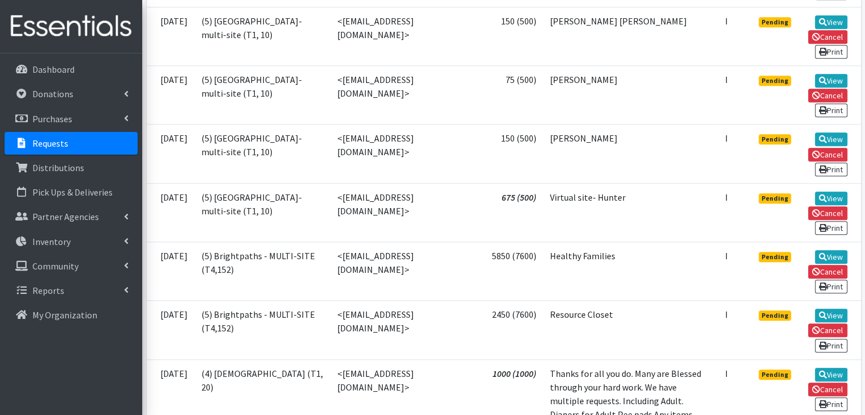
scroll to position [1023, 0]
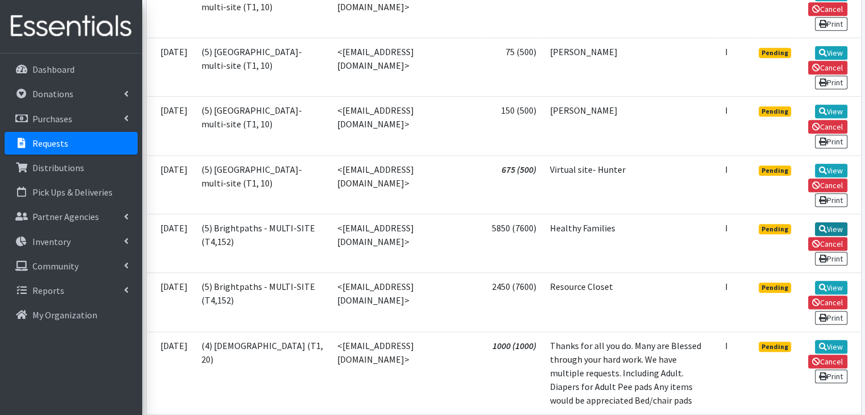
click at [836, 222] on link "View" at bounding box center [831, 229] width 32 height 14
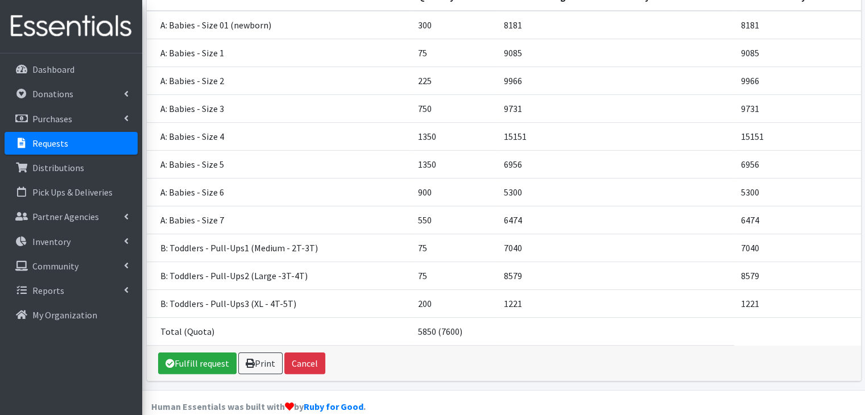
scroll to position [211, 0]
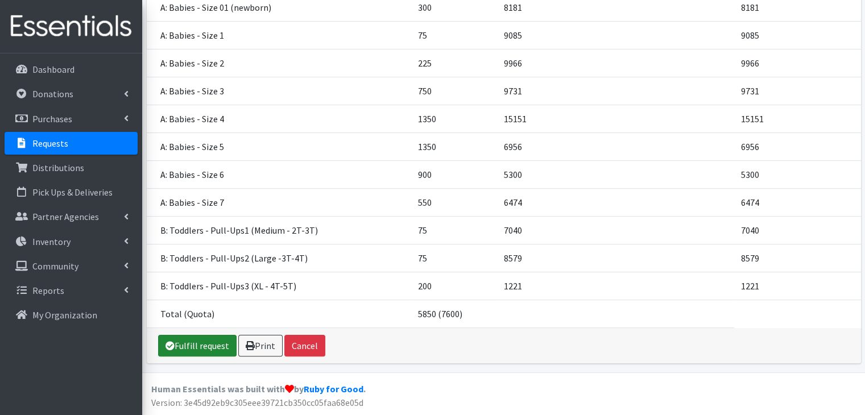
click at [201, 346] on link "Fulfill request" at bounding box center [197, 346] width 78 height 22
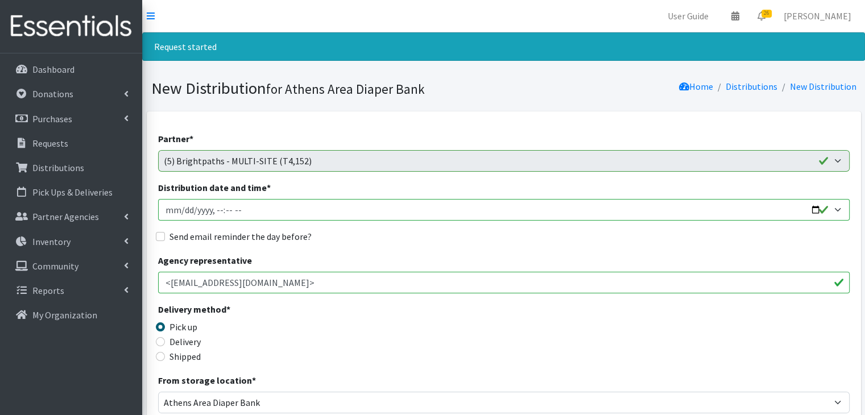
click at [172, 209] on input "Distribution date and time *" at bounding box center [503, 210] width 691 height 22
type input "[DATE]T23:59"
type input "[DATE]T10:00"
click at [159, 235] on input "Send email reminder the day before?" at bounding box center [160, 236] width 9 height 9
checkbox input "true"
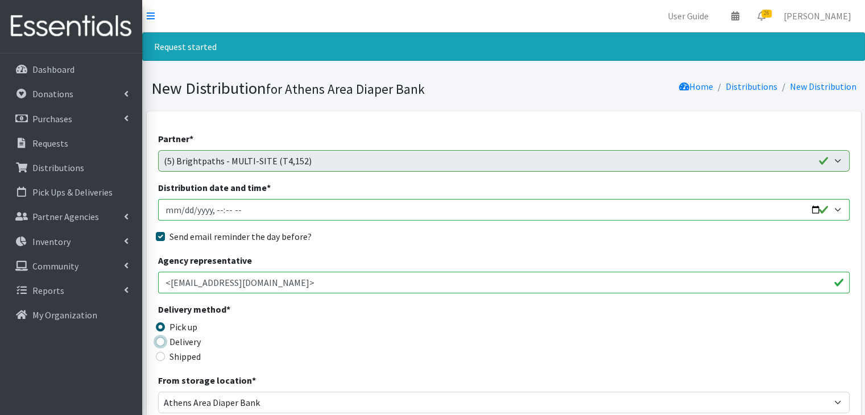
click at [162, 342] on input "Delivery" at bounding box center [160, 341] width 9 height 9
radio input "true"
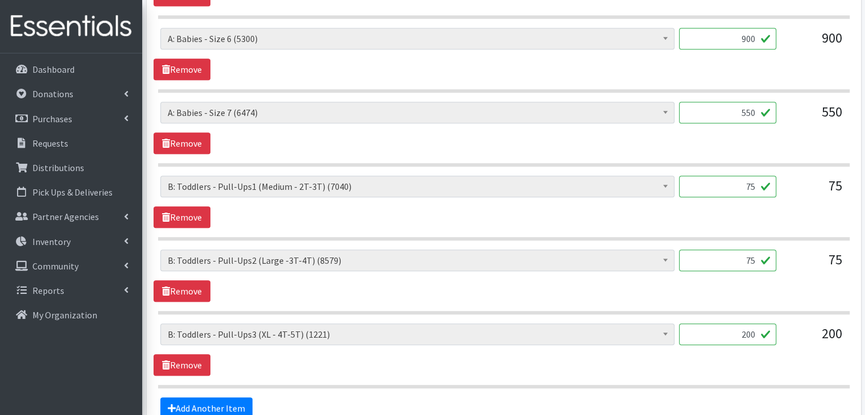
scroll to position [1082, 0]
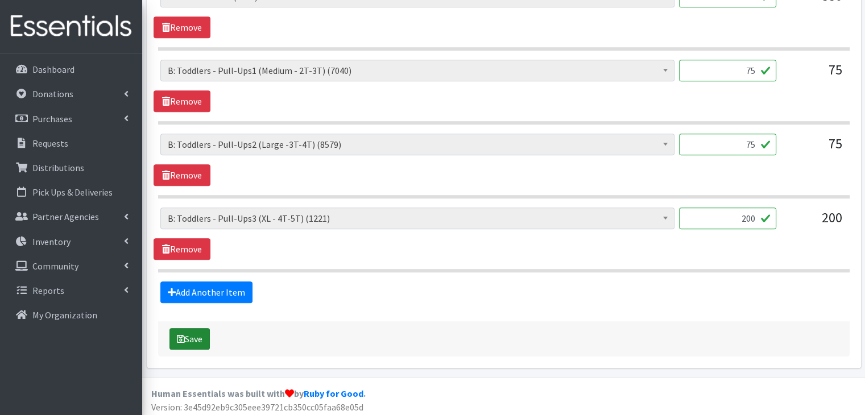
click at [203, 333] on button "Save" at bounding box center [189, 339] width 40 height 22
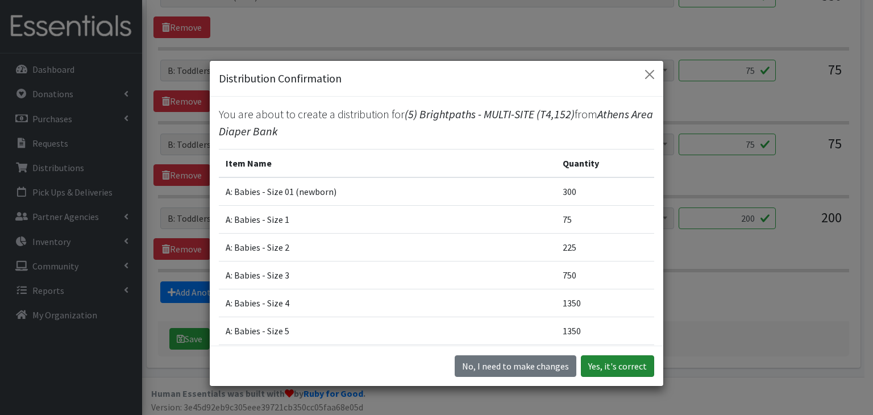
click at [625, 364] on button "Yes, it's correct" at bounding box center [617, 366] width 73 height 22
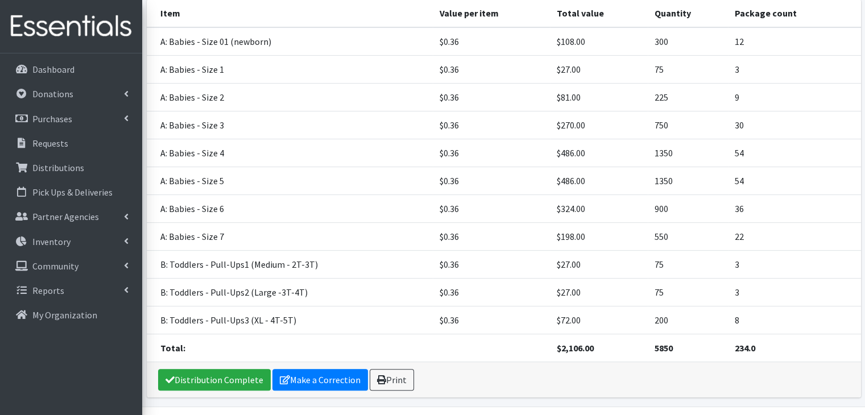
scroll to position [293, 0]
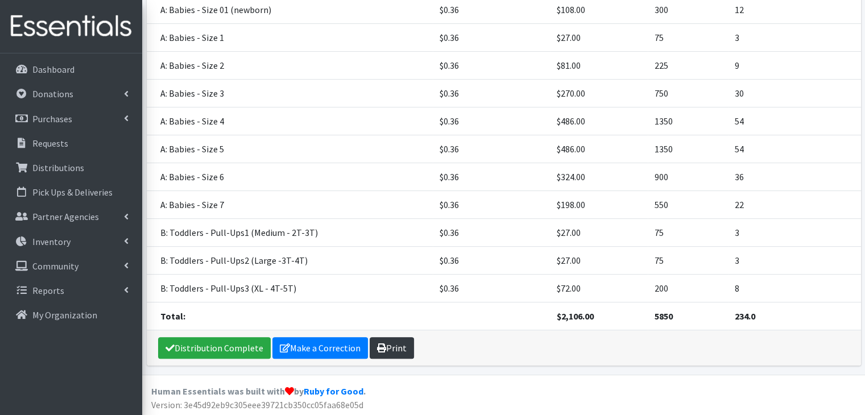
click at [394, 342] on link "Print" at bounding box center [391, 348] width 44 height 22
click at [51, 143] on p "Requests" at bounding box center [50, 143] width 36 height 11
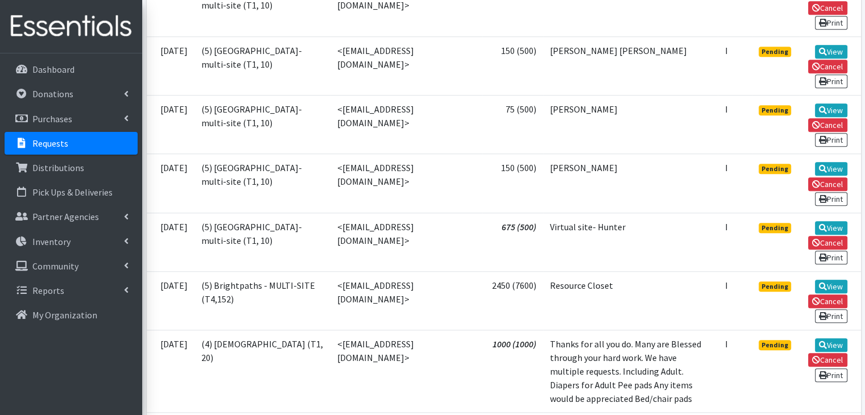
scroll to position [966, 0]
click at [840, 279] on link "View" at bounding box center [831, 286] width 32 height 14
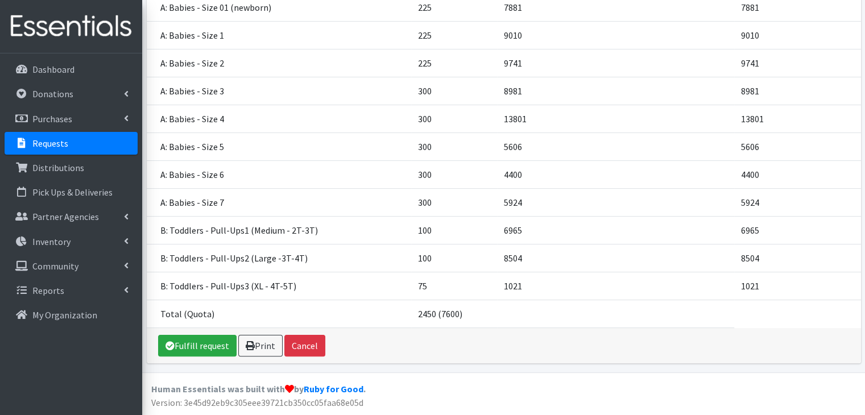
scroll to position [211, 0]
click at [205, 344] on link "Fulfill request" at bounding box center [197, 346] width 78 height 22
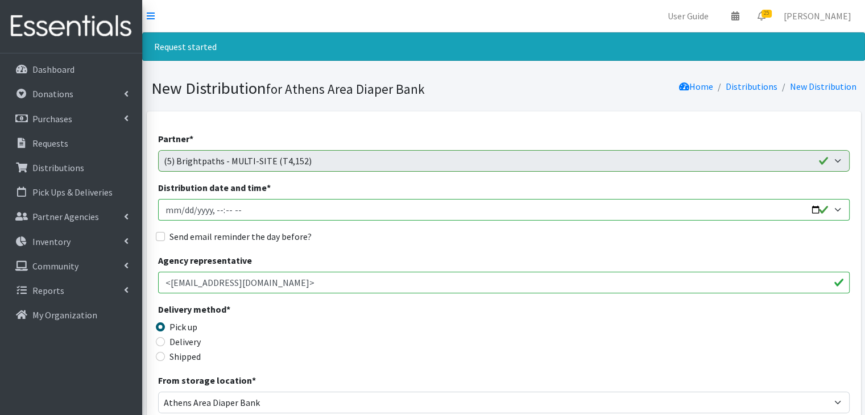
click at [167, 210] on input "Distribution date and time *" at bounding box center [503, 210] width 691 height 22
type input "2025-10-28T23:59"
type input "2025-10-03T10:00"
click at [163, 233] on input "Send email reminder the day before?" at bounding box center [160, 236] width 9 height 9
checkbox input "true"
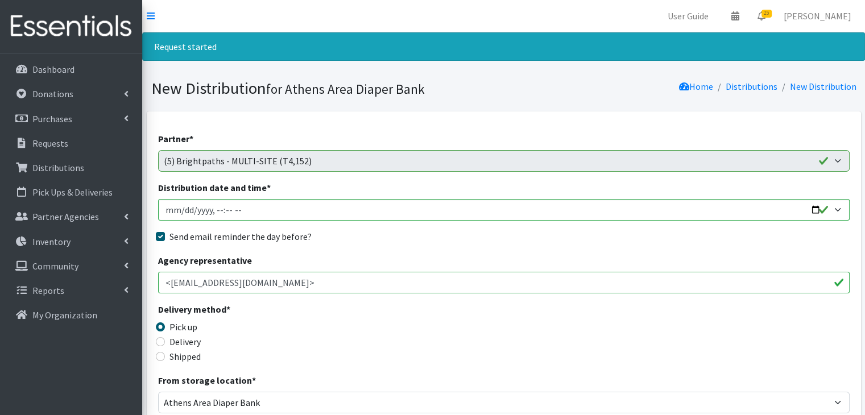
click at [158, 346] on div "Delivery" at bounding box center [244, 342] width 173 height 14
click at [159, 341] on input "Delivery" at bounding box center [160, 341] width 9 height 9
radio input "true"
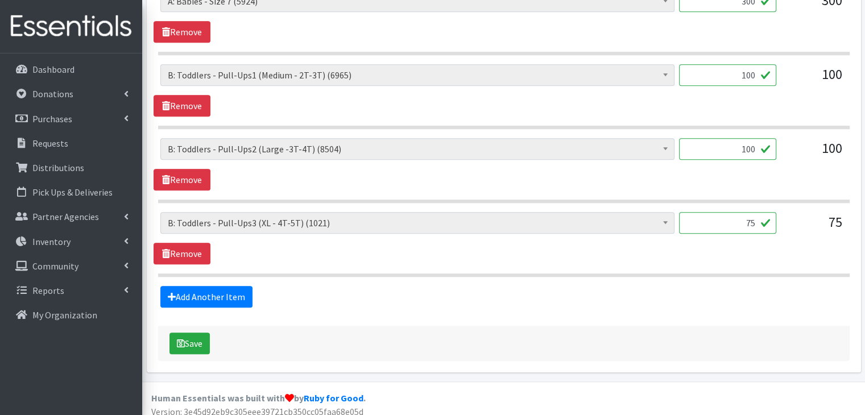
scroll to position [1082, 0]
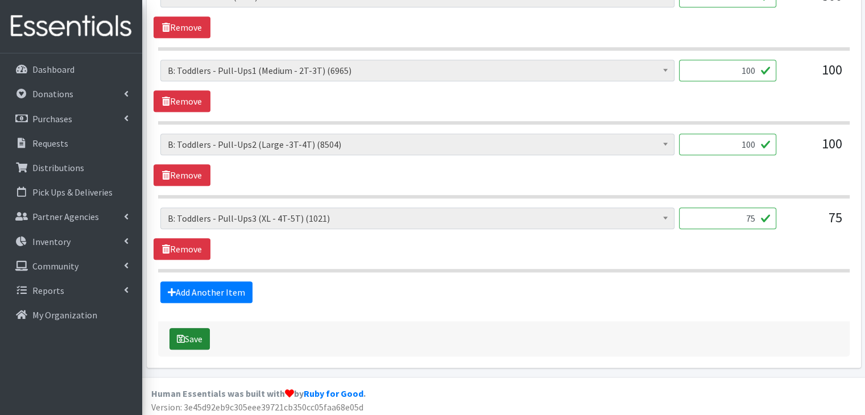
click at [194, 328] on button "Save" at bounding box center [189, 339] width 40 height 22
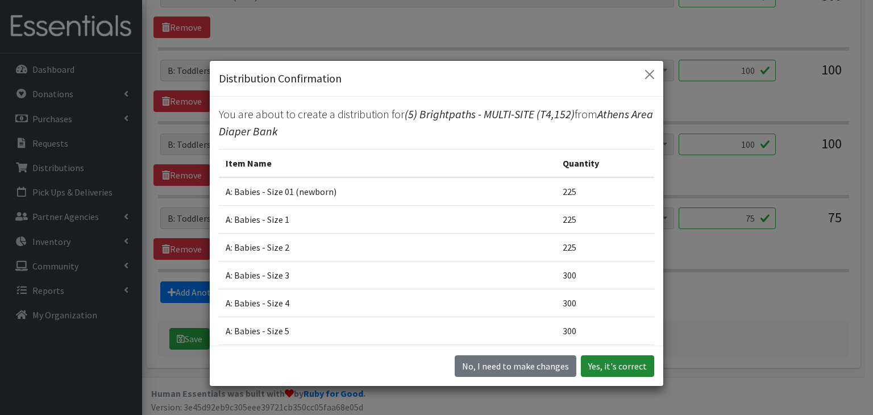
click at [626, 363] on button "Yes, it's correct" at bounding box center [617, 366] width 73 height 22
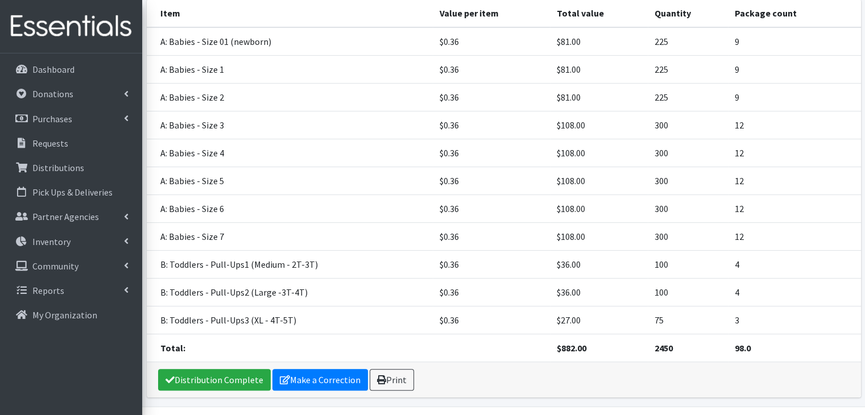
scroll to position [293, 0]
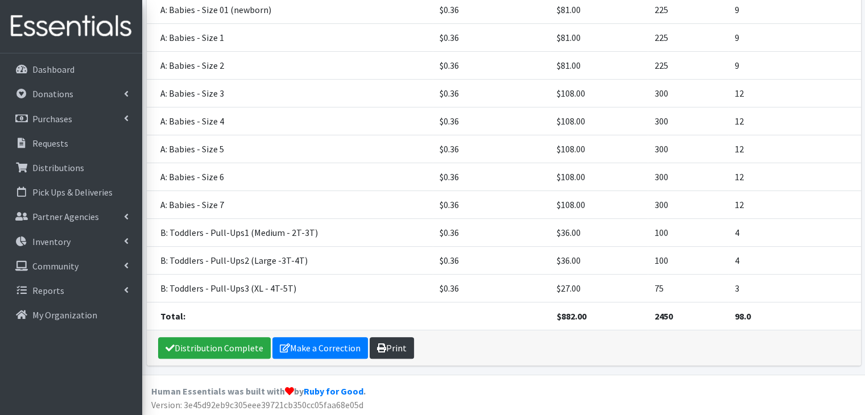
click at [394, 342] on link "Print" at bounding box center [391, 348] width 44 height 22
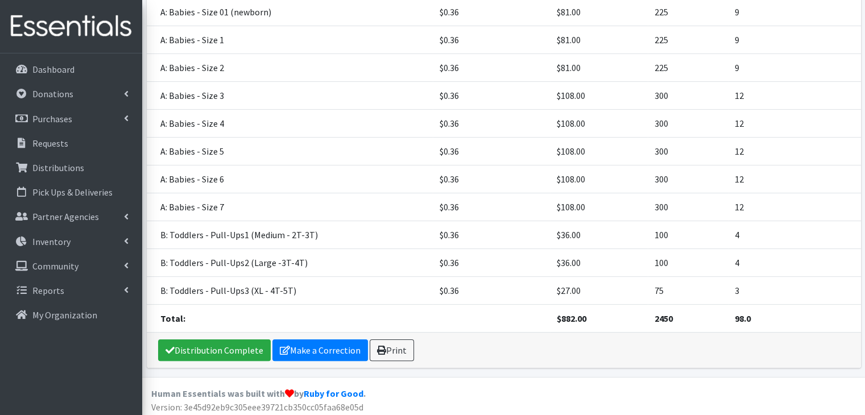
scroll to position [191, 0]
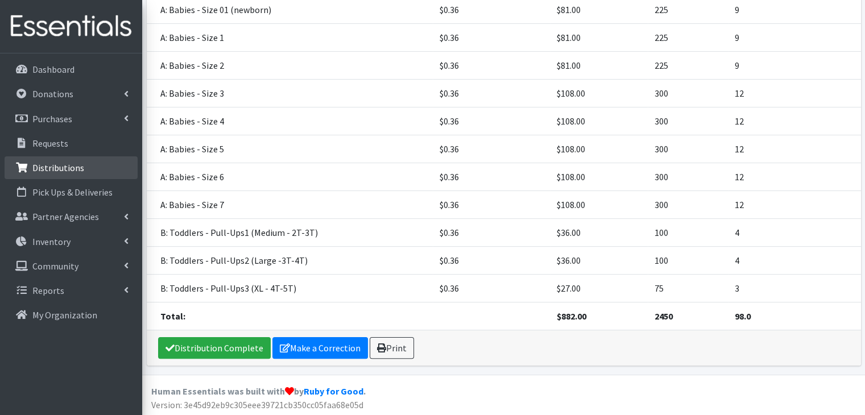
click at [52, 166] on p "Distributions" at bounding box center [58, 167] width 52 height 11
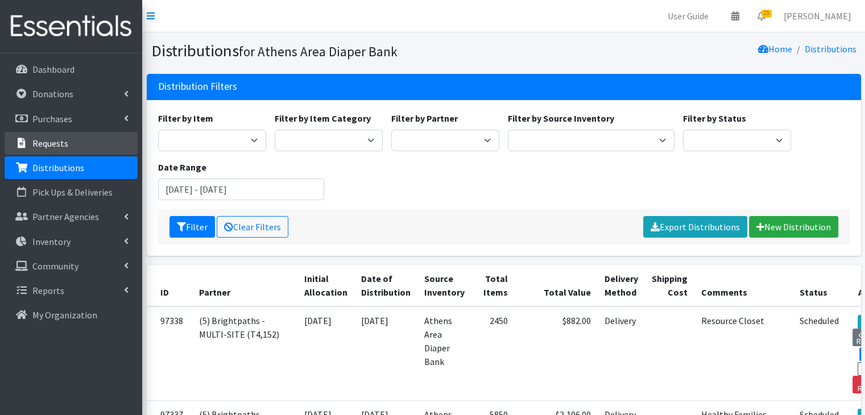
click at [62, 146] on p "Requests" at bounding box center [50, 143] width 36 height 11
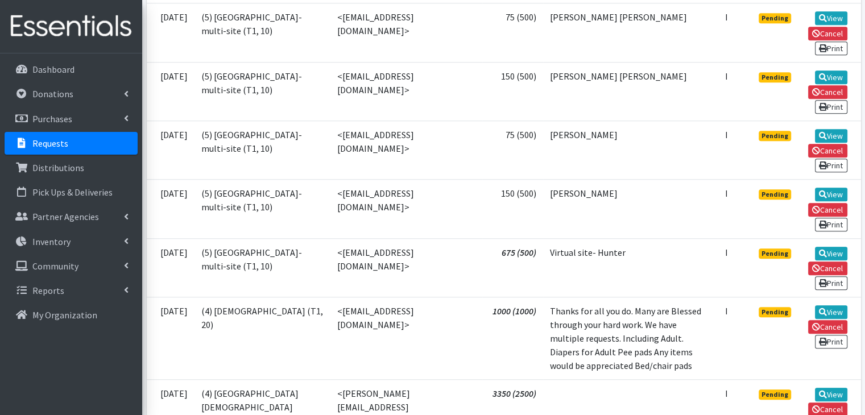
scroll to position [966, 0]
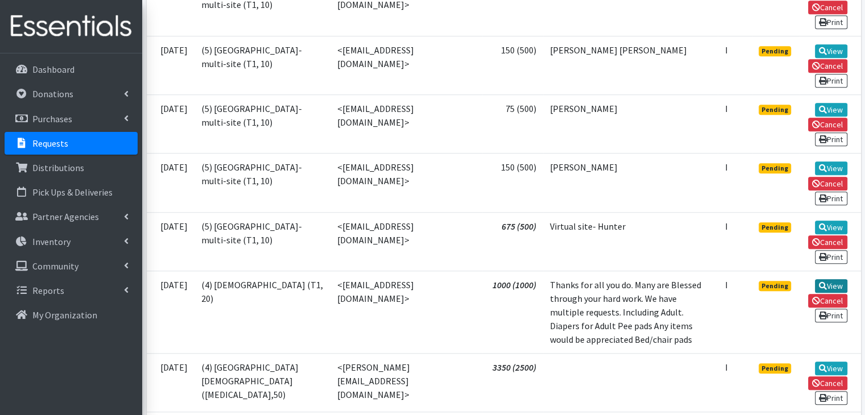
click at [834, 279] on link "View" at bounding box center [831, 286] width 32 height 14
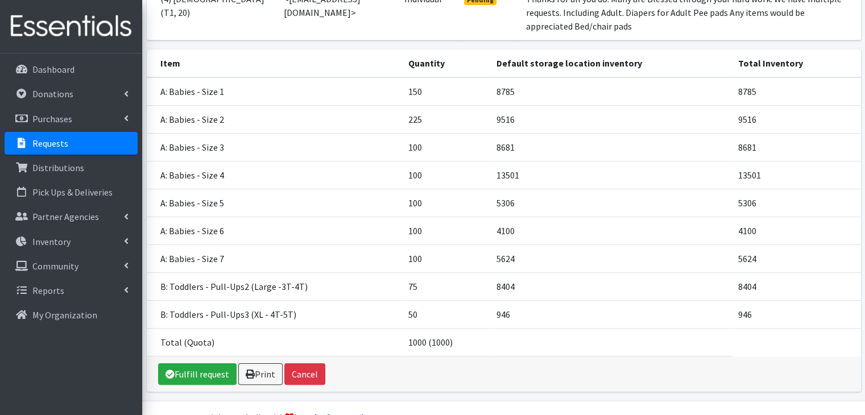
scroll to position [196, 0]
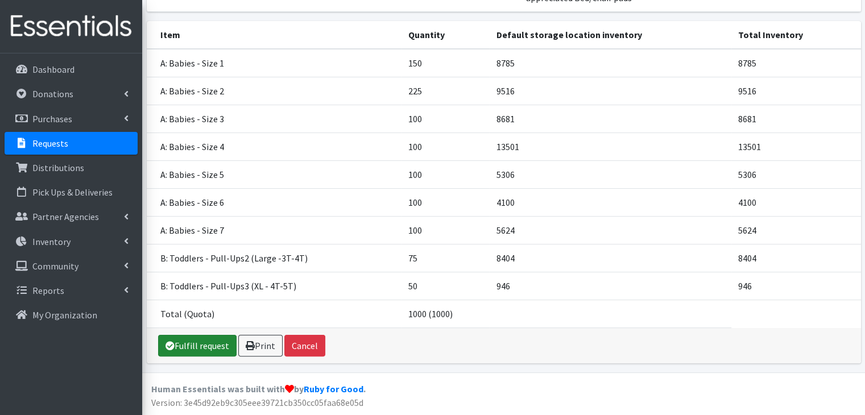
click at [213, 348] on link "Fulfill request" at bounding box center [197, 346] width 78 height 22
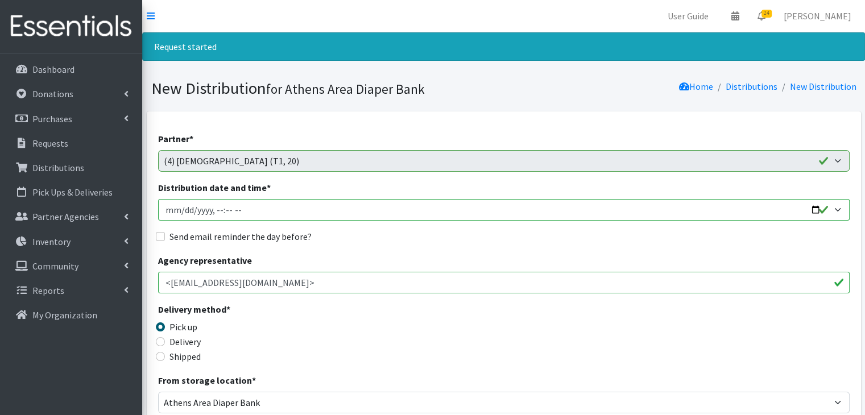
click at [172, 209] on input "Distribution date and time *" at bounding box center [503, 210] width 691 height 22
type input "2025-10-28T23:59"
type input "2025-10-03T22:00"
click at [165, 238] on div "Send email reminder the day before?" at bounding box center [503, 237] width 691 height 14
click at [163, 238] on input "Send email reminder the day before?" at bounding box center [160, 236] width 9 height 9
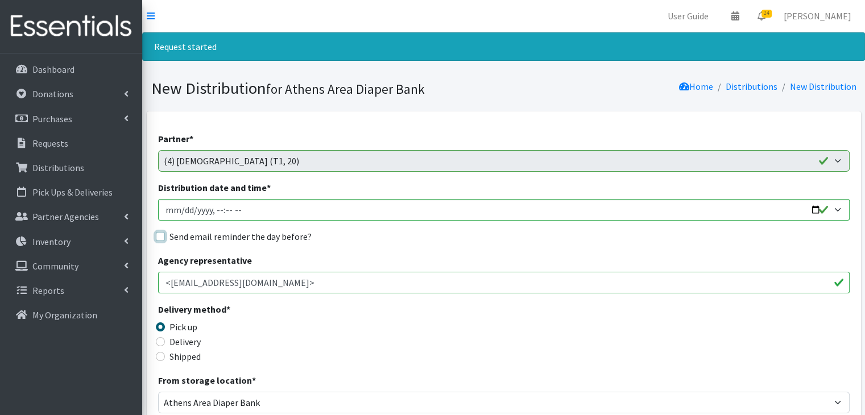
checkbox input "true"
click at [163, 342] on input "Delivery" at bounding box center [160, 341] width 9 height 9
radio input "true"
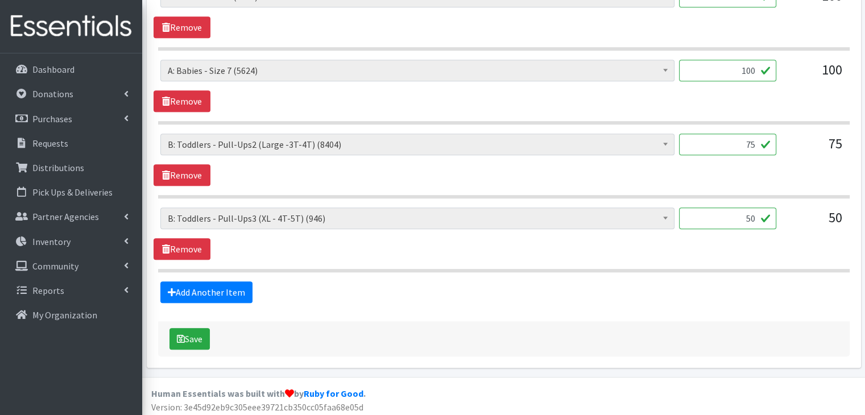
scroll to position [934, 0]
click at [177, 336] on icon "submit" at bounding box center [181, 338] width 8 height 9
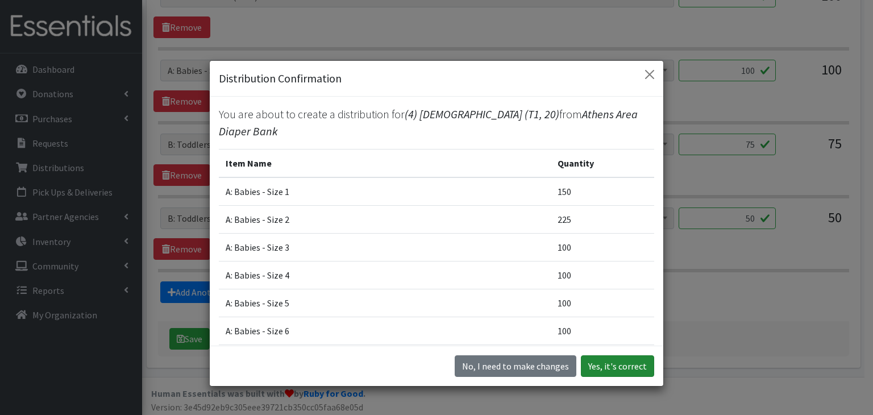
click at [605, 364] on button "Yes, it's correct" at bounding box center [617, 366] width 73 height 22
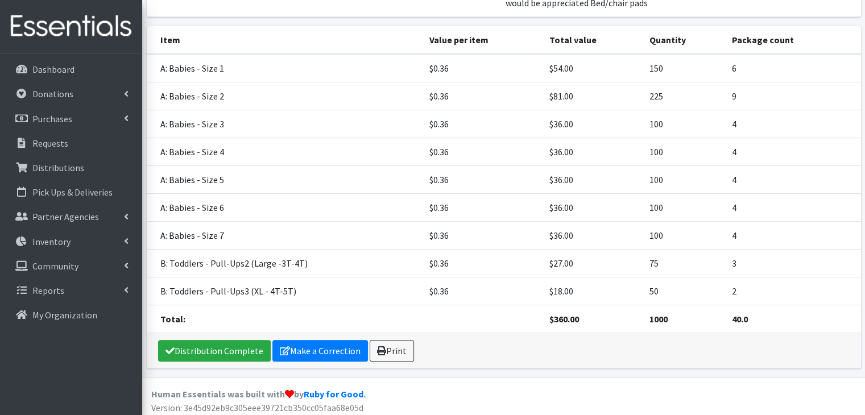
scroll to position [279, 0]
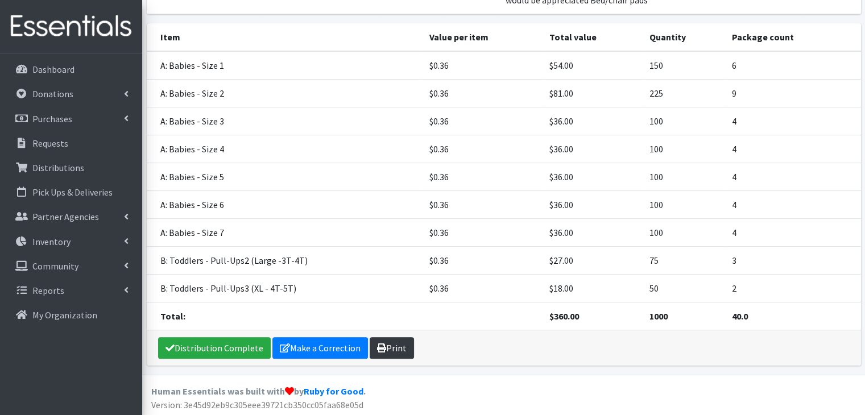
click at [396, 346] on link "Print" at bounding box center [391, 348] width 44 height 22
click at [78, 163] on p "Distributions" at bounding box center [58, 167] width 52 height 11
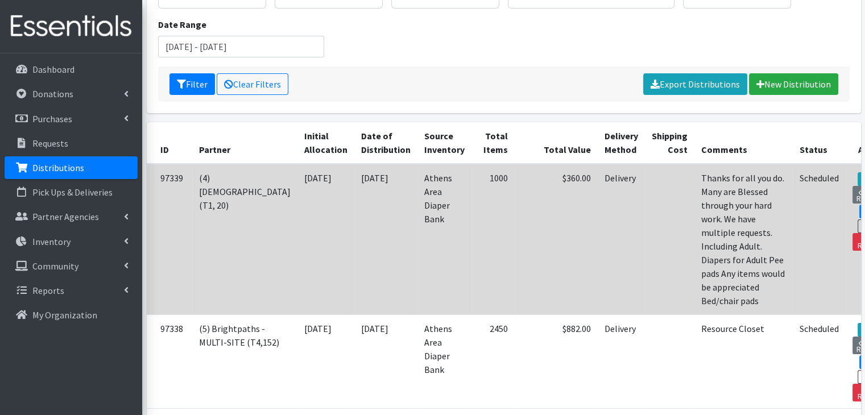
scroll to position [114, 0]
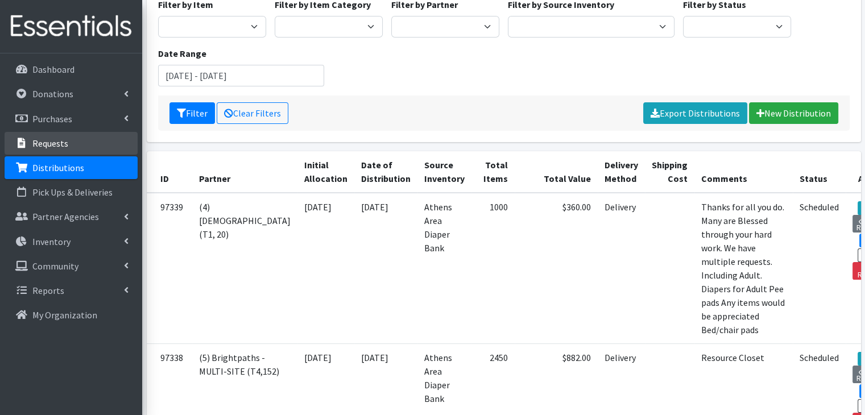
click at [55, 140] on p "Requests" at bounding box center [50, 143] width 36 height 11
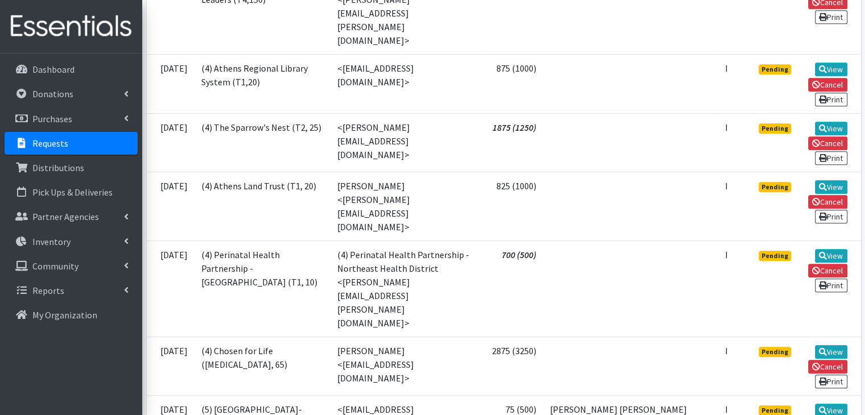
scroll to position [568, 0]
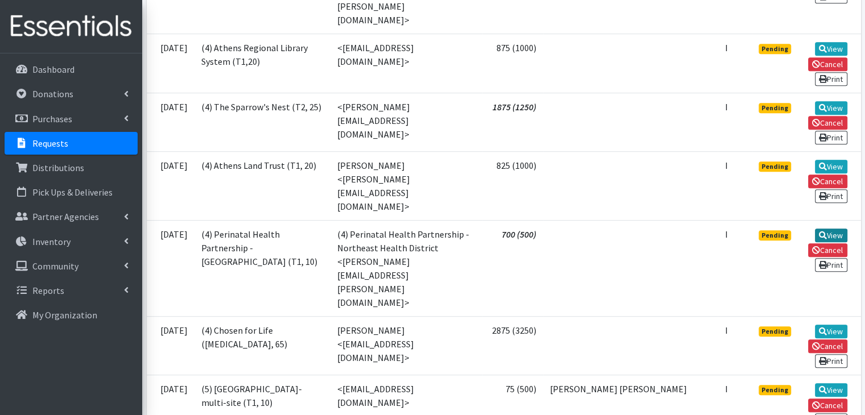
click at [829, 229] on link "View" at bounding box center [831, 236] width 32 height 14
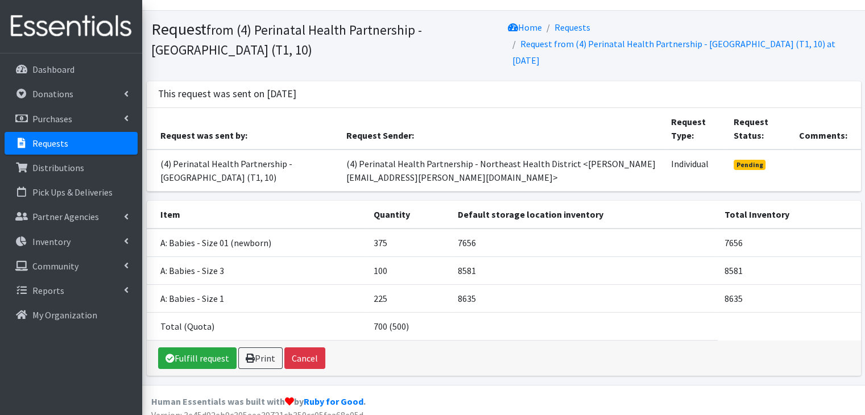
scroll to position [32, 0]
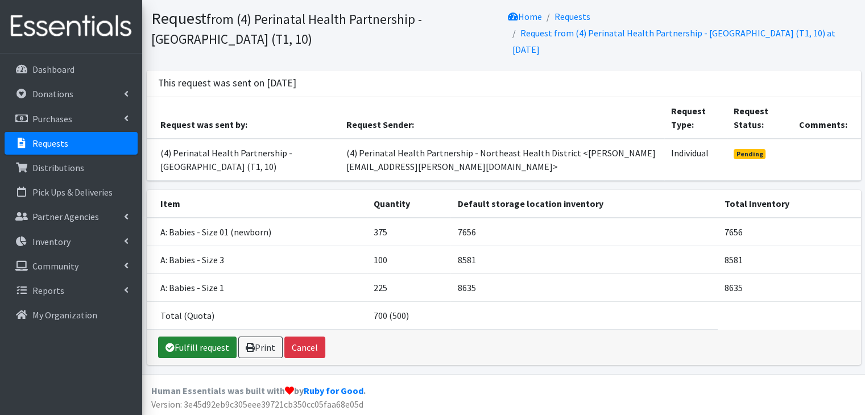
click at [215, 349] on link "Fulfill request" at bounding box center [197, 347] width 78 height 22
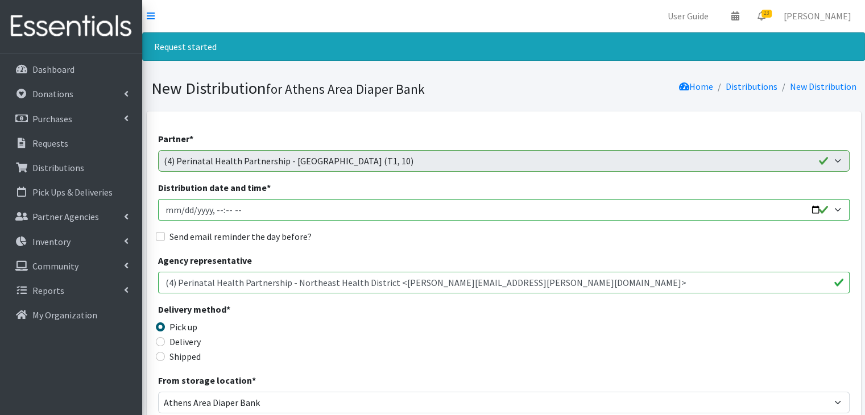
click at [166, 205] on input "Distribution date and time *" at bounding box center [503, 210] width 691 height 22
type input "2025-10-28T23:59"
type input "2025-10-03T10:00"
click at [162, 237] on input "Send email reminder the day before?" at bounding box center [160, 236] width 9 height 9
checkbox input "true"
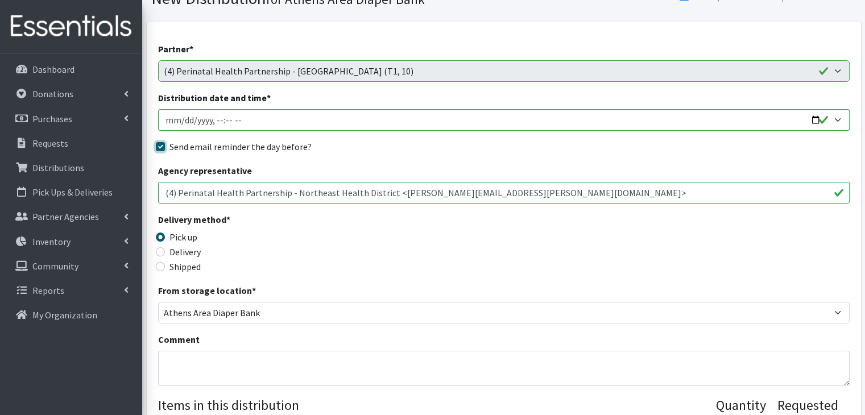
scroll to position [114, 0]
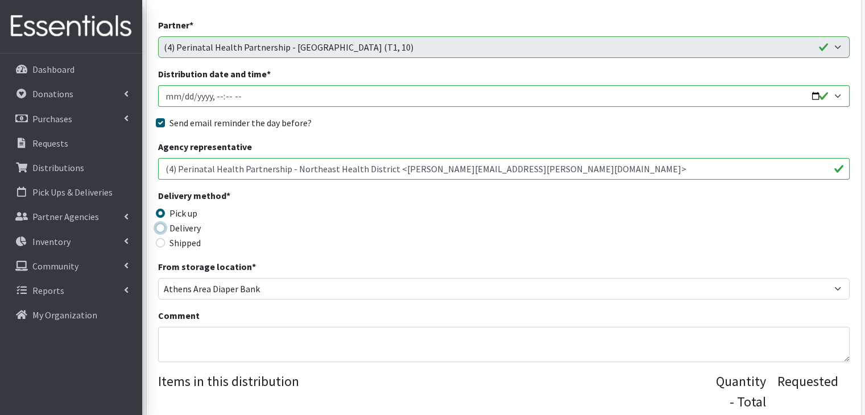
click at [157, 230] on input "Delivery" at bounding box center [160, 227] width 9 height 9
radio input "true"
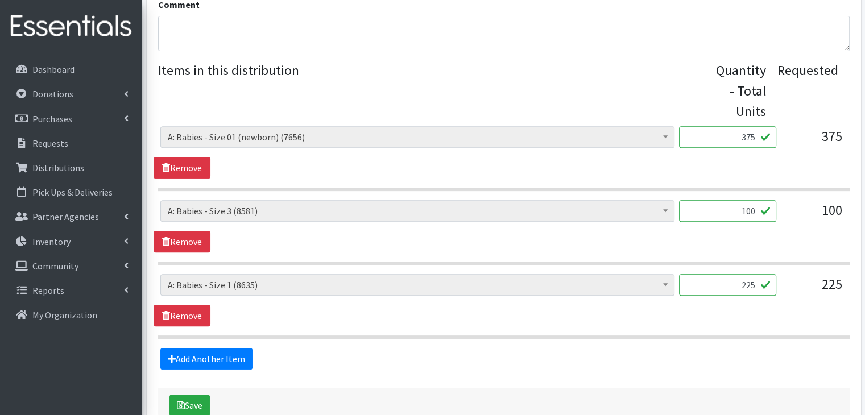
scroll to position [493, 0]
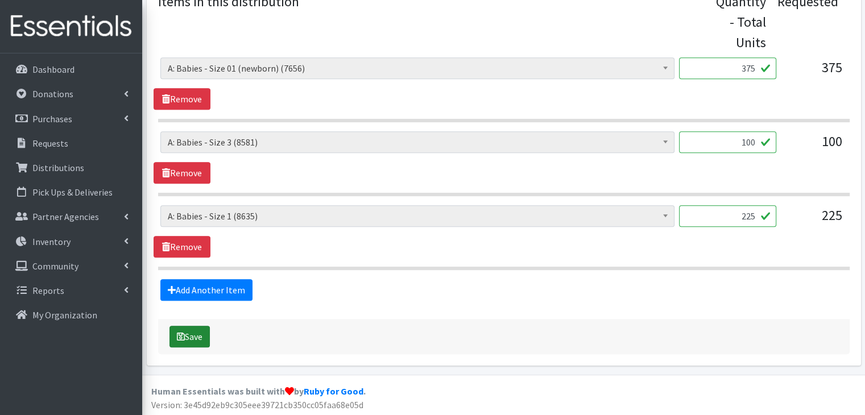
click at [196, 333] on button "Save" at bounding box center [189, 337] width 40 height 22
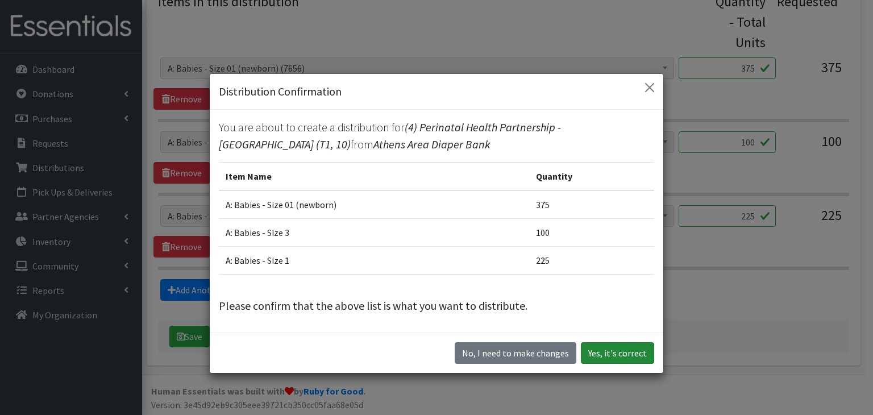
click at [601, 358] on button "Yes, it's correct" at bounding box center [617, 353] width 73 height 22
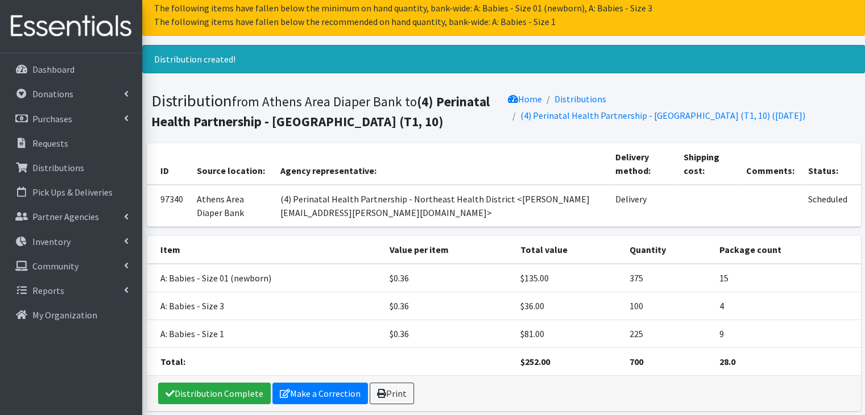
scroll to position [85, 0]
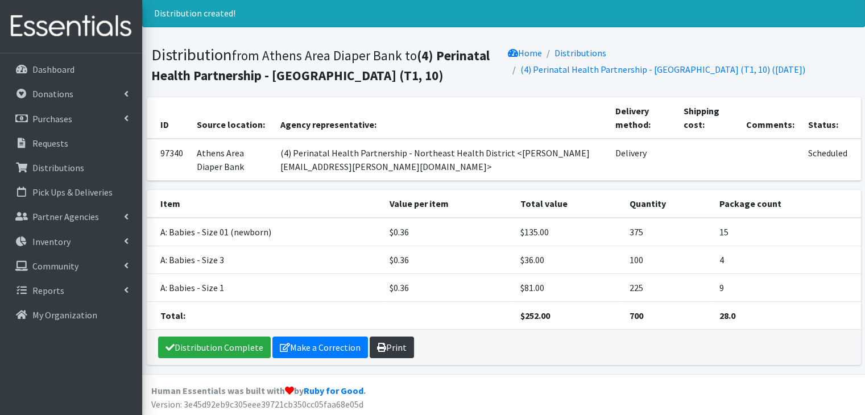
click at [380, 348] on icon at bounding box center [381, 347] width 9 height 9
click at [57, 145] on p "Requests" at bounding box center [50, 143] width 36 height 11
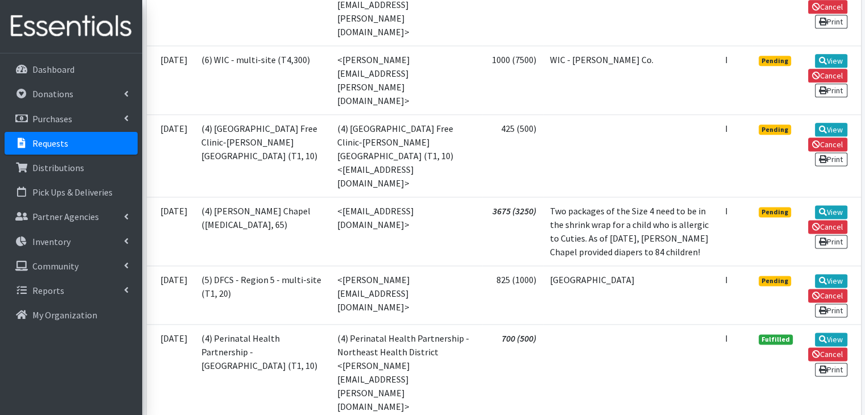
scroll to position [1421, 0]
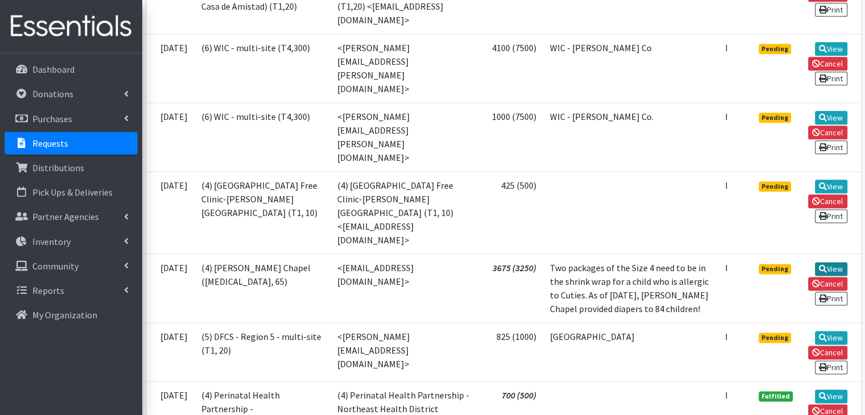
click at [832, 262] on link "View" at bounding box center [831, 269] width 32 height 14
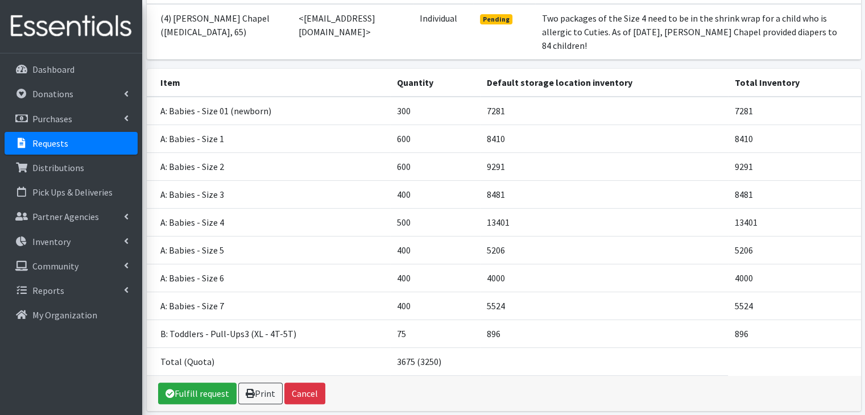
scroll to position [169, 0]
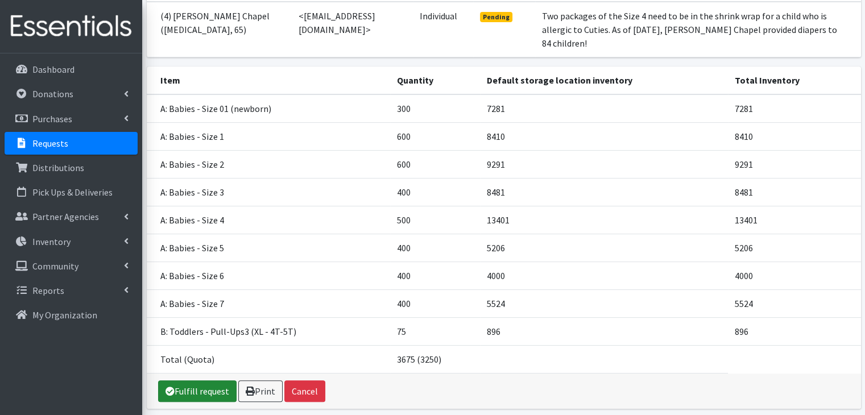
click at [197, 380] on link "Fulfill request" at bounding box center [197, 391] width 78 height 22
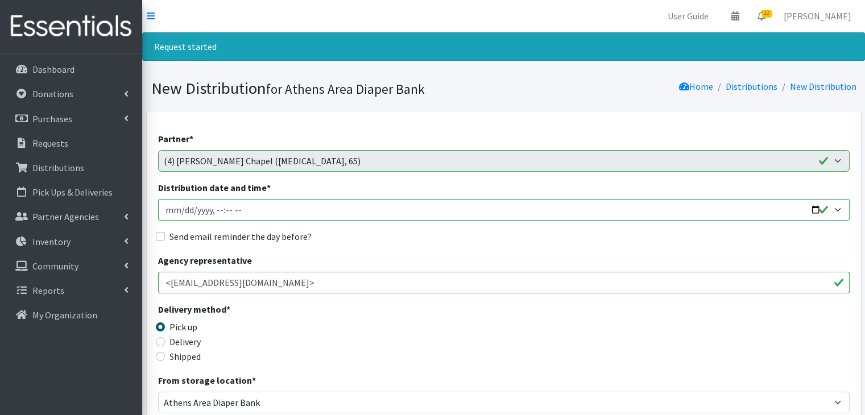
click at [165, 210] on input "Distribution date and time *" at bounding box center [503, 210] width 691 height 22
type input "[DATE]T23:59"
type input "[DATE]T10:00"
click at [159, 234] on input "Send email reminder the day before?" at bounding box center [160, 236] width 9 height 9
checkbox input "true"
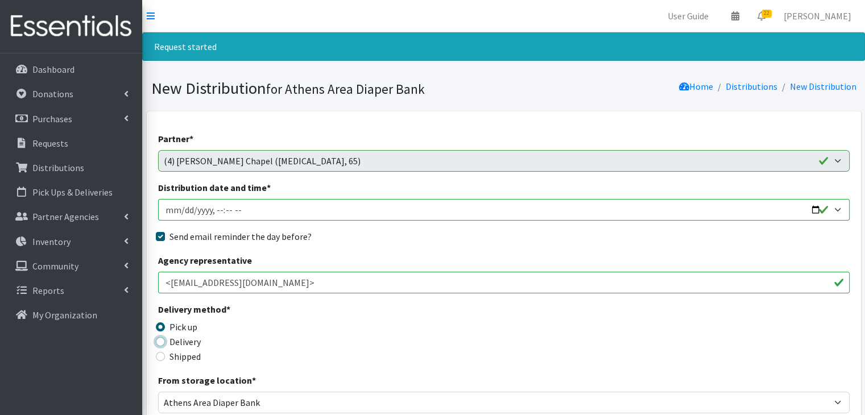
click at [159, 344] on input "Delivery" at bounding box center [160, 341] width 9 height 9
radio input "true"
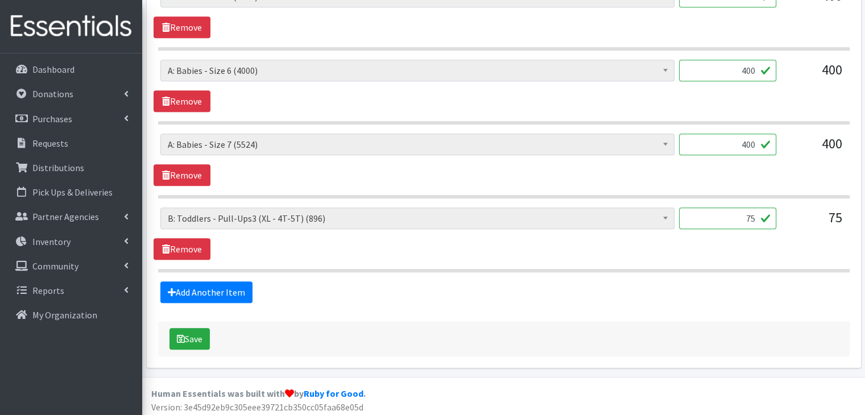
scroll to position [934, 0]
click at [190, 338] on button "Save" at bounding box center [189, 339] width 40 height 22
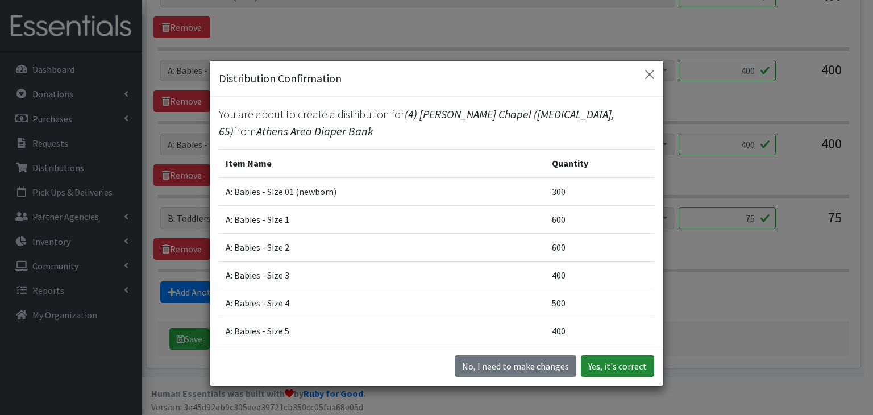
click at [622, 371] on button "Yes, it's correct" at bounding box center [617, 366] width 73 height 22
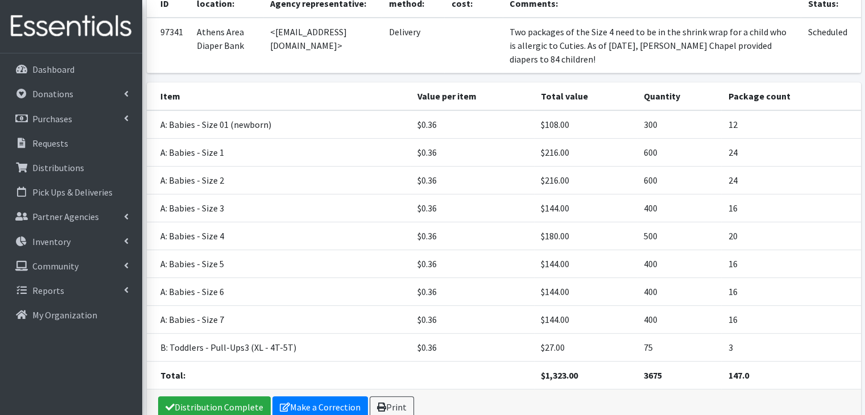
scroll to position [279, 0]
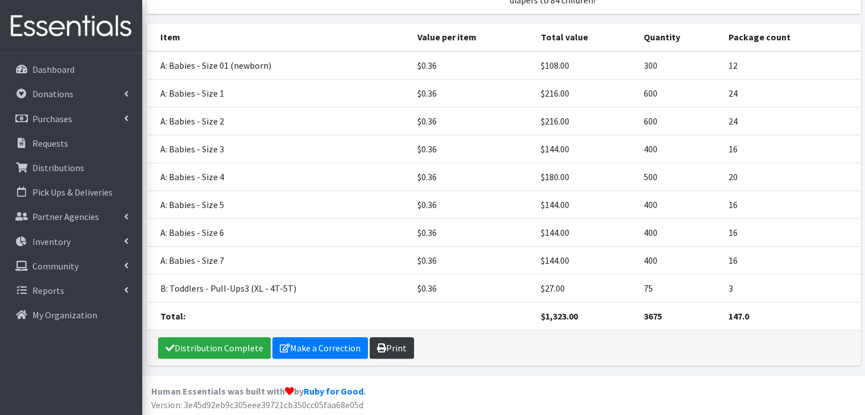
click at [396, 343] on link "Print" at bounding box center [391, 348] width 44 height 22
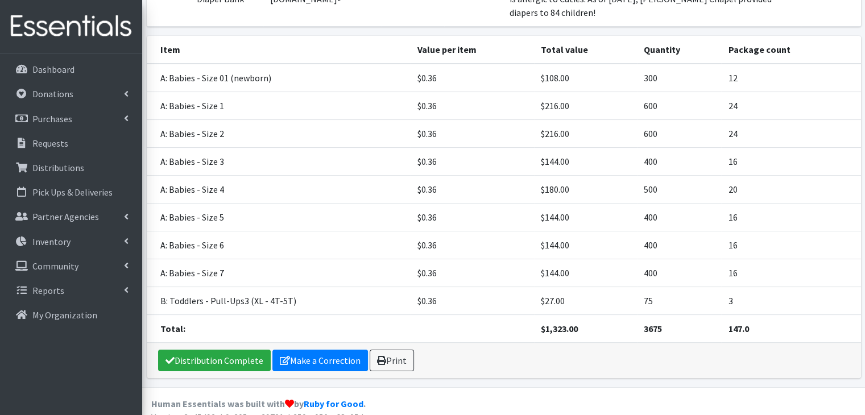
scroll to position [177, 0]
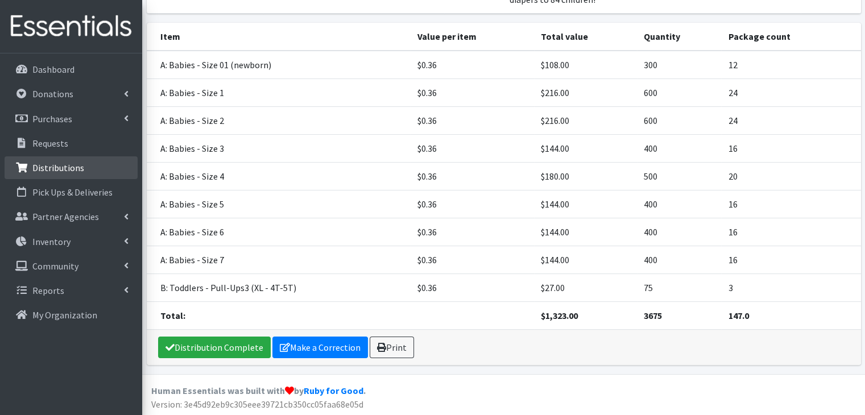
click at [73, 162] on p "Distributions" at bounding box center [58, 167] width 52 height 11
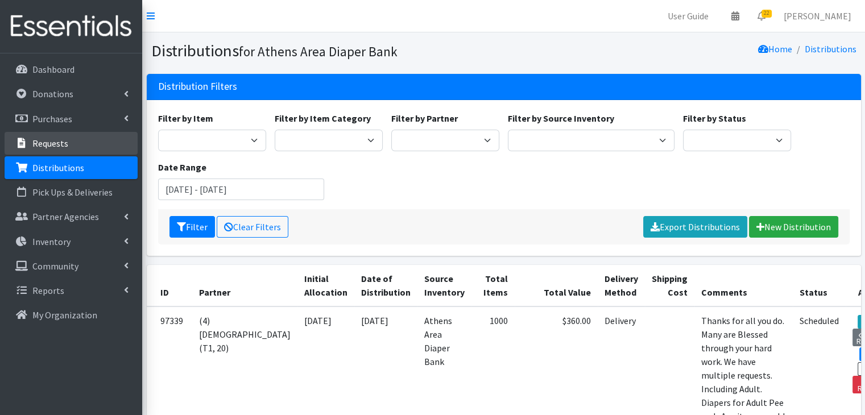
click at [50, 147] on p "Requests" at bounding box center [50, 143] width 36 height 11
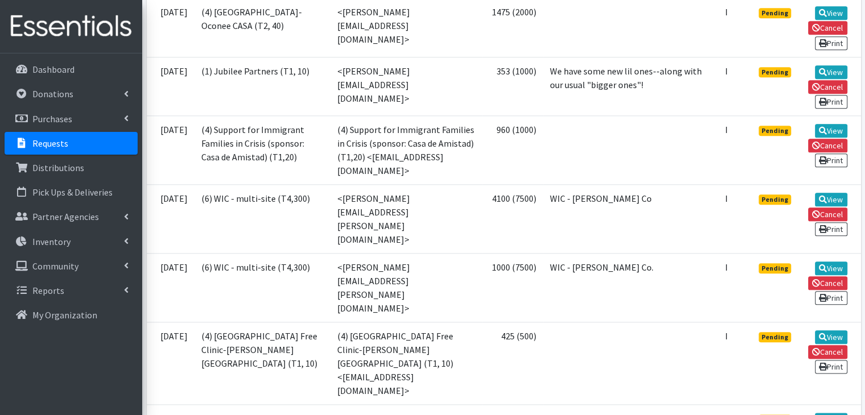
scroll to position [1250, 0]
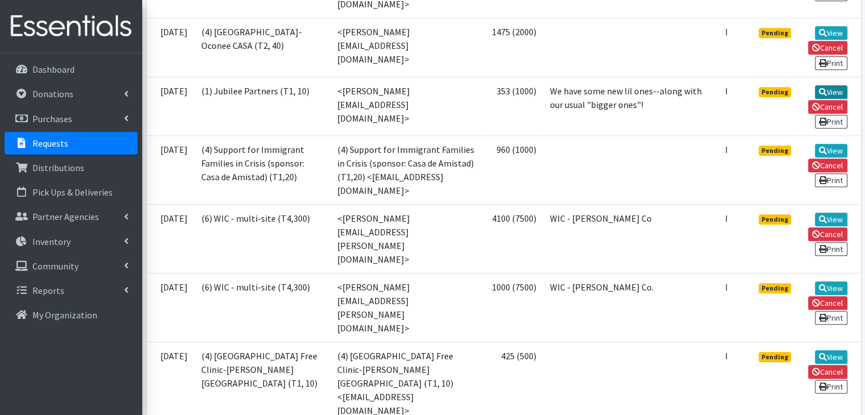
click at [830, 95] on link "View" at bounding box center [831, 92] width 32 height 14
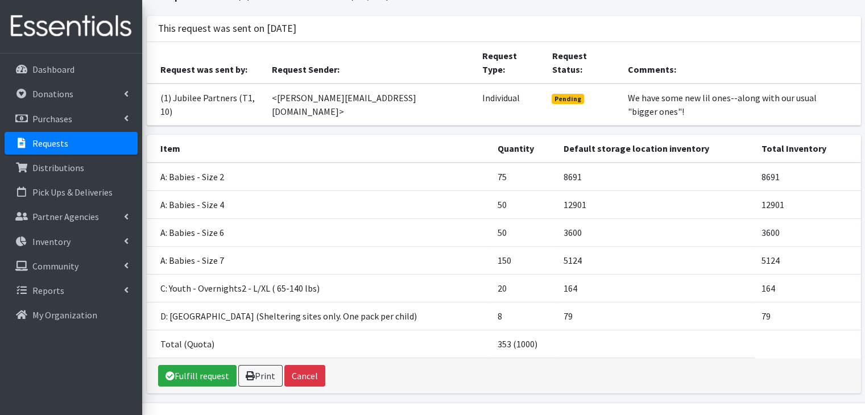
scroll to position [59, 0]
click at [202, 364] on link "Fulfill request" at bounding box center [197, 375] width 78 height 22
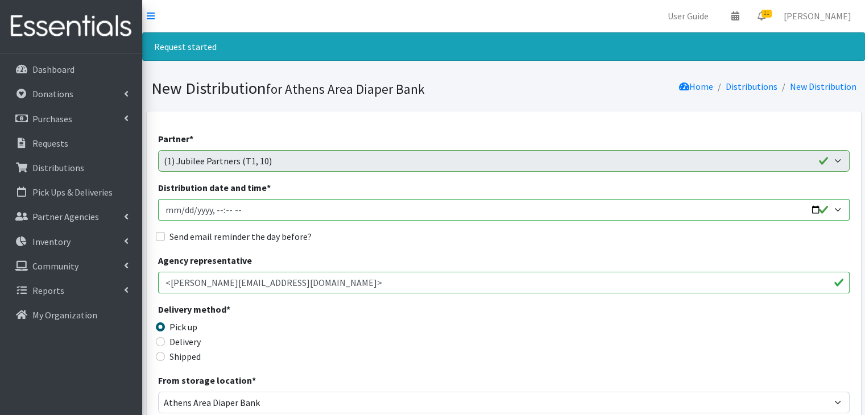
click at [172, 207] on input "Distribution date and time *" at bounding box center [503, 210] width 691 height 22
type input "[DATE]T23:59"
type input "[DATE]T10:00"
click at [159, 238] on input "Send email reminder the day before?" at bounding box center [160, 236] width 9 height 9
checkbox input "true"
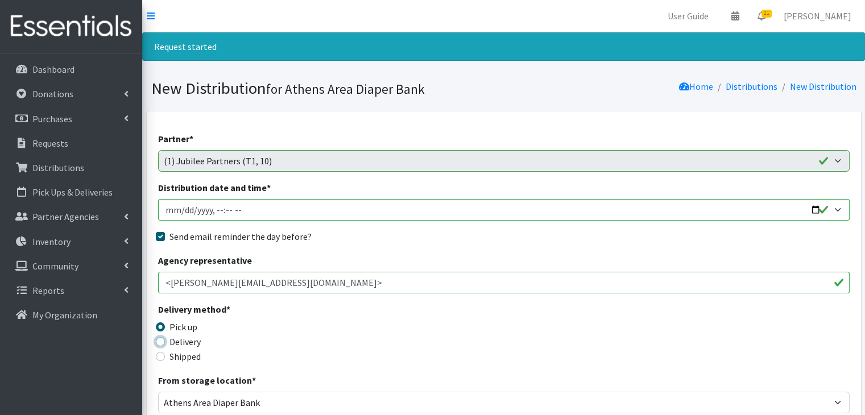
click at [161, 341] on input "Delivery" at bounding box center [160, 341] width 9 height 9
radio input "true"
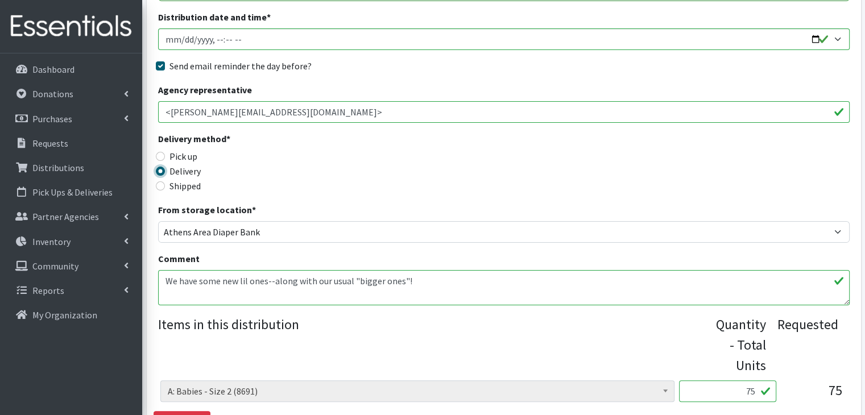
scroll to position [227, 0]
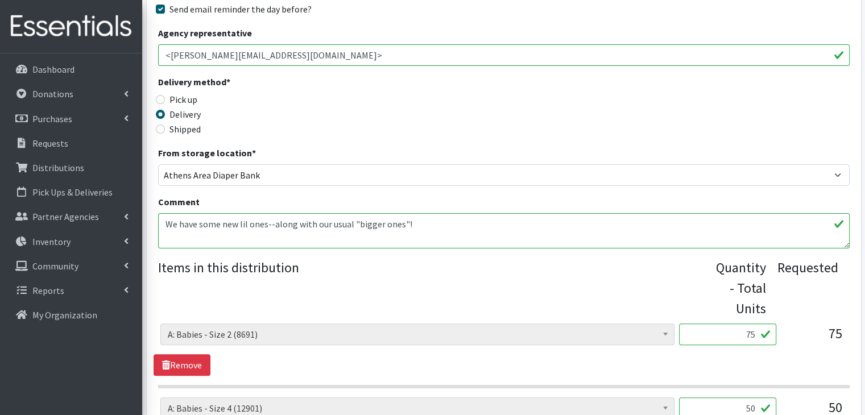
click at [274, 279] on legend "Items in this distribution" at bounding box center [434, 285] width 553 height 57
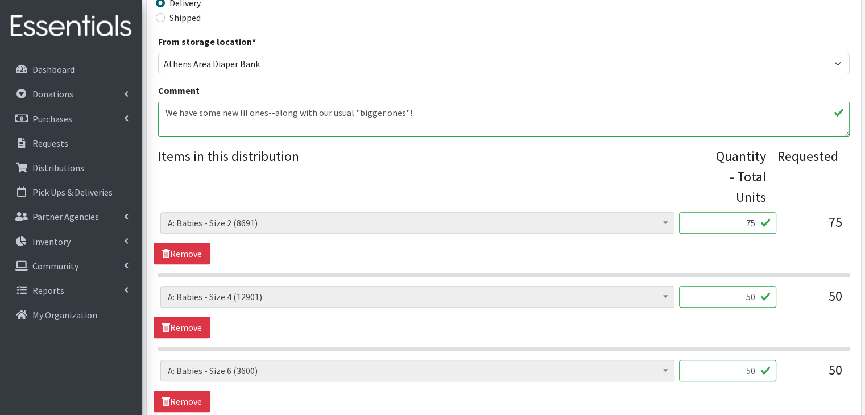
scroll to position [341, 0]
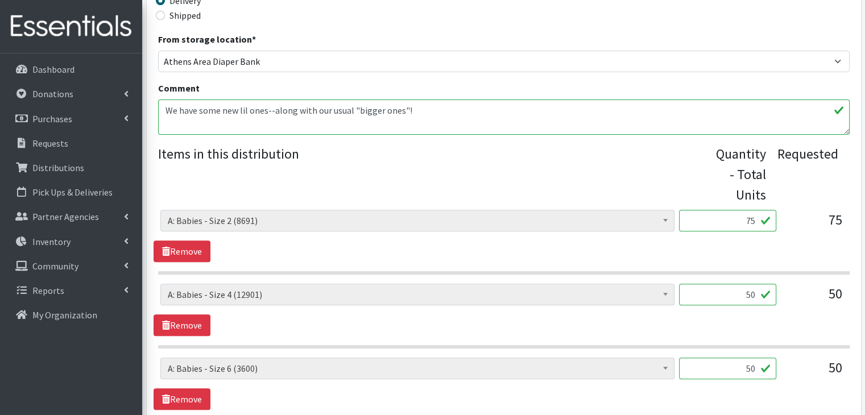
drag, startPoint x: 736, startPoint y: 223, endPoint x: 763, endPoint y: 217, distance: 27.6
click at [763, 217] on input "75" at bounding box center [727, 221] width 97 height 22
click at [756, 244] on div "A: Babies - Size 0 (Preemie) (6548) A: Babies - Size 01 (newborn) (6981) A: Bab…" at bounding box center [503, 236] width 700 height 52
click at [747, 222] on input "75" at bounding box center [727, 221] width 97 height 22
drag, startPoint x: 747, startPoint y: 222, endPoint x: 754, endPoint y: 218, distance: 8.4
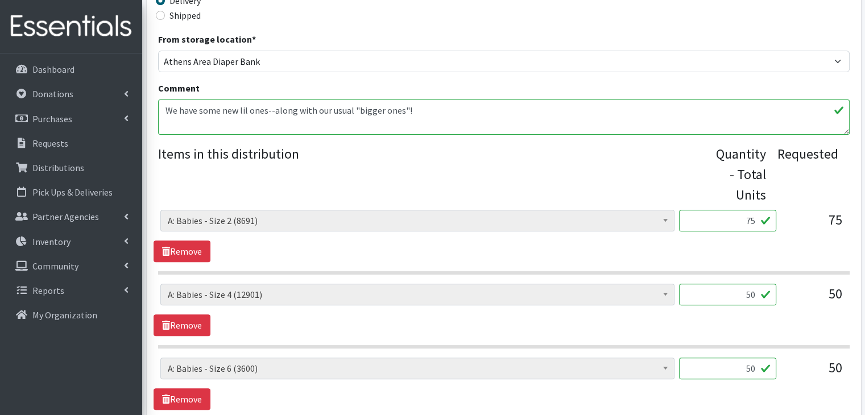
click at [754, 218] on input "75" at bounding box center [727, 221] width 97 height 22
type input "150"
type input "100"
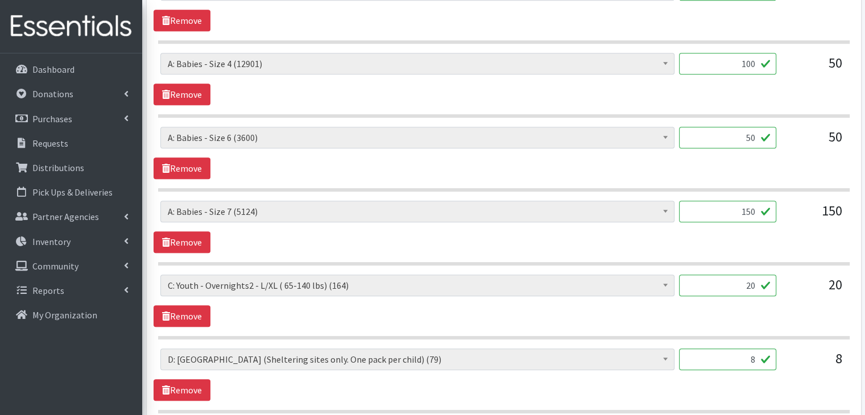
scroll to position [574, 0]
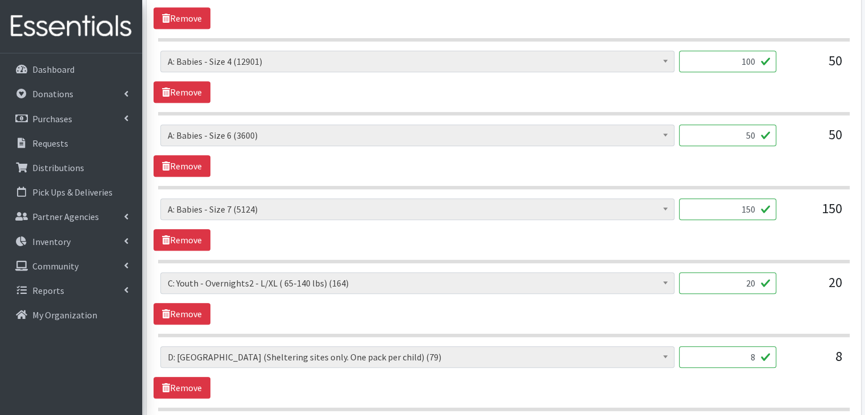
drag, startPoint x: 744, startPoint y: 135, endPoint x: 767, endPoint y: 128, distance: 24.1
click at [767, 128] on input "50" at bounding box center [727, 135] width 97 height 22
type input "100"
type input "300"
type input "40"
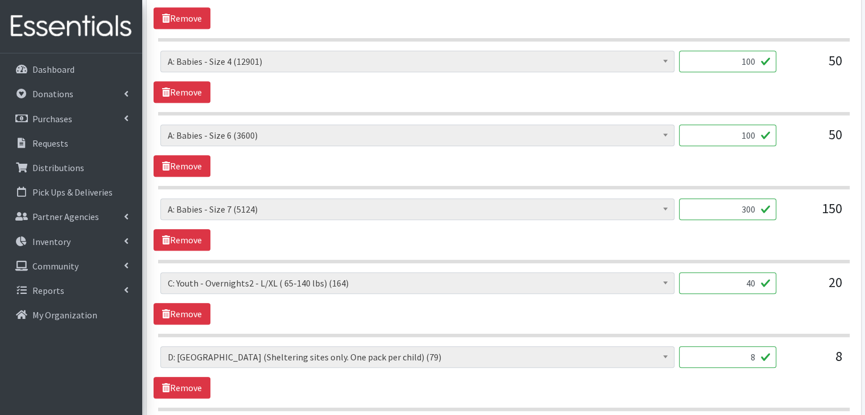
click at [552, 312] on div "A: Babies - Size 0 (Preemie) (6548) A: Babies - Size 01 (newborn) (6981) A: Bab…" at bounding box center [503, 298] width 700 height 52
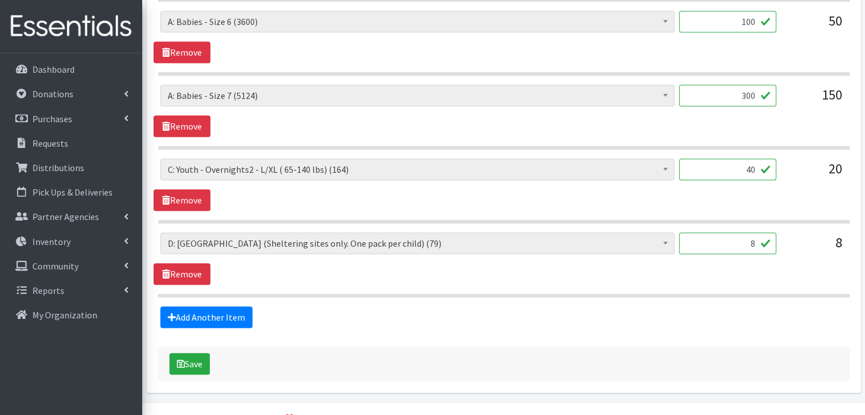
scroll to position [714, 0]
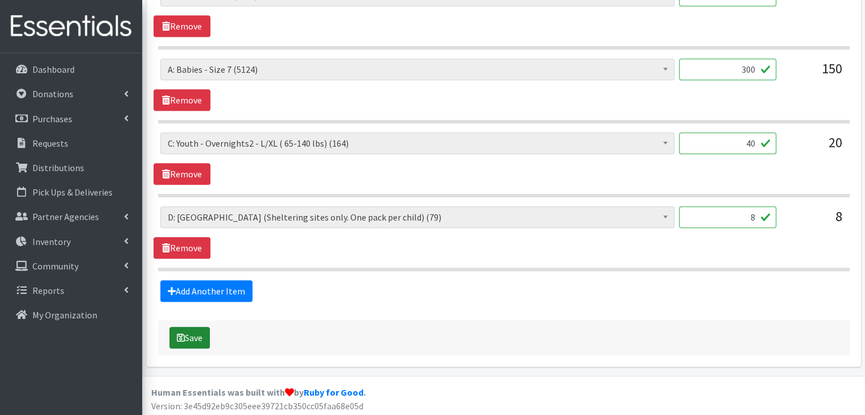
click at [198, 331] on button "Save" at bounding box center [189, 338] width 40 height 22
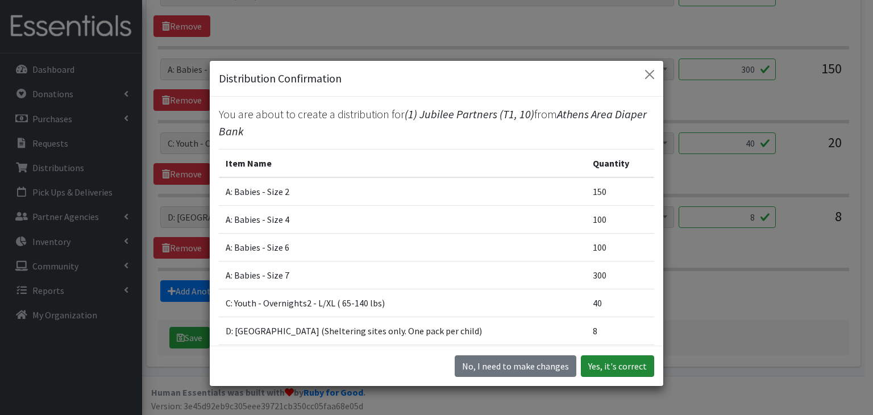
click at [620, 365] on button "Yes, it's correct" at bounding box center [617, 366] width 73 height 22
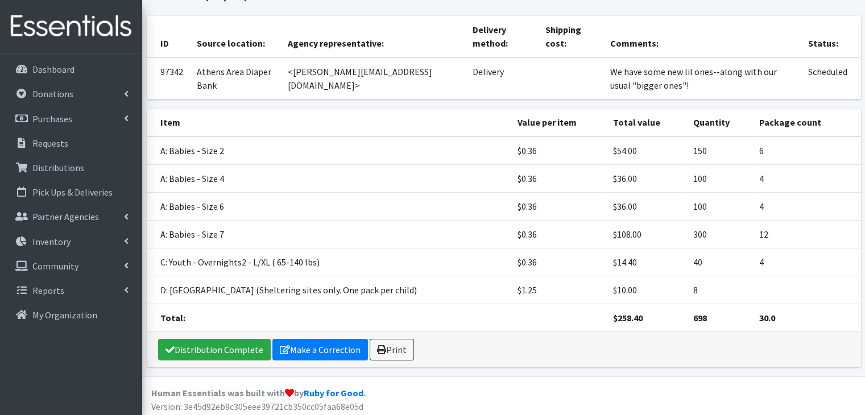
scroll to position [155, 0]
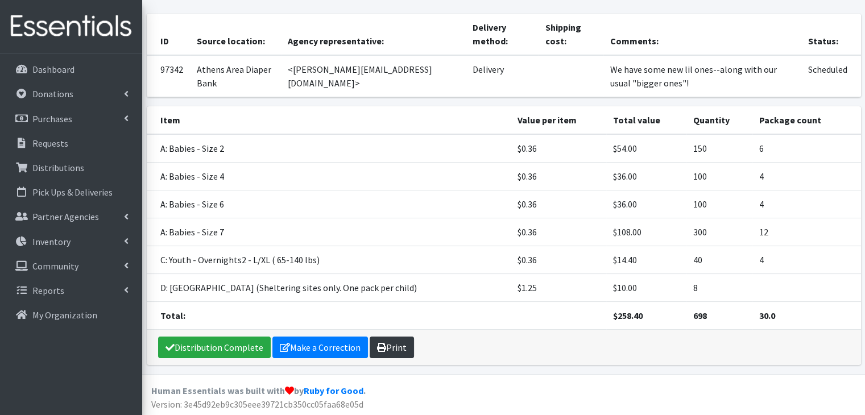
click at [383, 347] on link "Print" at bounding box center [391, 347] width 44 height 22
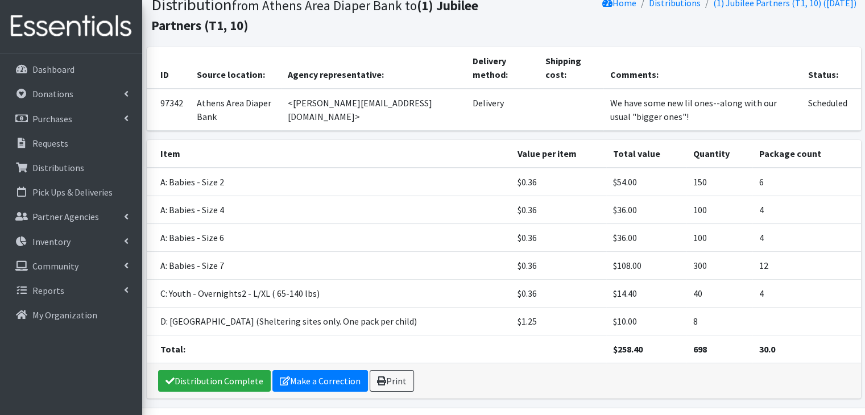
scroll to position [80, 0]
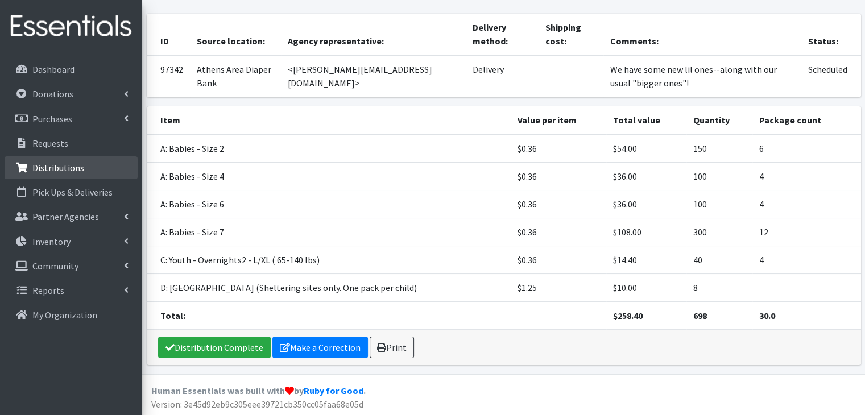
click at [68, 167] on p "Distributions" at bounding box center [58, 167] width 52 height 11
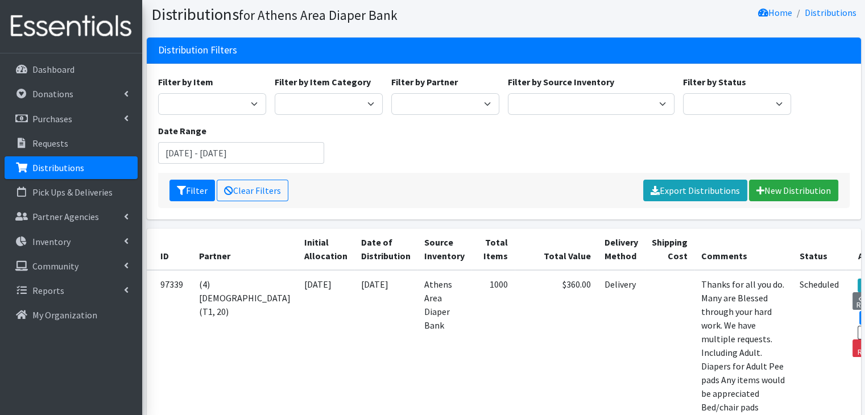
scroll to position [57, 0]
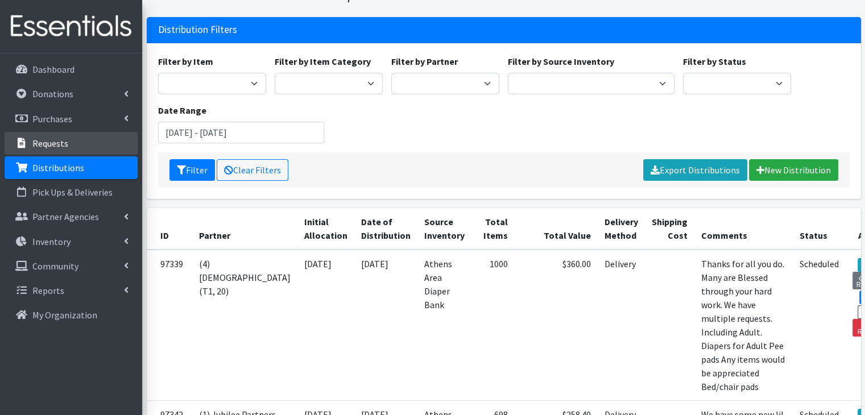
click at [52, 147] on p "Requests" at bounding box center [50, 143] width 36 height 11
